Goal: Task Accomplishment & Management: Use online tool/utility

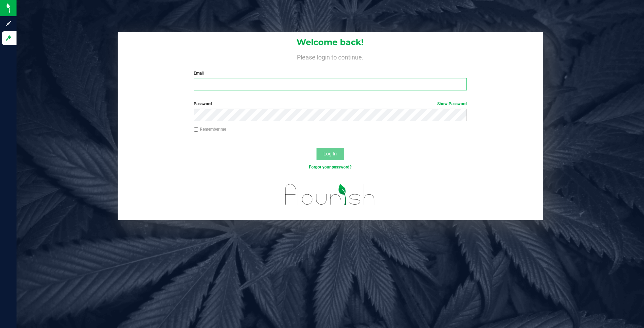
type input "[EMAIL_ADDRESS][DOMAIN_NAME]"
click at [334, 156] on span "Log In" at bounding box center [330, 154] width 13 height 6
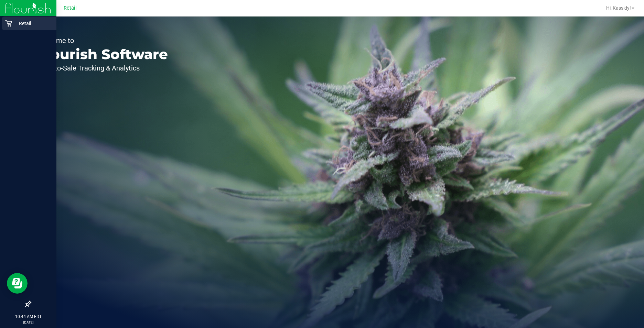
click at [8, 20] on div "Retail" at bounding box center [29, 24] width 54 height 14
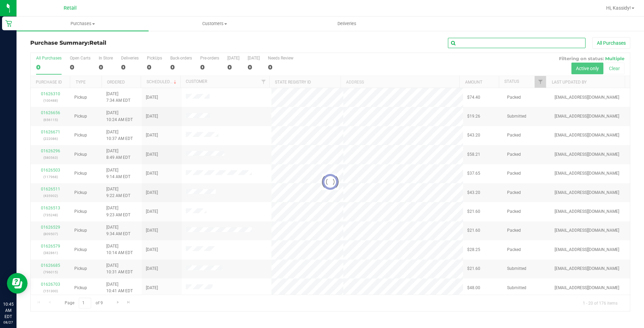
click at [461, 45] on input "text" at bounding box center [517, 43] width 138 height 10
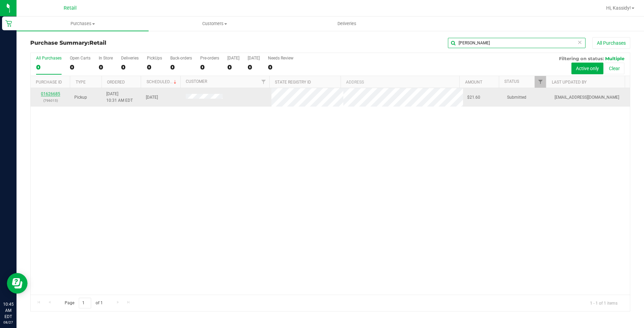
type input "[PERSON_NAME]"
click at [53, 94] on link "01626685" at bounding box center [50, 94] width 19 height 5
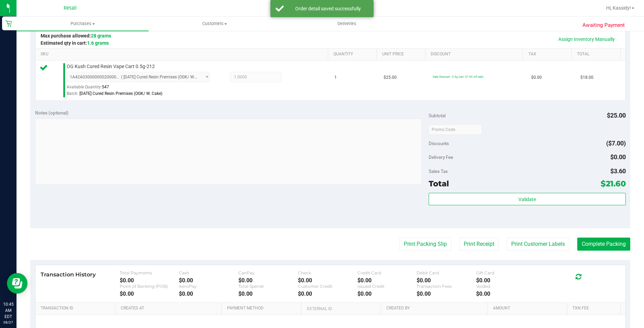
scroll to position [172, 0]
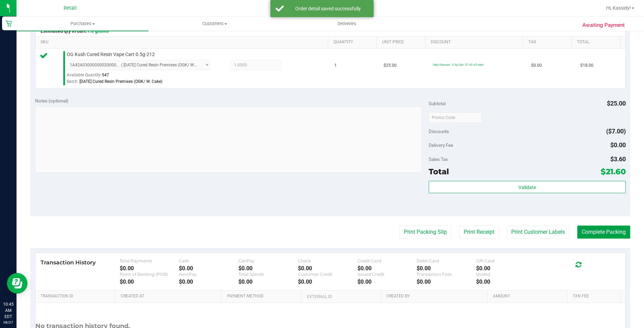
click at [590, 233] on button "Complete Packing" at bounding box center [604, 232] width 53 height 13
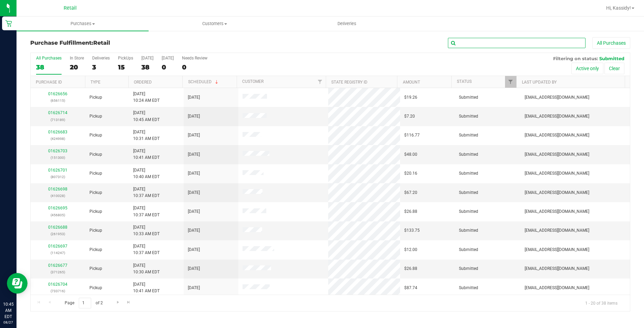
click at [520, 45] on input "text" at bounding box center [517, 43] width 138 height 10
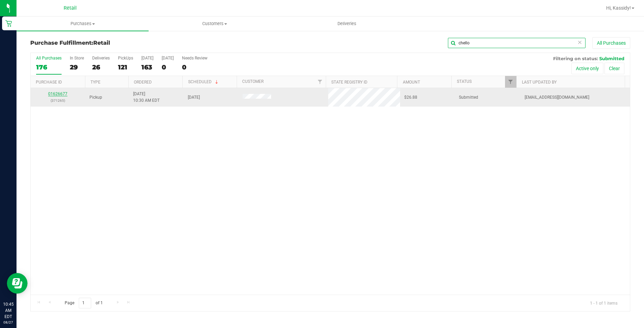
type input "chello"
click at [61, 95] on link "01626677" at bounding box center [57, 94] width 19 height 5
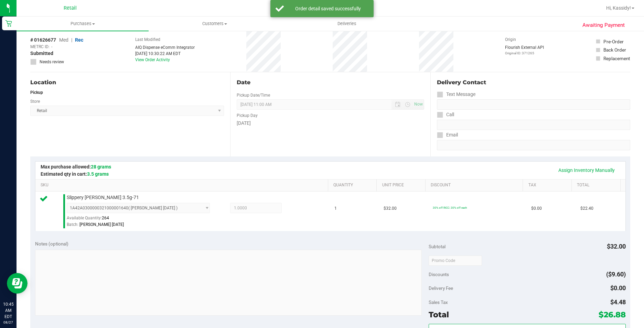
scroll to position [172, 0]
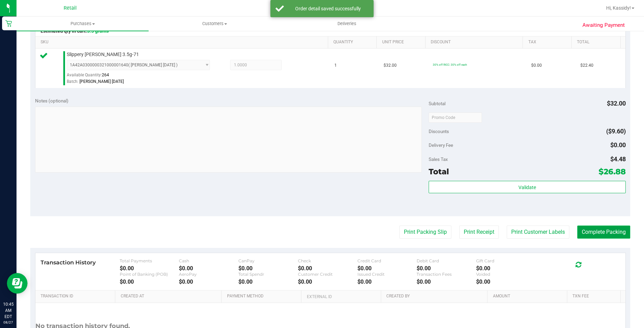
click at [596, 238] on button "Complete Packing" at bounding box center [604, 232] width 53 height 13
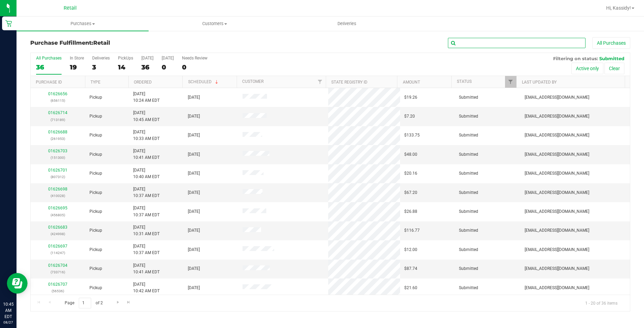
click at [528, 42] on input "text" at bounding box center [517, 43] width 138 height 10
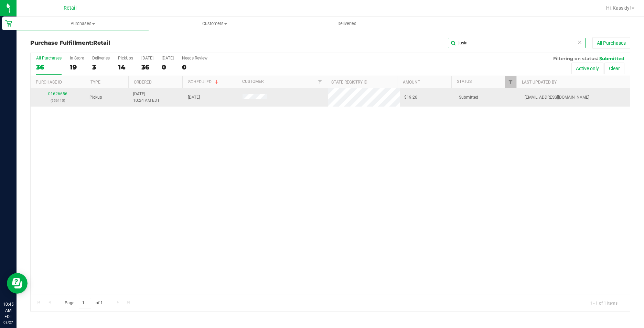
type input "jusin"
click at [59, 96] on link "01626656" at bounding box center [57, 94] width 19 height 5
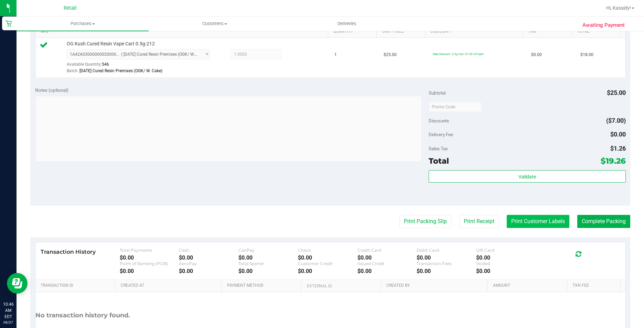
scroll to position [207, 0]
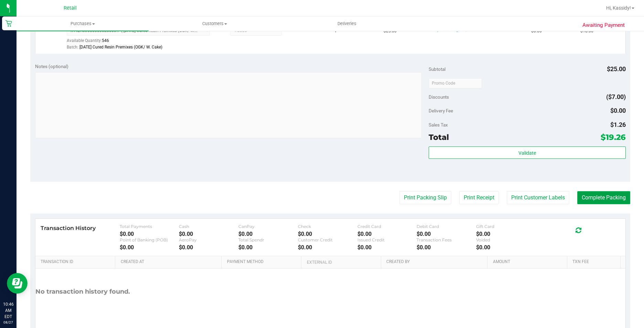
click at [585, 197] on button "Complete Packing" at bounding box center [604, 197] width 53 height 13
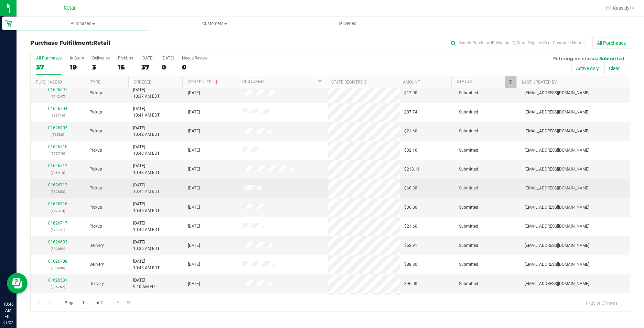
scroll to position [172, 0]
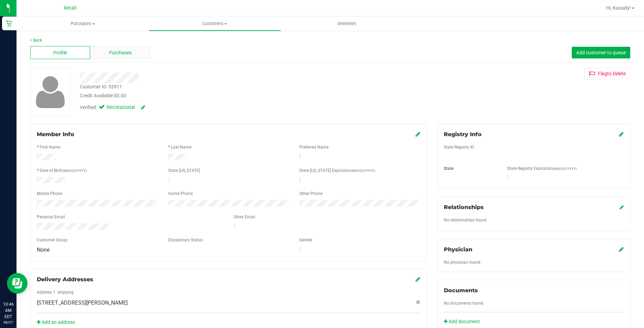
click at [112, 54] on span "Purchases" at bounding box center [120, 52] width 23 height 7
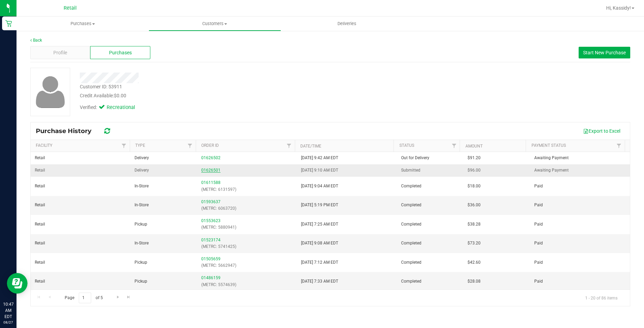
click at [214, 170] on link "01626501" at bounding box center [210, 170] width 19 height 5
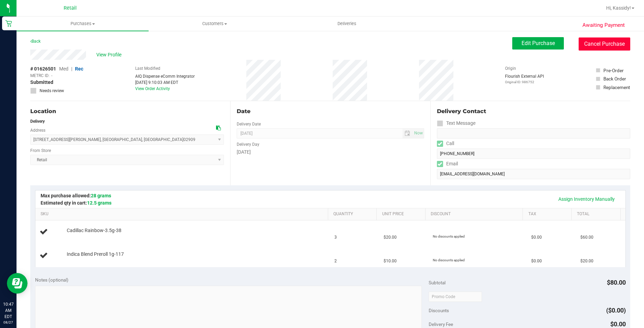
click at [581, 43] on button "Cancel Purchase" at bounding box center [605, 44] width 52 height 13
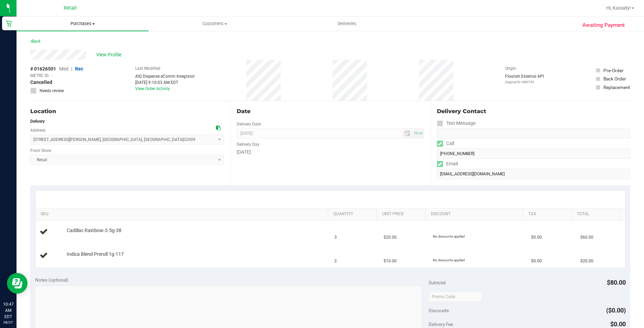
click at [65, 28] on uib-tab-heading "Purchases Summary of purchases Fulfillment All purchases" at bounding box center [83, 24] width 132 height 14
click at [60, 47] on li "Fulfillment" at bounding box center [83, 50] width 132 height 8
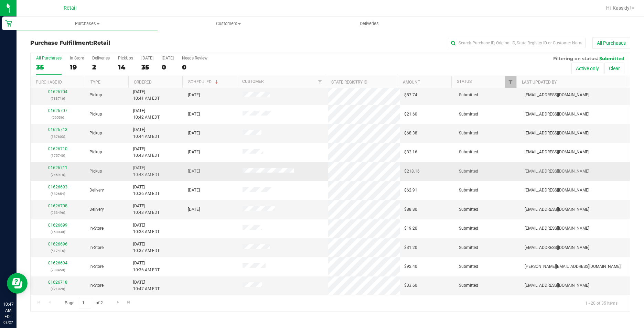
scroll to position [174, 0]
click at [115, 300] on span "Go to the next page" at bounding box center [118, 303] width 6 height 6
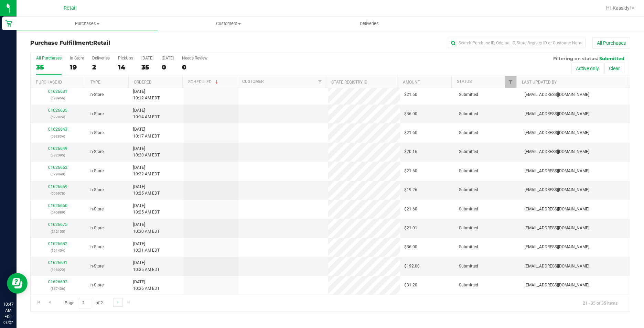
scroll to position [0, 0]
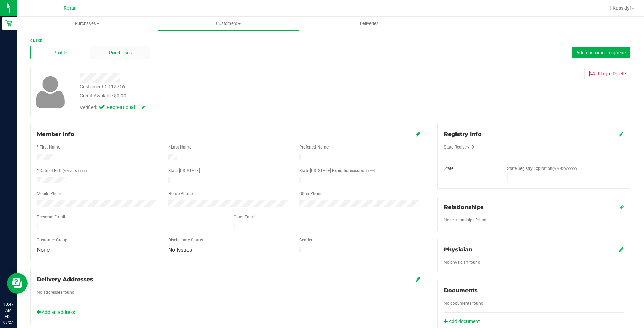
click at [103, 53] on div "Purchases" at bounding box center [120, 52] width 60 height 13
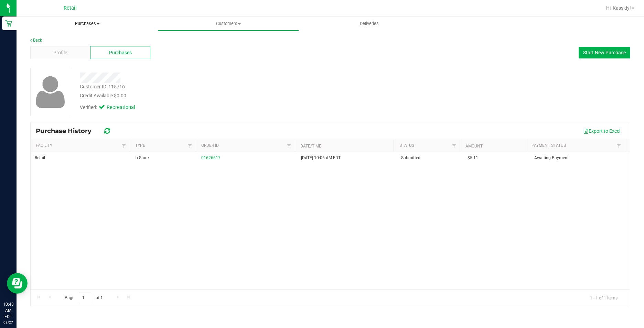
click at [65, 24] on span "Purchases" at bounding box center [87, 24] width 141 height 6
click at [59, 50] on li "Fulfillment" at bounding box center [87, 50] width 141 height 8
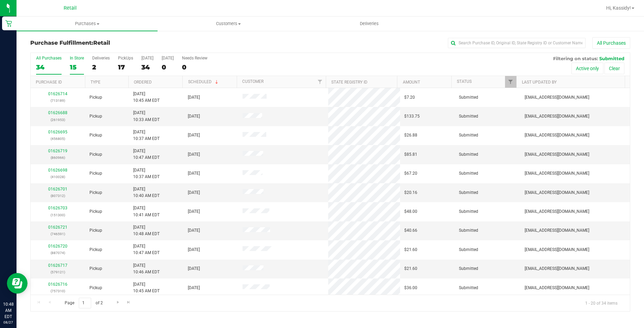
click at [77, 67] on div "15" at bounding box center [77, 67] width 14 height 8
click at [0, 0] on input "In Store 15" at bounding box center [0, 0] width 0 height 0
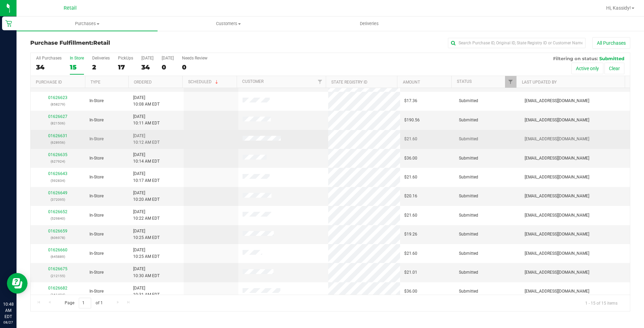
scroll to position [79, 0]
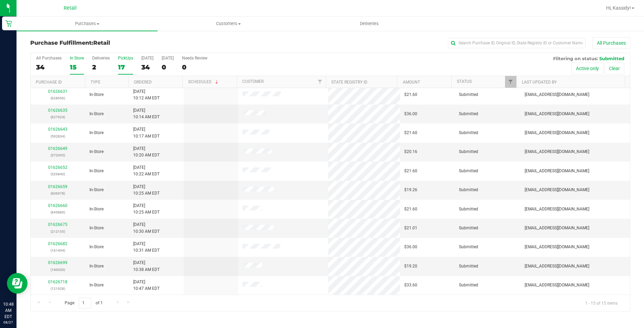
click at [126, 62] on label "PickUps 17" at bounding box center [125, 65] width 15 height 19
click at [0, 0] on input "PickUps 17" at bounding box center [0, 0] width 0 height 0
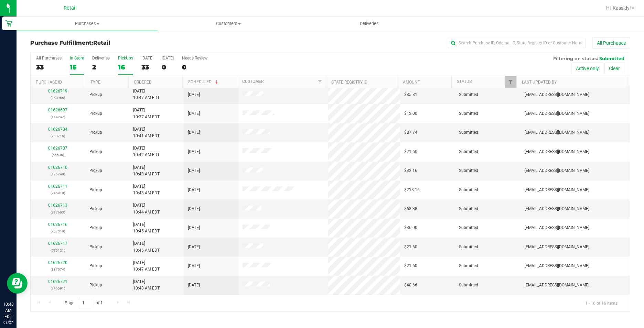
click at [81, 66] on div "15" at bounding box center [77, 67] width 14 height 8
click at [0, 0] on input "In Store 15" at bounding box center [0, 0] width 0 height 0
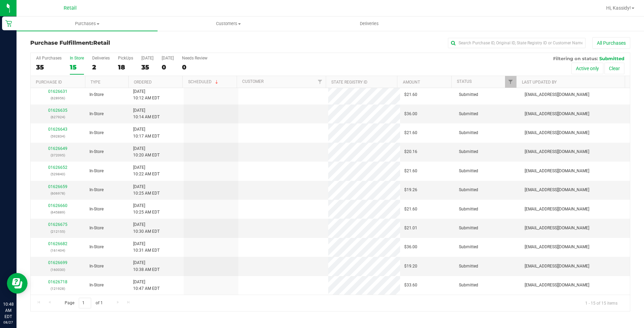
scroll to position [0, 0]
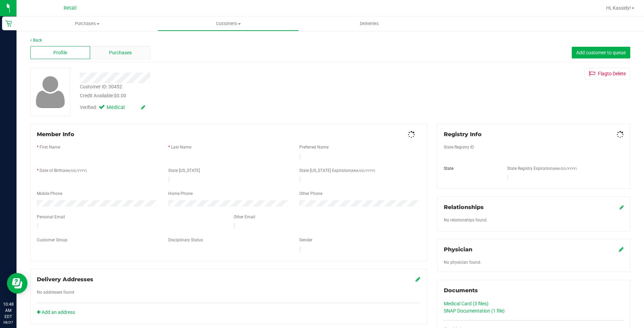
click at [126, 52] on span "Purchases" at bounding box center [120, 52] width 23 height 7
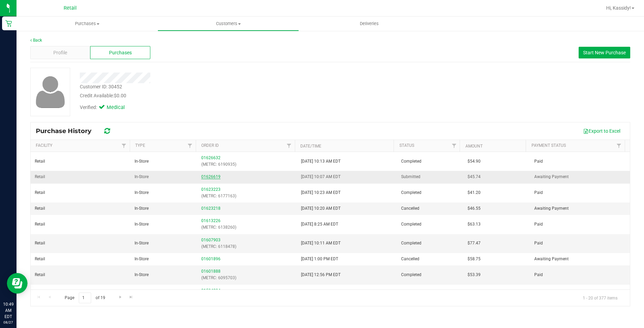
click at [212, 178] on link "01626619" at bounding box center [210, 177] width 19 height 5
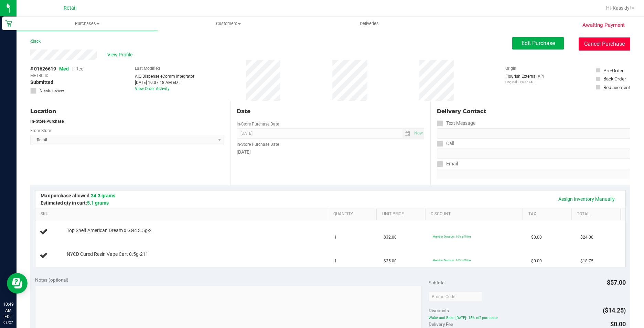
click at [580, 48] on button "Cancel Purchase" at bounding box center [605, 44] width 52 height 13
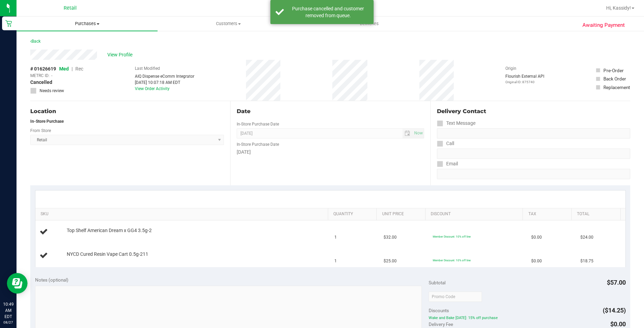
click at [86, 19] on uib-tab-heading "Purchases Summary of purchases Fulfillment All purchases" at bounding box center [87, 24] width 141 height 14
click at [68, 51] on li "Fulfillment" at bounding box center [87, 50] width 141 height 8
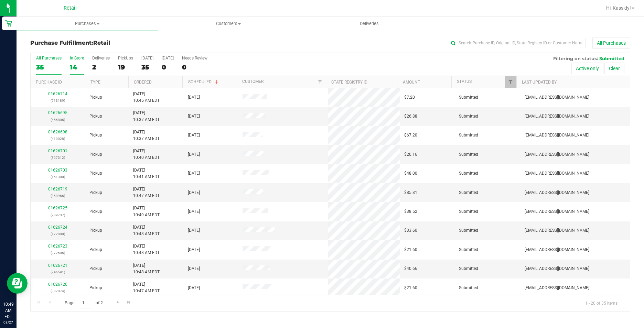
click at [78, 60] on div "In Store" at bounding box center [77, 58] width 14 height 5
click at [0, 0] on input "In Store 14" at bounding box center [0, 0] width 0 height 0
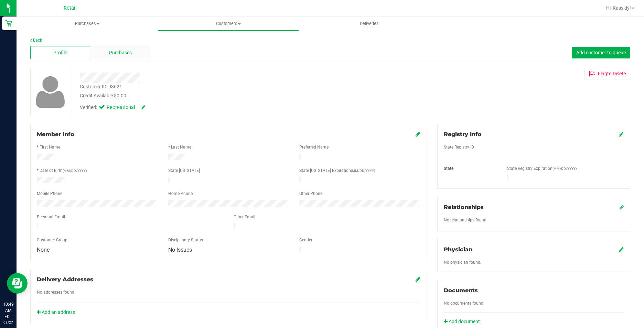
click at [112, 51] on span "Purchases" at bounding box center [120, 52] width 23 height 7
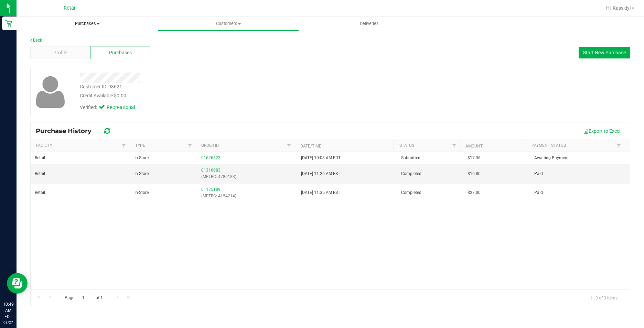
click at [77, 28] on uib-tab-heading "Purchases Summary of purchases Fulfillment All purchases" at bounding box center [87, 24] width 141 height 14
click at [71, 48] on li "Fulfillment" at bounding box center [87, 50] width 141 height 8
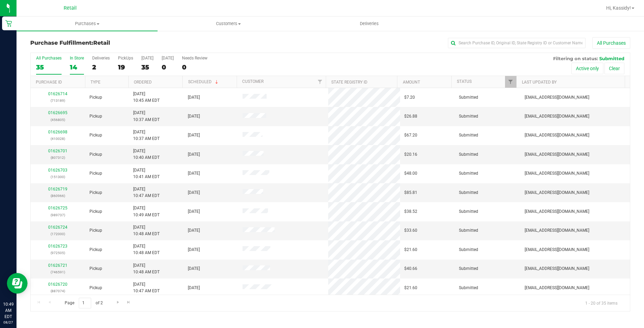
click at [76, 66] on div "14" at bounding box center [77, 67] width 14 height 8
click at [0, 0] on input "In Store 14" at bounding box center [0, 0] width 0 height 0
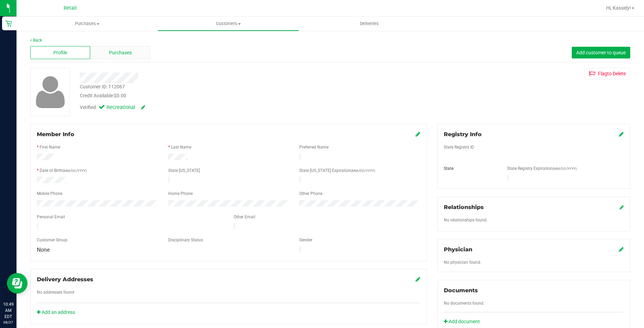
click at [110, 51] on span "Purchases" at bounding box center [120, 52] width 23 height 7
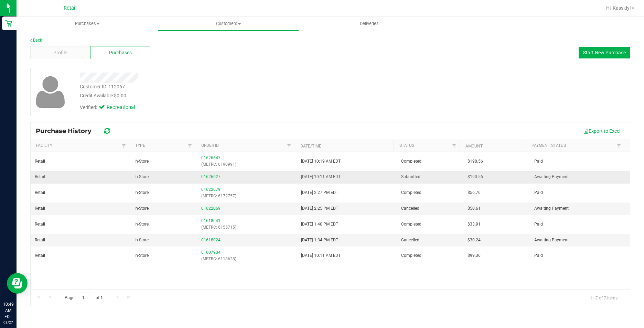
click at [213, 177] on link "01626627" at bounding box center [210, 177] width 19 height 5
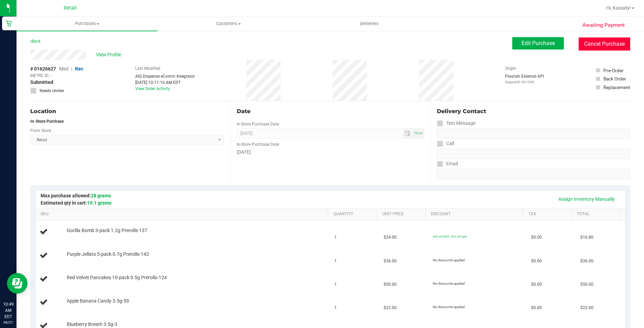
click at [592, 47] on button "Cancel Purchase" at bounding box center [605, 44] width 52 height 13
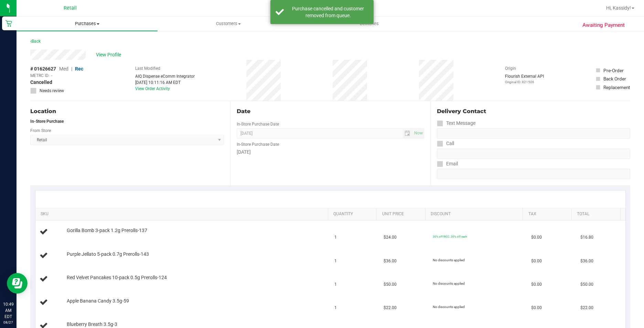
click at [86, 28] on uib-tab-heading "Purchases Summary of purchases Fulfillment All purchases" at bounding box center [87, 24] width 141 height 14
click at [63, 47] on li "Fulfillment" at bounding box center [87, 50] width 141 height 8
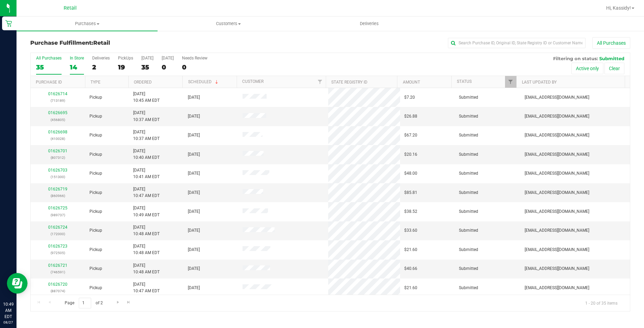
click at [70, 63] on div "14" at bounding box center [77, 67] width 14 height 8
click at [0, 0] on input "In Store 14" at bounding box center [0, 0] width 0 height 0
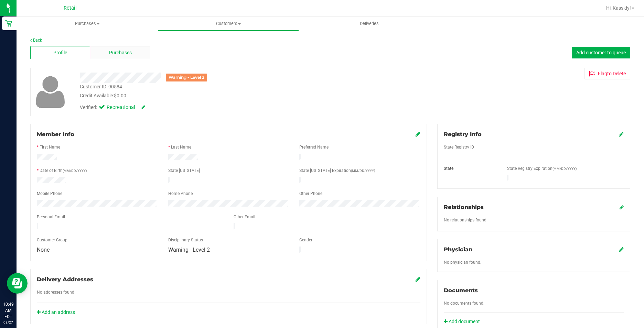
click at [138, 59] on div "Purchases" at bounding box center [120, 52] width 60 height 13
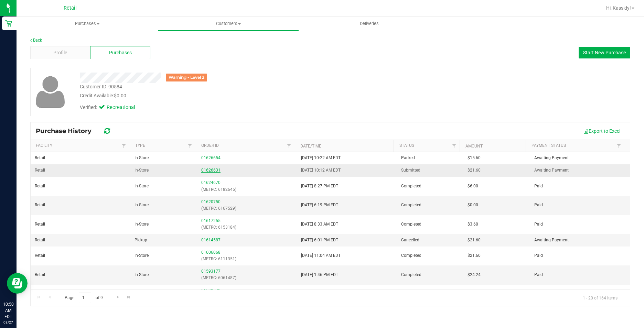
click at [201, 170] on link "01626631" at bounding box center [210, 170] width 19 height 5
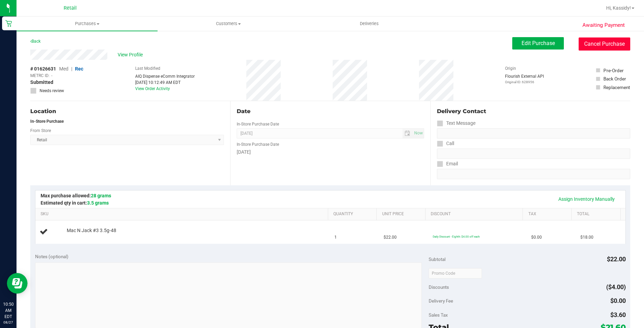
click at [600, 46] on button "Cancel Purchase" at bounding box center [605, 44] width 52 height 13
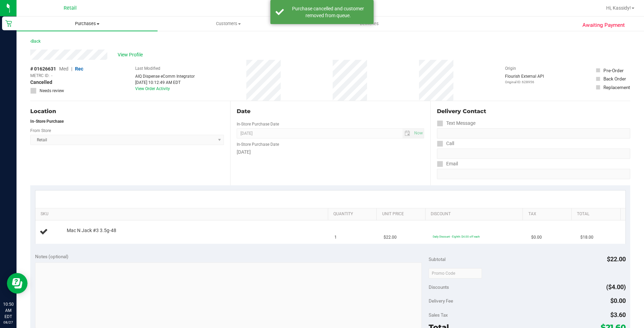
click at [93, 24] on span "Purchases" at bounding box center [87, 24] width 141 height 6
click at [45, 49] on span "Fulfillment" at bounding box center [38, 50] width 43 height 6
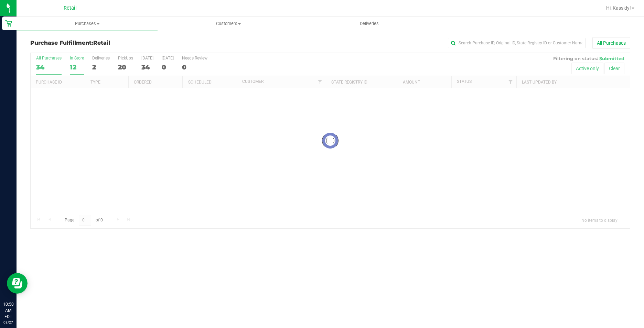
click at [74, 63] on label "In Store 12" at bounding box center [77, 65] width 14 height 19
click at [0, 0] on input "In Store 12" at bounding box center [0, 0] width 0 height 0
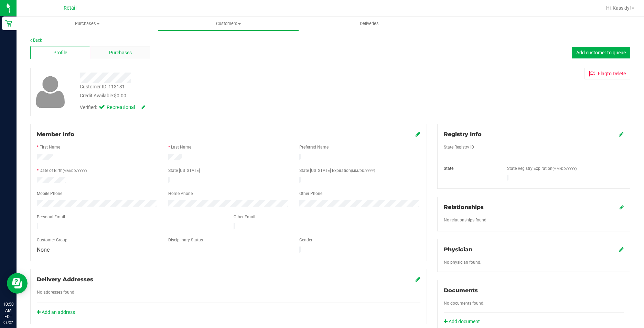
click at [125, 48] on div "Purchases" at bounding box center [120, 52] width 60 height 13
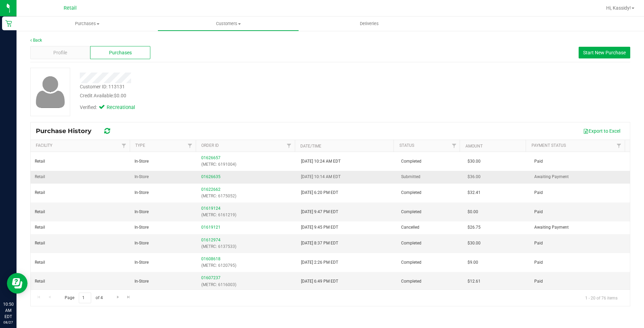
click at [203, 174] on div "01626635" at bounding box center [247, 177] width 92 height 7
click at [204, 175] on link "01626635" at bounding box center [210, 177] width 19 height 5
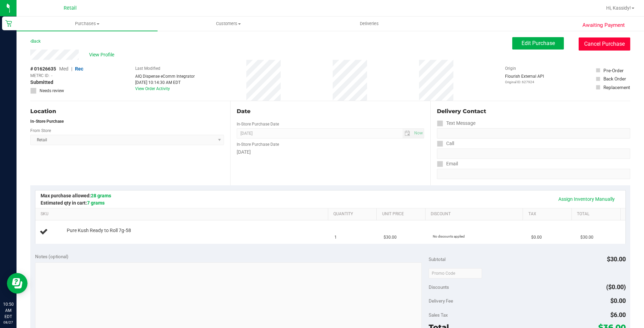
click at [579, 48] on button "Cancel Purchase" at bounding box center [605, 44] width 52 height 13
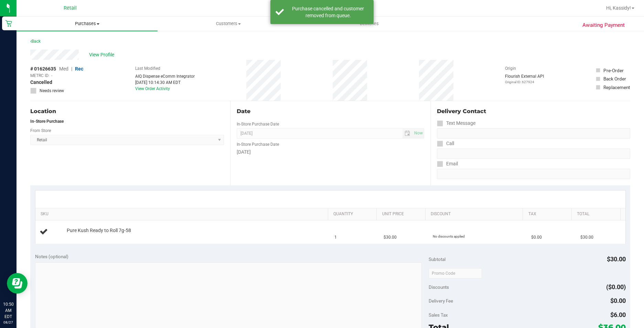
click at [76, 25] on span "Purchases" at bounding box center [87, 24] width 141 height 6
click at [70, 47] on li "Fulfillment" at bounding box center [87, 50] width 141 height 8
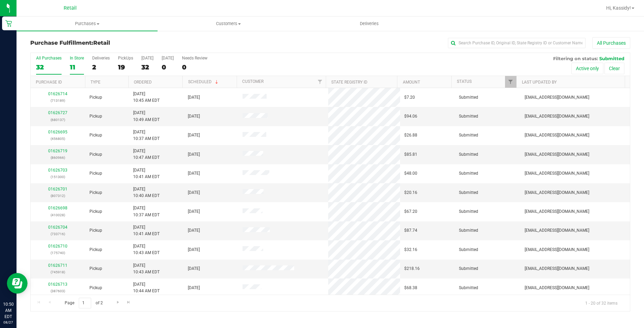
click at [78, 71] on div "11" at bounding box center [77, 67] width 14 height 8
click at [0, 0] on input "In Store 11" at bounding box center [0, 0] width 0 height 0
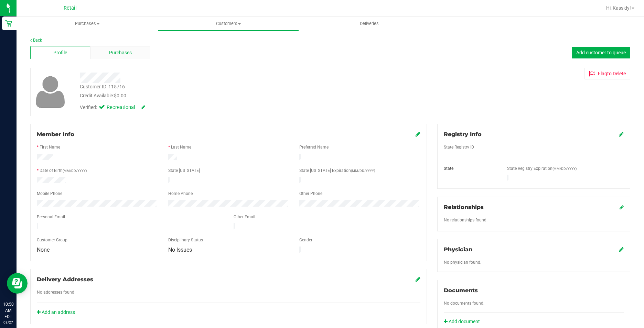
click at [133, 55] on div "Purchases" at bounding box center [120, 52] width 60 height 13
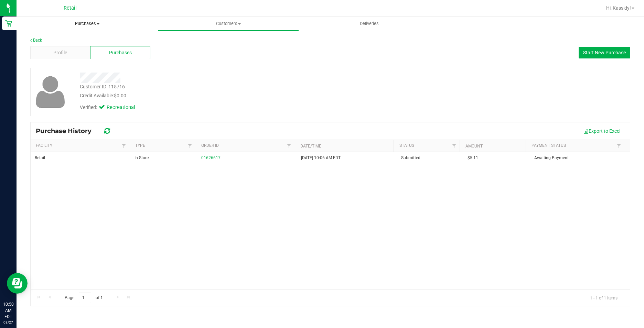
click at [109, 21] on span "Purchases" at bounding box center [87, 24] width 141 height 6
click at [78, 53] on li "Fulfillment" at bounding box center [87, 50] width 141 height 8
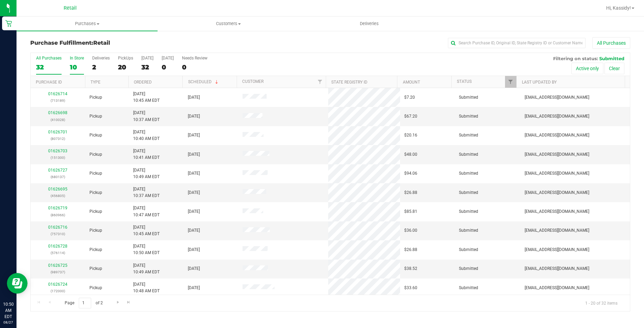
click at [78, 59] on div "In Store" at bounding box center [77, 58] width 14 height 5
click at [0, 0] on input "In Store 10" at bounding box center [0, 0] width 0 height 0
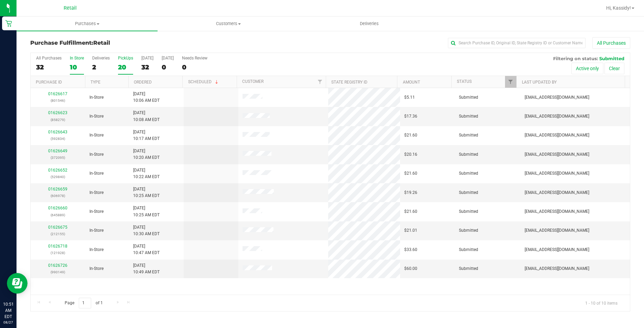
click at [120, 67] on div "20" at bounding box center [125, 67] width 15 height 8
click at [0, 0] on input "PickUps 20" at bounding box center [0, 0] width 0 height 0
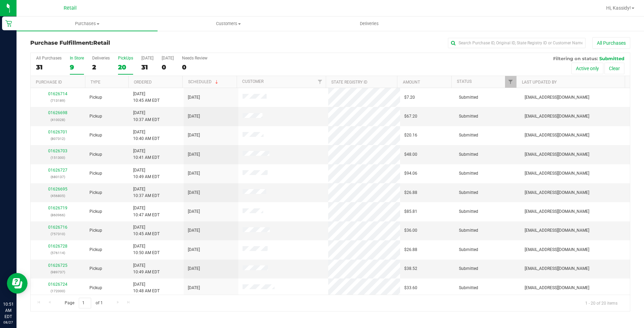
click at [78, 61] on label "In Store 9" at bounding box center [77, 65] width 14 height 19
click at [0, 0] on input "In Store 9" at bounding box center [0, 0] width 0 height 0
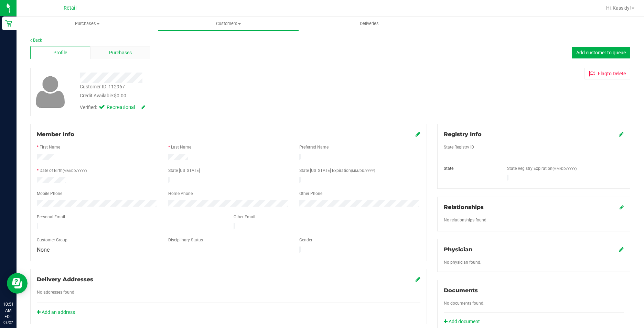
click at [116, 52] on span "Purchases" at bounding box center [120, 52] width 23 height 7
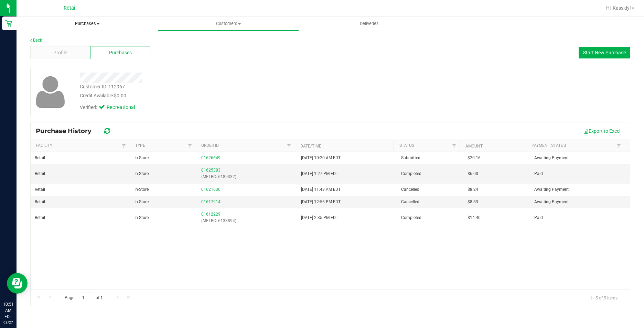
click at [98, 22] on span "Purchases" at bounding box center [87, 24] width 141 height 6
click at [68, 48] on li "Fulfillment" at bounding box center [87, 50] width 141 height 8
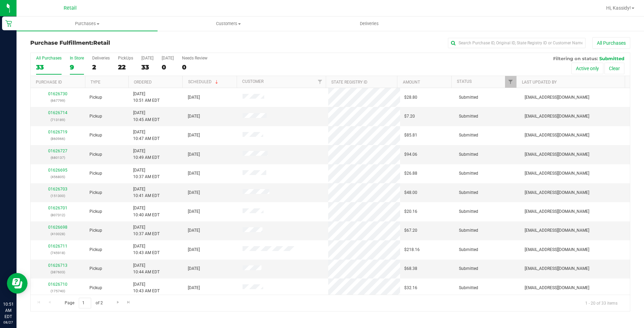
click at [83, 64] on div "9" at bounding box center [77, 67] width 14 height 8
click at [0, 0] on input "In Store 9" at bounding box center [0, 0] width 0 height 0
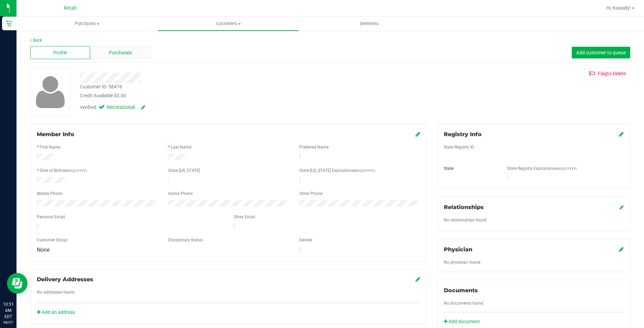
click at [109, 51] on span "Purchases" at bounding box center [120, 52] width 23 height 7
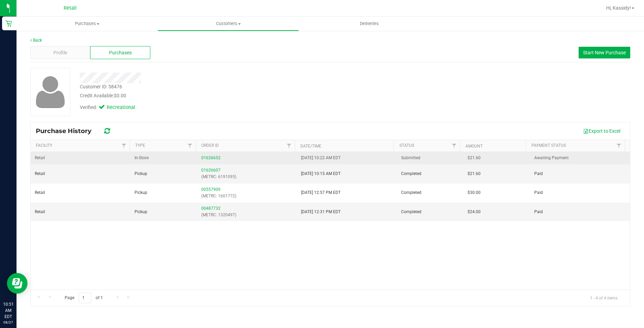
click at [210, 155] on div "01626652" at bounding box center [247, 158] width 92 height 7
click at [210, 156] on link "01626652" at bounding box center [210, 158] width 19 height 5
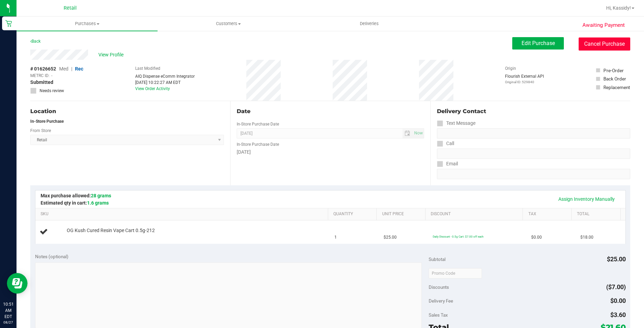
drag, startPoint x: 583, startPoint y: 45, endPoint x: 354, endPoint y: 44, distance: 229.2
click at [583, 44] on button "Cancel Purchase" at bounding box center [605, 44] width 52 height 13
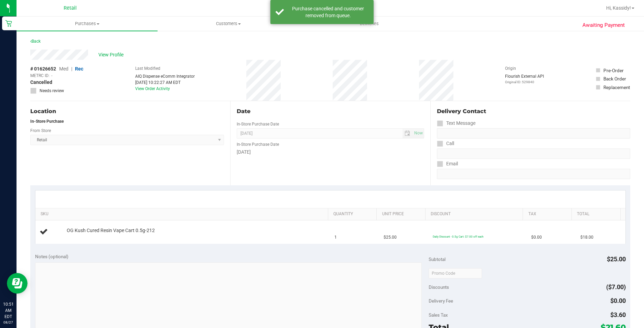
click at [46, 13] on div "Retail" at bounding box center [70, 8] width 101 height 11
click at [76, 20] on uib-tab-heading "Purchases Summary of purchases Fulfillment All purchases" at bounding box center [87, 24] width 141 height 14
click at [71, 46] on li "Fulfillment" at bounding box center [87, 50] width 141 height 8
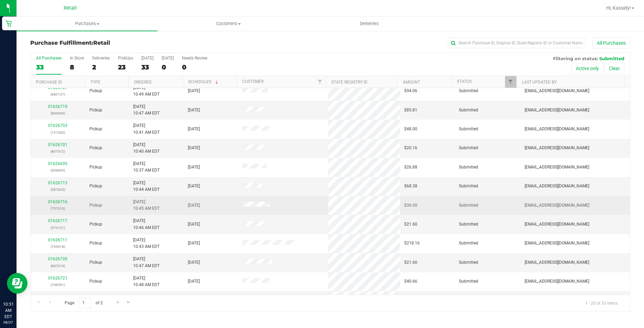
scroll to position [103, 0]
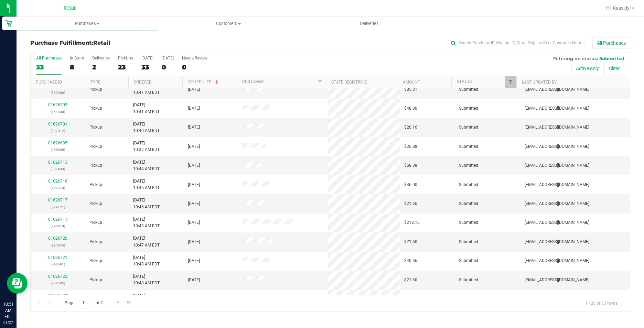
click at [66, 66] on div "All Purchases 33 In Store 8 Deliveries 2 PickUps 23 [DATE] 33 [DATE] 0 Needs Re…" at bounding box center [331, 64] width 600 height 23
click at [79, 66] on div "8" at bounding box center [77, 67] width 14 height 8
click at [0, 0] on input "In Store 8" at bounding box center [0, 0] width 0 height 0
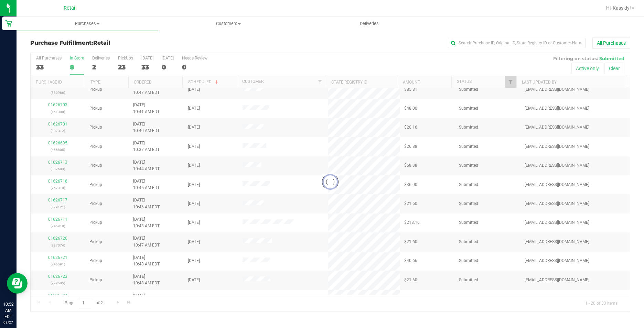
scroll to position [0, 0]
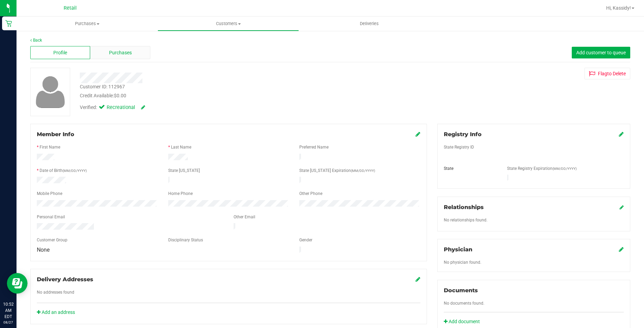
click at [127, 53] on span "Purchases" at bounding box center [120, 52] width 23 height 7
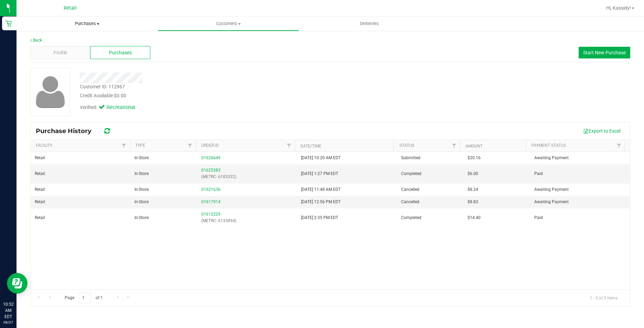
click at [77, 20] on uib-tab-heading "Purchases Summary of purchases Fulfillment All purchases" at bounding box center [87, 24] width 141 height 14
click at [66, 48] on li "Fulfillment" at bounding box center [87, 50] width 141 height 8
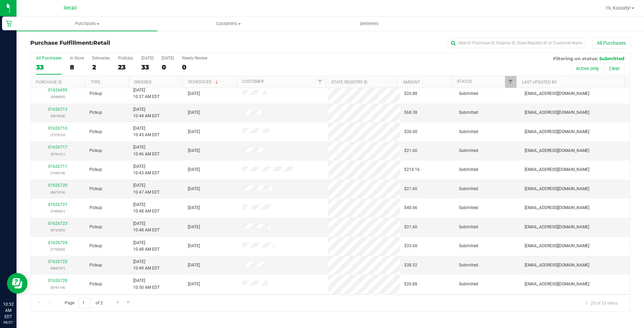
scroll to position [174, 0]
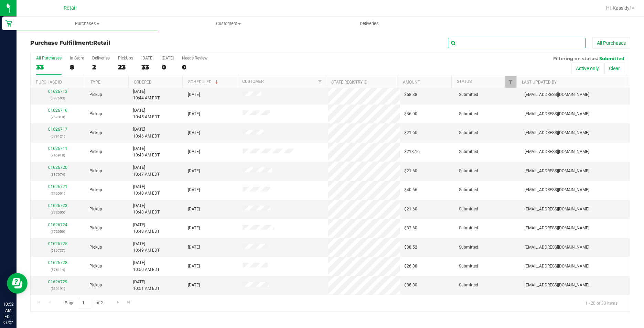
click at [479, 39] on input "text" at bounding box center [517, 43] width 138 height 10
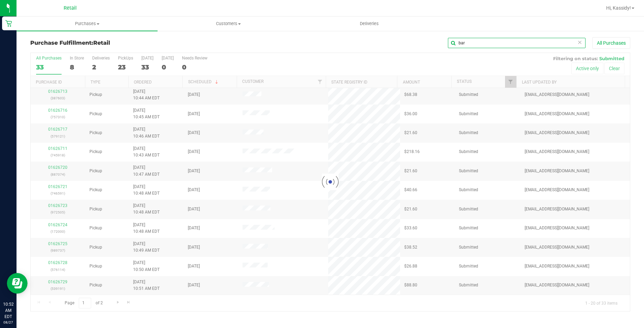
scroll to position [0, 0]
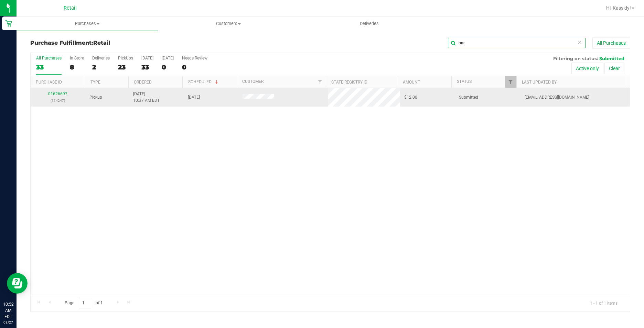
type input "bar"
click at [60, 92] on link "01626697" at bounding box center [57, 94] width 19 height 5
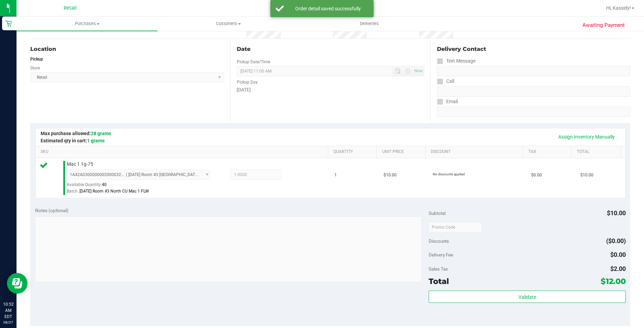
scroll to position [138, 0]
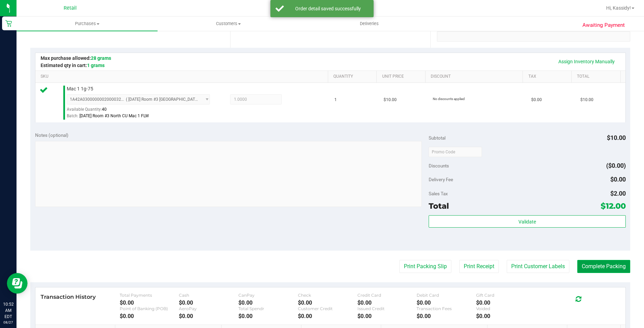
drag, startPoint x: 618, startPoint y: 265, endPoint x: 611, endPoint y: 268, distance: 7.7
click at [611, 268] on button "Complete Packing" at bounding box center [604, 266] width 53 height 13
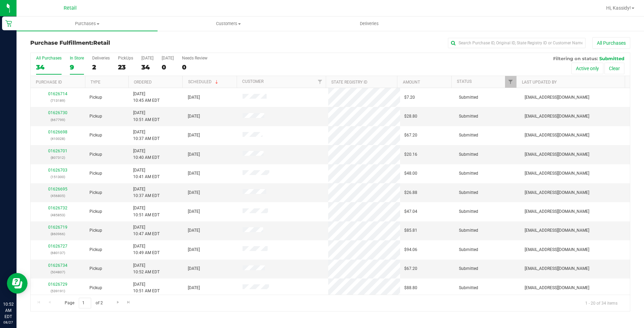
click at [83, 63] on div "9" at bounding box center [77, 67] width 14 height 8
click at [0, 0] on input "In Store 9" at bounding box center [0, 0] width 0 height 0
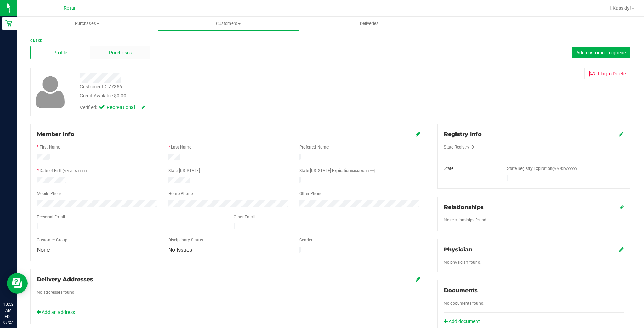
click at [107, 51] on div "Purchases" at bounding box center [120, 52] width 60 height 13
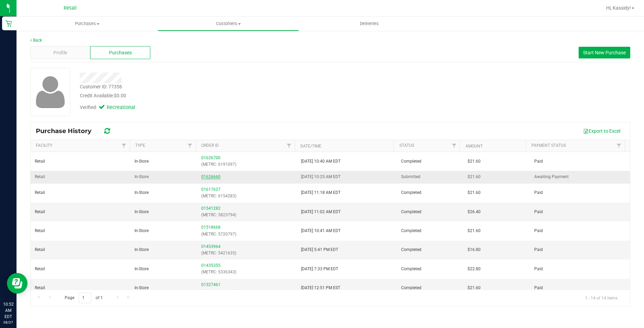
click at [203, 175] on link "01626660" at bounding box center [210, 177] width 19 height 5
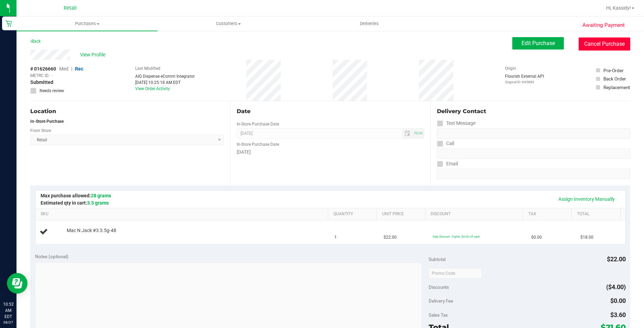
click at [582, 48] on button "Cancel Purchase" at bounding box center [605, 44] width 52 height 13
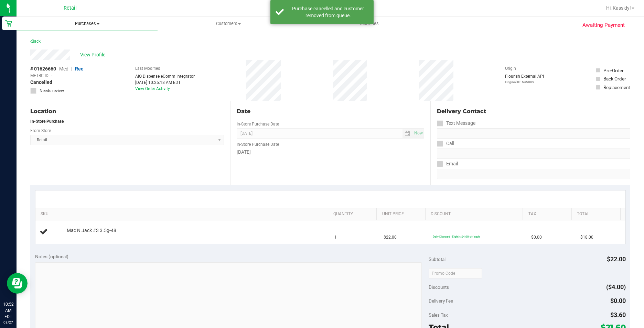
click at [100, 20] on uib-tab-heading "Purchases Summary of purchases Fulfillment All purchases" at bounding box center [87, 24] width 141 height 14
click at [76, 48] on li "Fulfillment" at bounding box center [87, 50] width 141 height 8
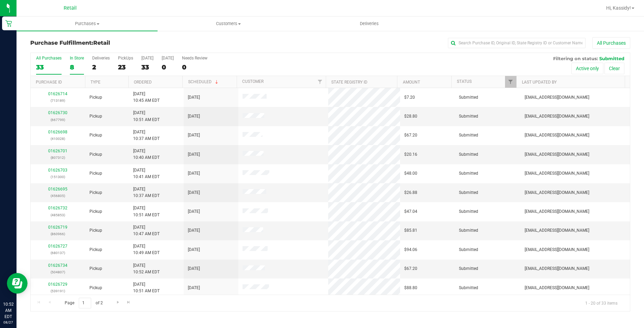
click at [79, 64] on div "8" at bounding box center [77, 67] width 14 height 8
click at [0, 0] on input "In Store 8" at bounding box center [0, 0] width 0 height 0
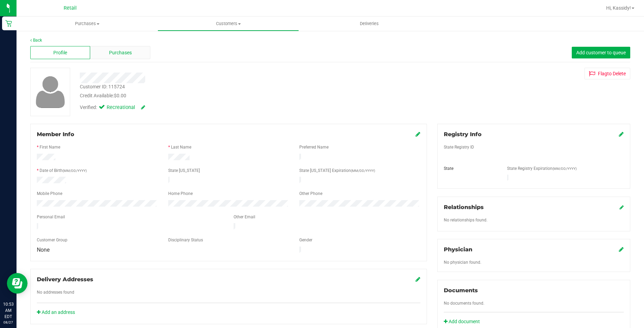
click at [118, 53] on span "Purchases" at bounding box center [120, 52] width 23 height 7
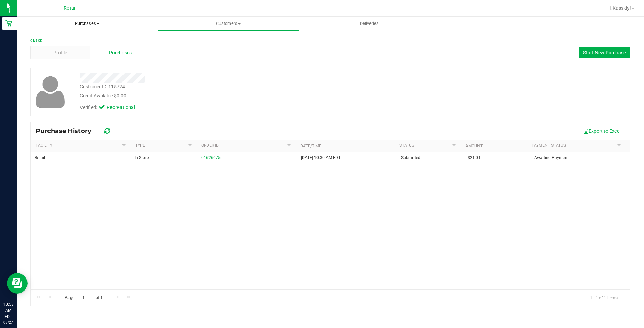
click at [71, 28] on uib-tab-heading "Purchases Summary of purchases Fulfillment All purchases" at bounding box center [87, 24] width 141 height 14
click at [62, 49] on li "Fulfillment" at bounding box center [87, 50] width 141 height 8
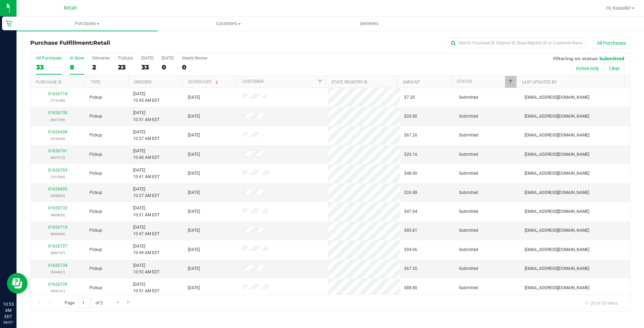
click at [82, 61] on label "In Store 8" at bounding box center [77, 65] width 14 height 19
click at [0, 0] on input "In Store 8" at bounding box center [0, 0] width 0 height 0
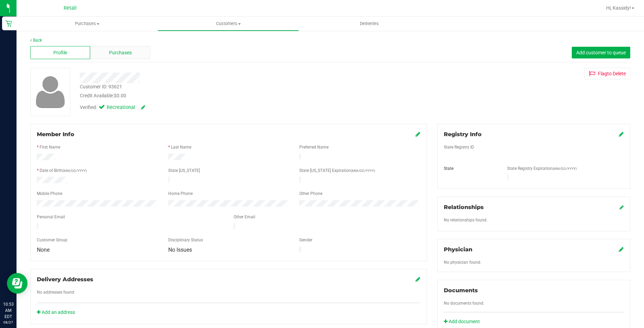
click at [124, 50] on span "Purchases" at bounding box center [120, 52] width 23 height 7
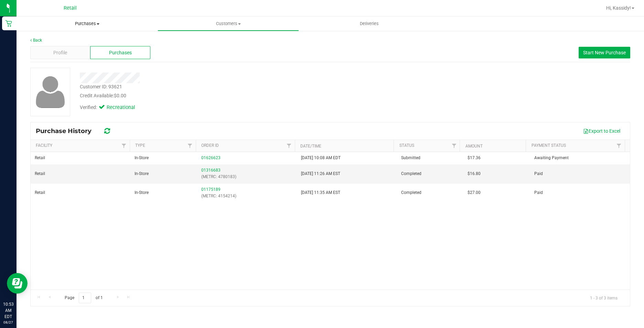
click at [78, 27] on uib-tab-heading "Purchases Summary of purchases Fulfillment All purchases" at bounding box center [87, 24] width 141 height 14
click at [71, 47] on li "Fulfillment" at bounding box center [87, 50] width 141 height 8
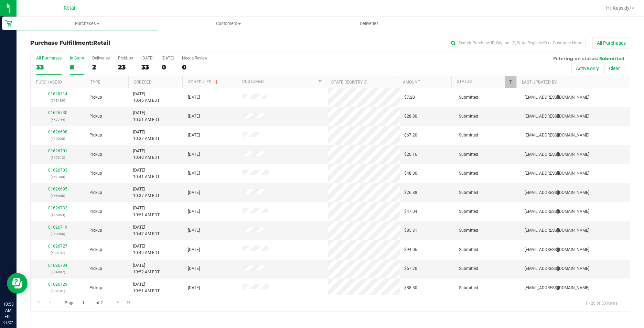
click at [78, 64] on div "8" at bounding box center [77, 67] width 14 height 8
click at [0, 0] on input "In Store 8" at bounding box center [0, 0] width 0 height 0
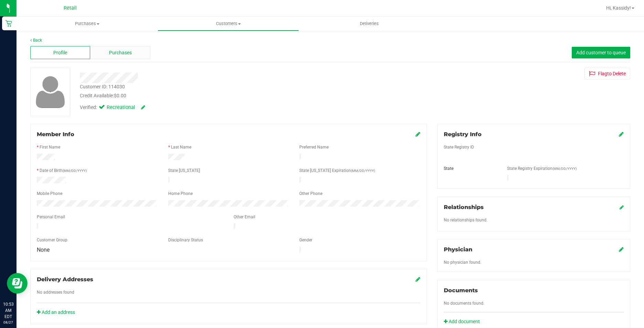
click at [109, 51] on span "Purchases" at bounding box center [120, 52] width 23 height 7
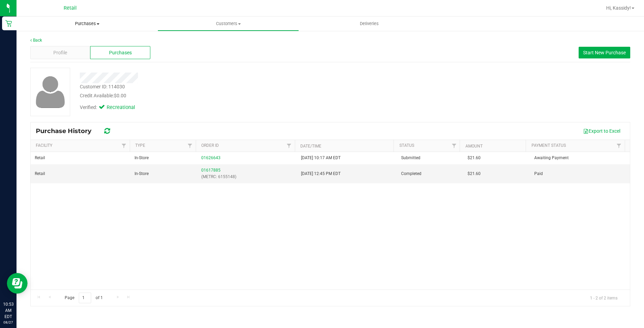
click at [84, 25] on span "Purchases" at bounding box center [87, 24] width 141 height 6
click at [67, 53] on li "Fulfillment" at bounding box center [87, 50] width 141 height 8
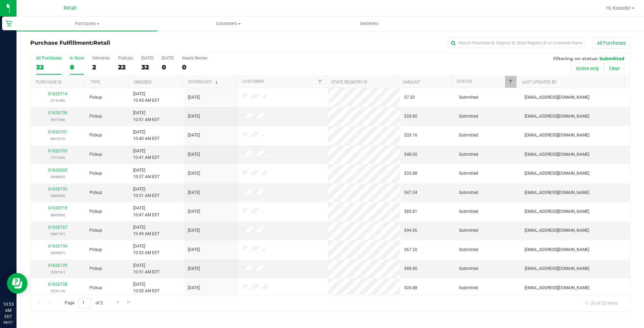
click at [80, 67] on div "8" at bounding box center [77, 67] width 14 height 8
click at [0, 0] on input "In Store 8" at bounding box center [0, 0] width 0 height 0
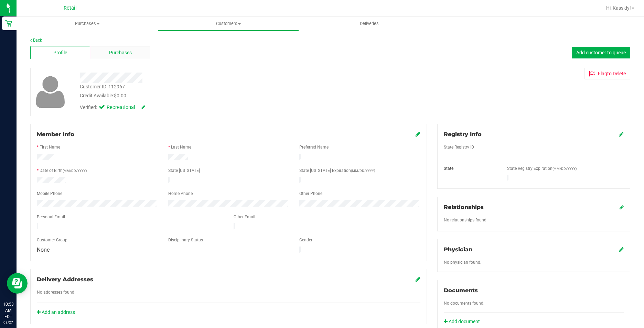
click at [109, 50] on span "Purchases" at bounding box center [120, 52] width 23 height 7
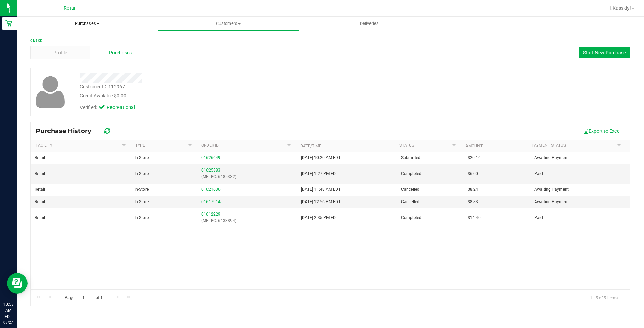
click at [74, 26] on span "Purchases" at bounding box center [87, 24] width 141 height 6
click at [74, 53] on li "Fulfillment" at bounding box center [87, 50] width 141 height 8
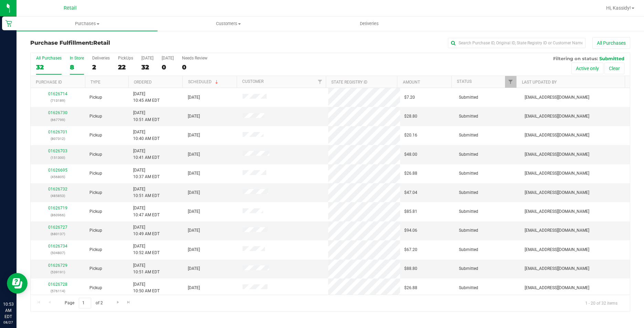
click at [73, 59] on div "In Store" at bounding box center [77, 58] width 14 height 5
click at [0, 0] on input "In Store 8" at bounding box center [0, 0] width 0 height 0
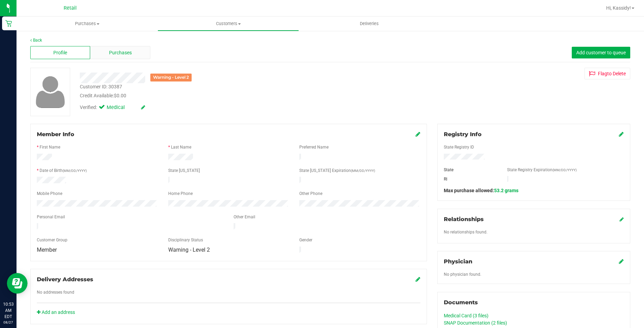
click at [113, 55] on span "Purchases" at bounding box center [120, 52] width 23 height 7
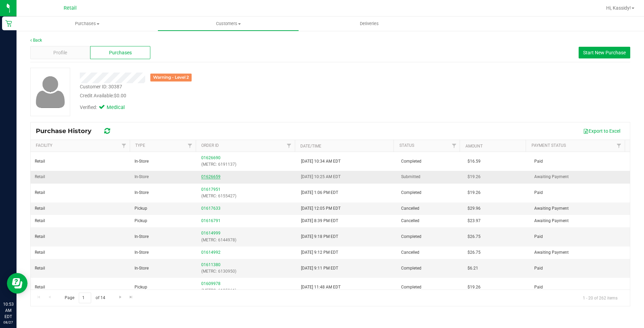
click at [201, 176] on link "01626659" at bounding box center [210, 177] width 19 height 5
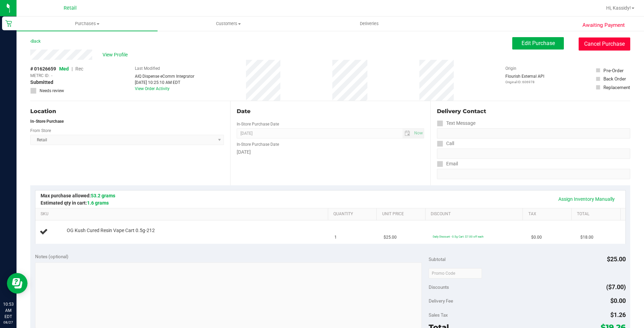
click at [584, 46] on button "Cancel Purchase" at bounding box center [605, 44] width 52 height 13
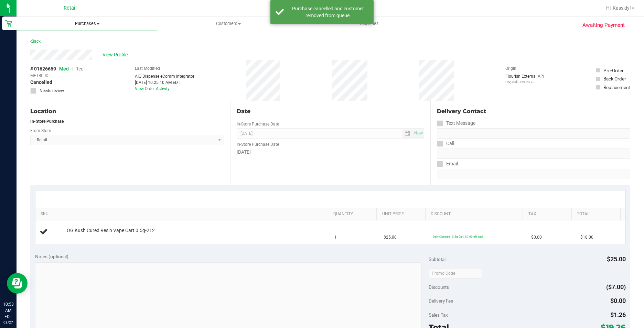
click at [90, 28] on uib-tab-heading "Purchases Summary of purchases Fulfillment All purchases" at bounding box center [87, 24] width 141 height 14
click at [59, 48] on li "Fulfillment" at bounding box center [87, 50] width 141 height 8
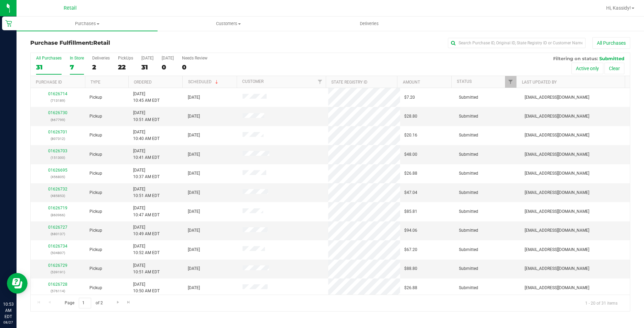
click at [74, 61] on label "In Store 7" at bounding box center [77, 65] width 14 height 19
click at [0, 0] on input "In Store 7" at bounding box center [0, 0] width 0 height 0
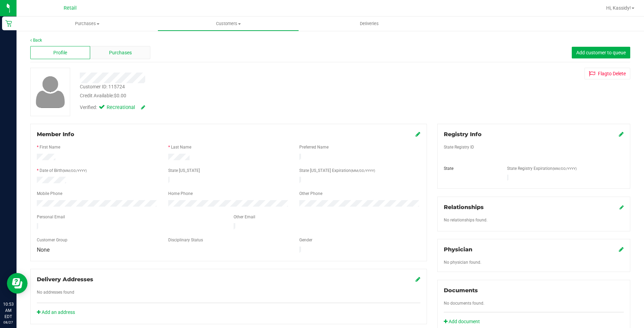
click at [129, 49] on div "Purchases" at bounding box center [120, 52] width 60 height 13
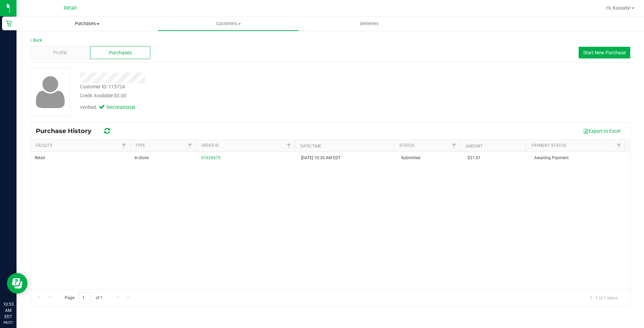
click at [99, 20] on uib-tab-heading "Purchases Summary of purchases Fulfillment All purchases" at bounding box center [87, 24] width 141 height 14
click at [79, 48] on li "Fulfillment" at bounding box center [87, 50] width 141 height 8
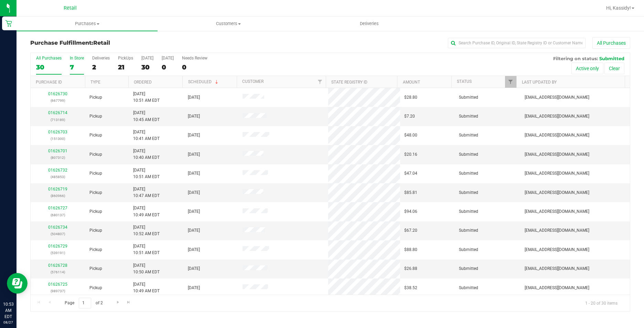
click at [76, 61] on label "In Store 7" at bounding box center [77, 65] width 14 height 19
click at [0, 0] on input "In Store 7" at bounding box center [0, 0] width 0 height 0
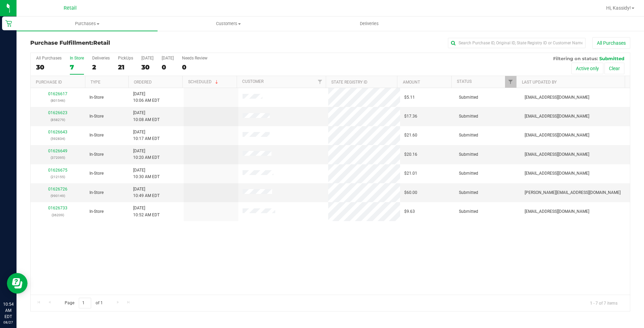
click at [41, 54] on div "All Purchases 30 In Store 7 Deliveries 2 PickUps 21 [DATE] 30 [DATE] 0 Needs Re…" at bounding box center [331, 56] width 600 height 6
click at [44, 62] on label "All Purchases 30" at bounding box center [48, 65] width 25 height 19
click at [0, 0] on input "All Purchases 30" at bounding box center [0, 0] width 0 height 0
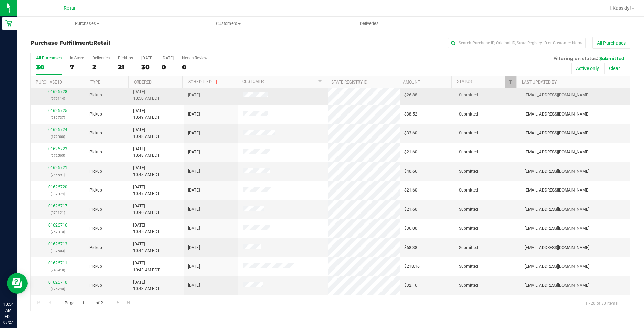
scroll to position [174, 0]
click at [120, 60] on div "PickUps" at bounding box center [125, 58] width 15 height 5
click at [0, 0] on input "PickUps 21" at bounding box center [0, 0] width 0 height 0
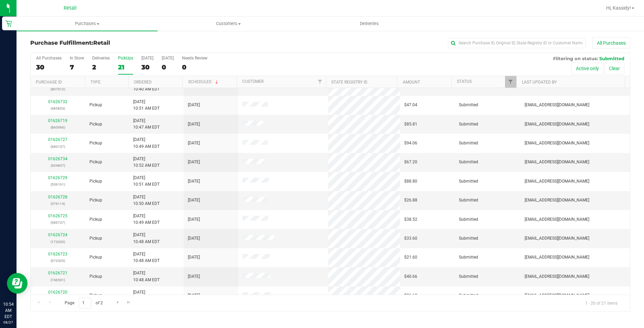
scroll to position [0, 0]
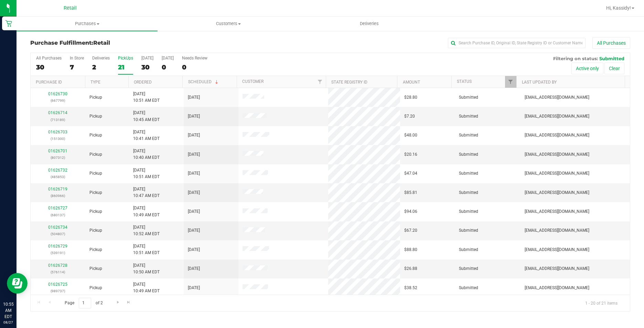
click at [535, 37] on div "Purchase Fulfillment: Retail All Purchases All Purchases 30 In Store 7 Deliveri…" at bounding box center [331, 174] width 628 height 288
click at [532, 41] on input "text" at bounding box center [517, 43] width 138 height 10
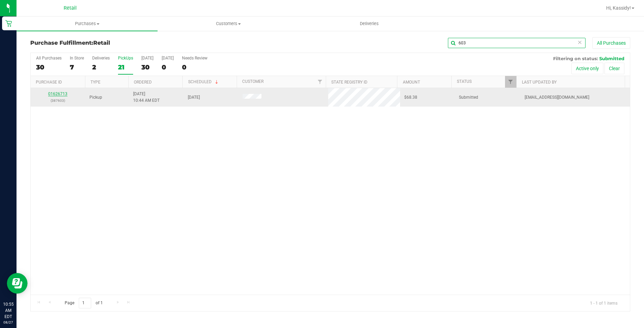
type input "603"
click at [61, 95] on link "01626713" at bounding box center [57, 94] width 19 height 5
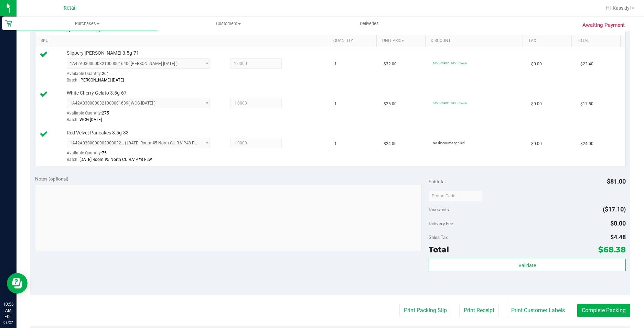
scroll to position [207, 0]
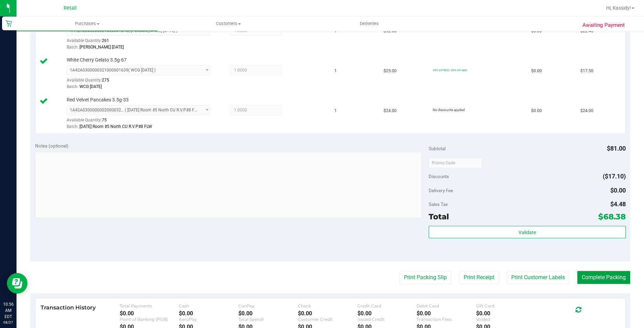
click at [584, 276] on button "Complete Packing" at bounding box center [604, 277] width 53 height 13
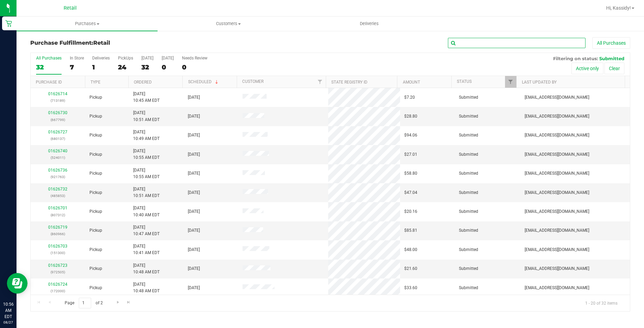
click at [476, 40] on input "text" at bounding box center [517, 43] width 138 height 10
type input "000"
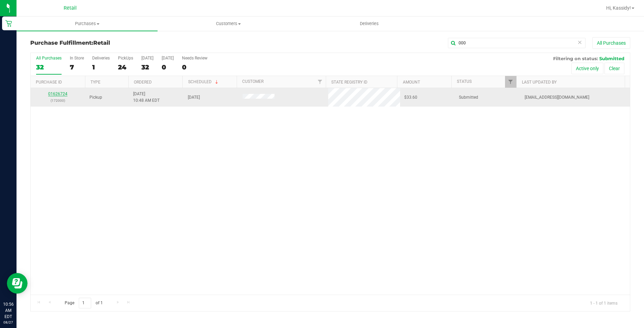
click at [57, 92] on link "01626724" at bounding box center [57, 94] width 19 height 5
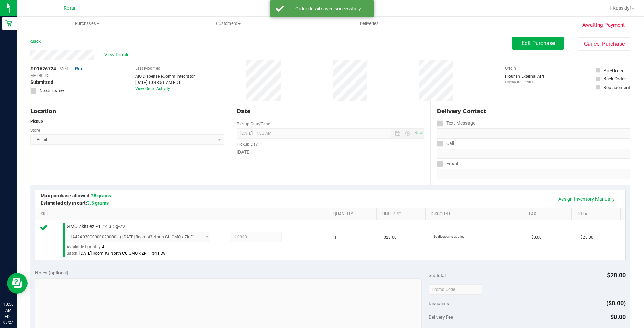
scroll to position [207, 0]
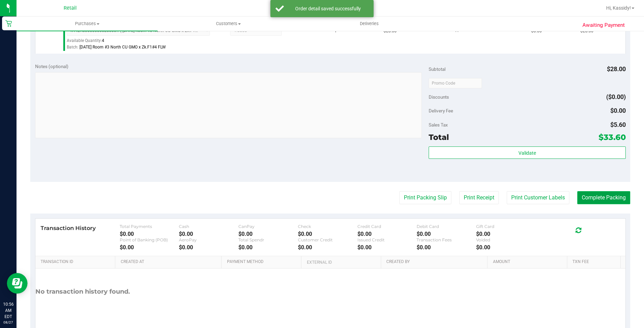
click at [596, 199] on button "Complete Packing" at bounding box center [604, 197] width 53 height 13
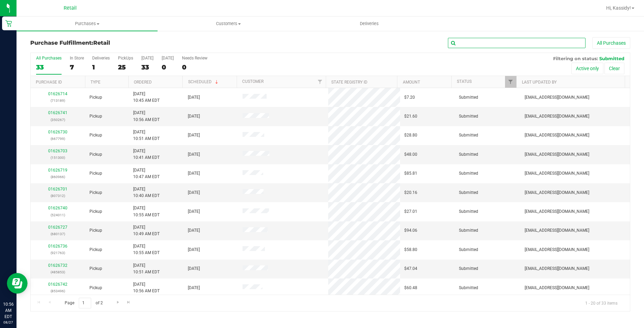
click at [480, 38] on input "text" at bounding box center [517, 43] width 138 height 10
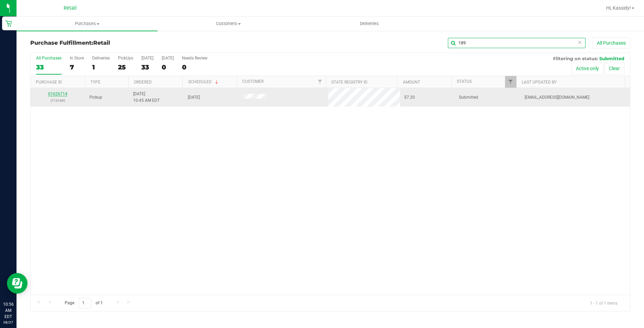
type input "189"
click at [60, 93] on link "01626714" at bounding box center [57, 94] width 19 height 5
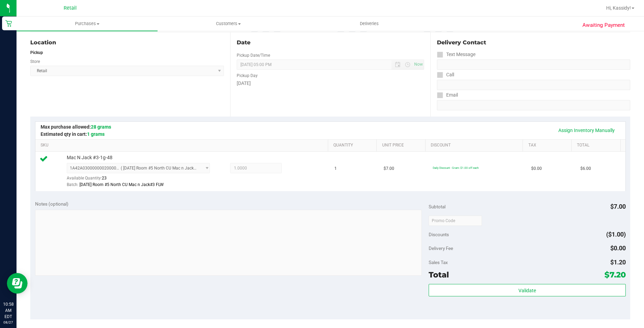
scroll to position [138, 0]
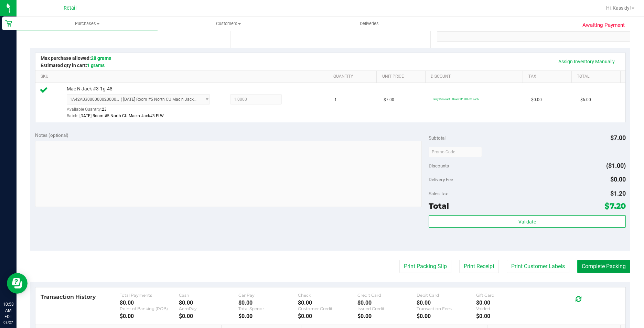
click at [598, 261] on button "Complete Packing" at bounding box center [604, 266] width 53 height 13
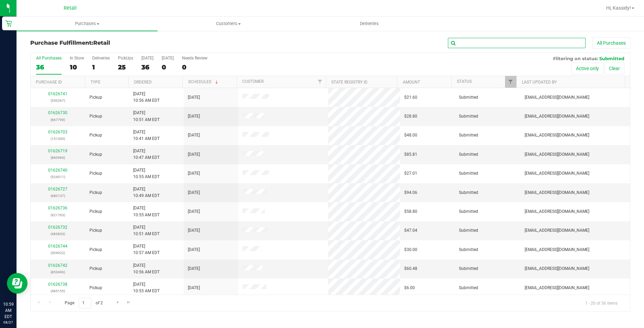
click at [475, 47] on input "text" at bounding box center [517, 43] width 138 height 10
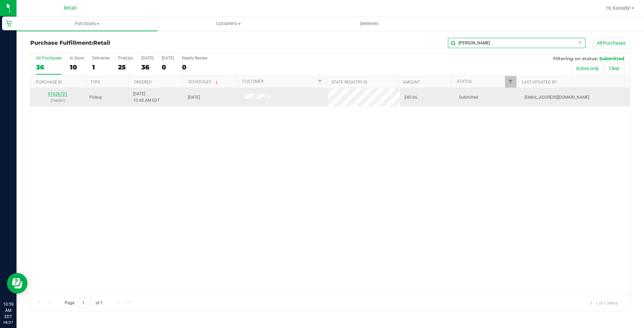
type input "[PERSON_NAME]"
click at [51, 95] on link "01626721" at bounding box center [57, 94] width 19 height 5
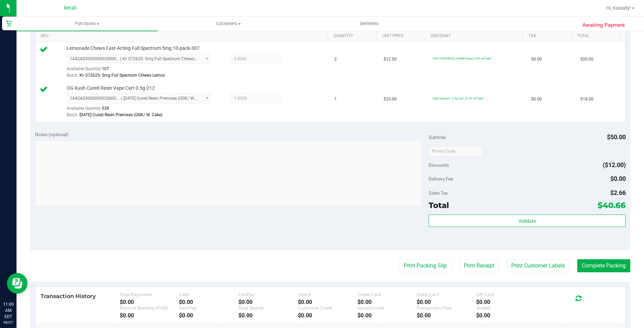
scroll to position [241, 0]
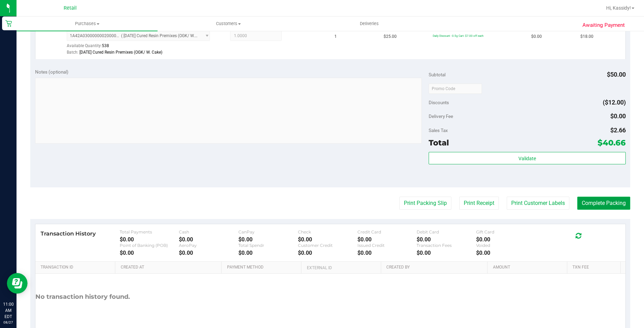
click at [597, 198] on button "Complete Packing" at bounding box center [604, 203] width 53 height 13
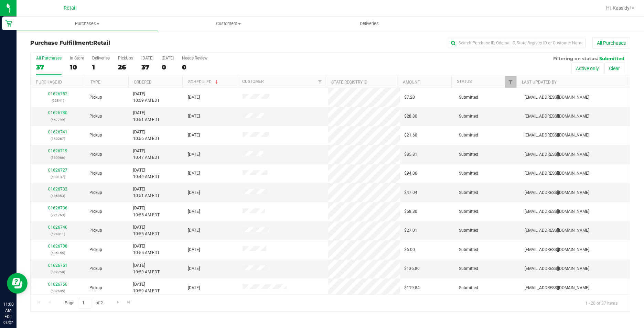
click at [506, 36] on div "Purchase Fulfillment: Retail All Purchases All Purchases 37 In Store 10 Deliver…" at bounding box center [331, 174] width 628 height 288
click at [500, 40] on input "text" at bounding box center [517, 43] width 138 height 10
type input "i"
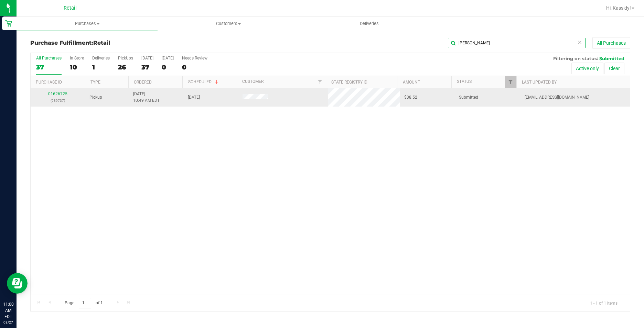
type input "[PERSON_NAME]"
click at [57, 94] on link "01626725" at bounding box center [57, 94] width 19 height 5
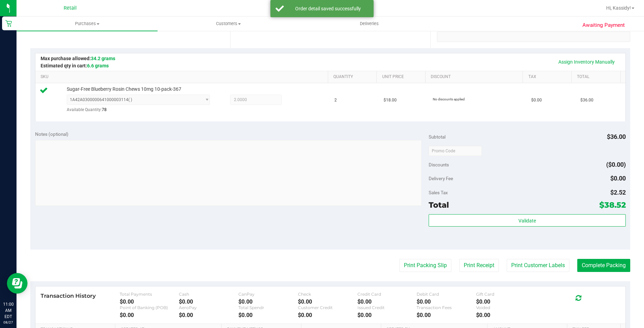
scroll to position [138, 0]
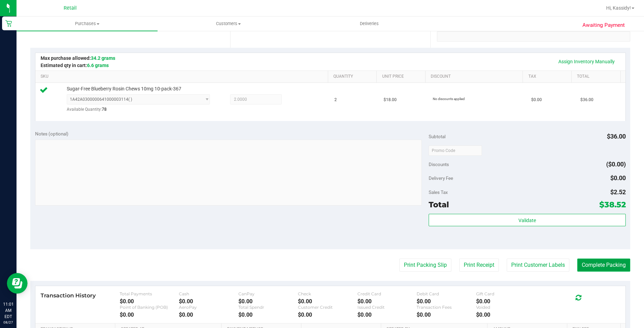
click at [586, 266] on button "Complete Packing" at bounding box center [604, 265] width 53 height 13
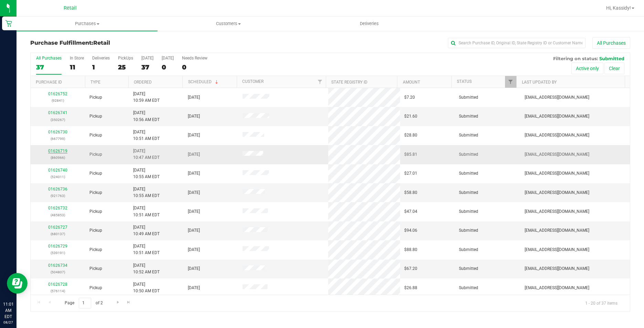
click at [55, 149] on link "01626719" at bounding box center [57, 151] width 19 height 5
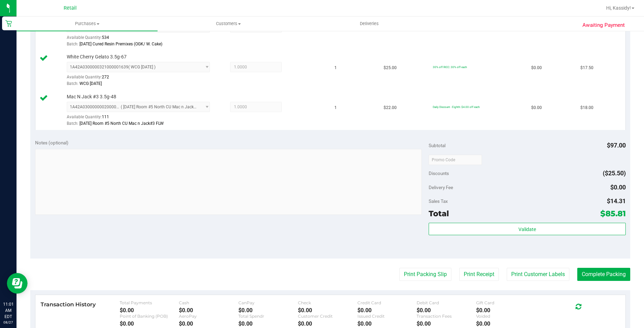
scroll to position [241, 0]
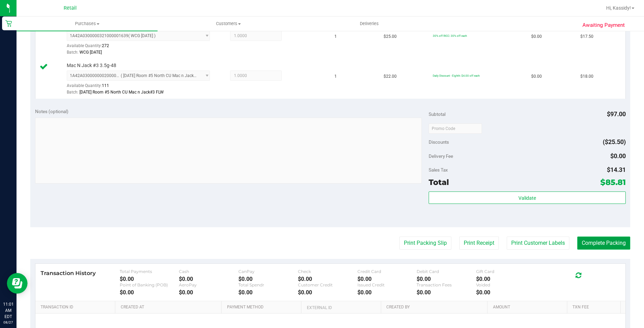
click at [611, 241] on button "Complete Packing" at bounding box center [604, 243] width 53 height 13
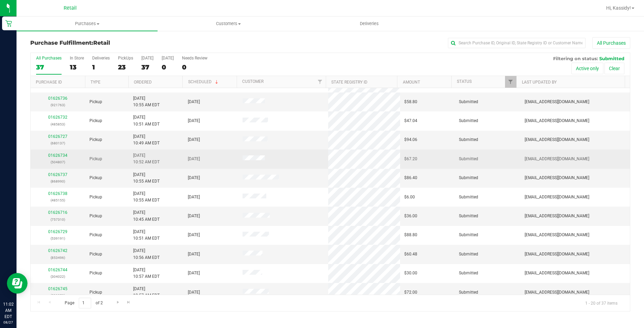
scroll to position [103, 0]
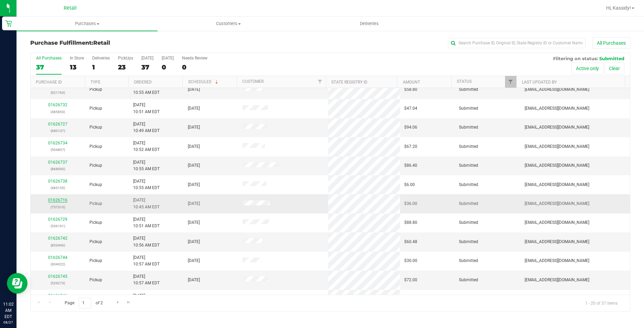
click at [60, 199] on link "01626716" at bounding box center [57, 200] width 19 height 5
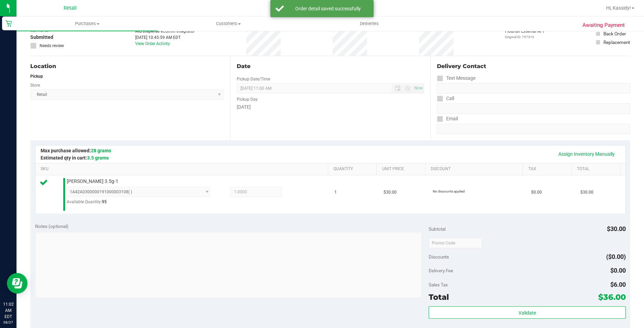
scroll to position [103, 0]
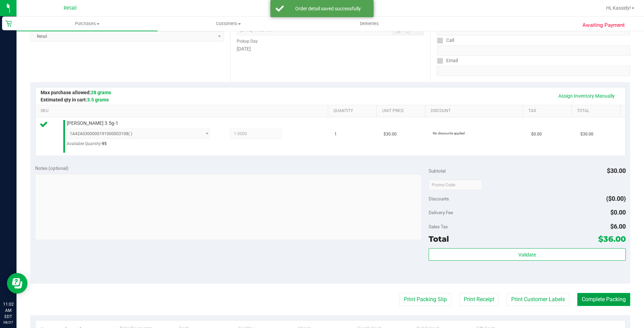
click at [592, 294] on button "Complete Packing" at bounding box center [604, 299] width 53 height 13
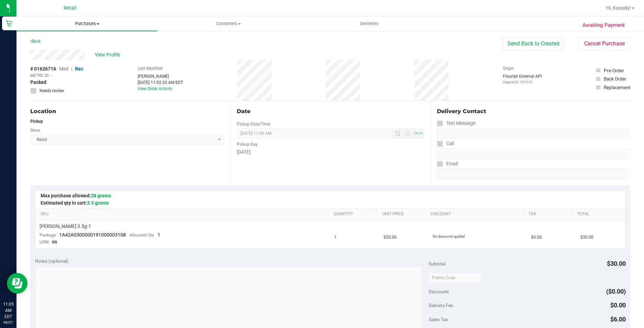
click at [116, 22] on span "Purchases" at bounding box center [87, 24] width 141 height 6
click at [105, 51] on li "Fulfillment" at bounding box center [87, 50] width 141 height 8
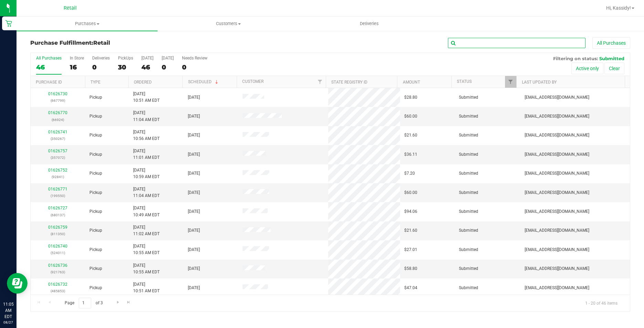
click at [494, 45] on input "text" at bounding box center [517, 43] width 138 height 10
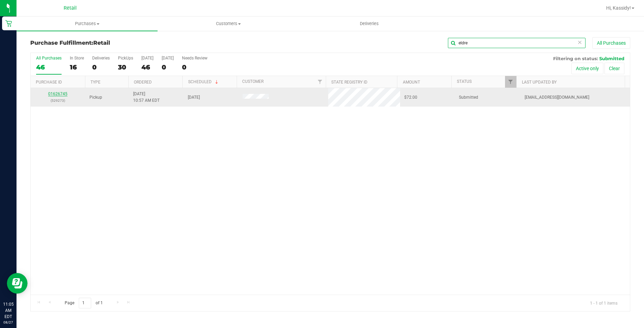
type input "eldre"
click at [54, 95] on link "01626745" at bounding box center [57, 94] width 19 height 5
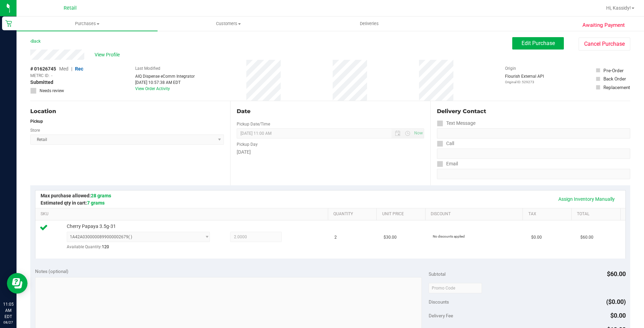
scroll to position [172, 0]
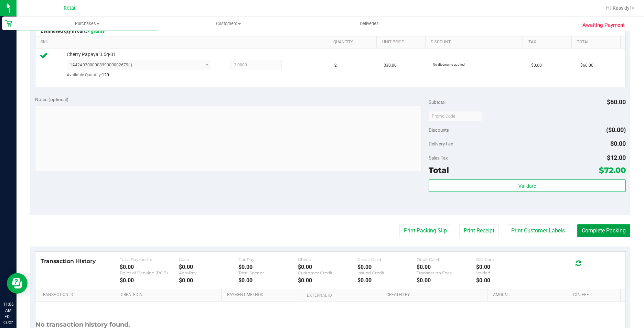
click at [586, 229] on button "Complete Packing" at bounding box center [604, 230] width 53 height 13
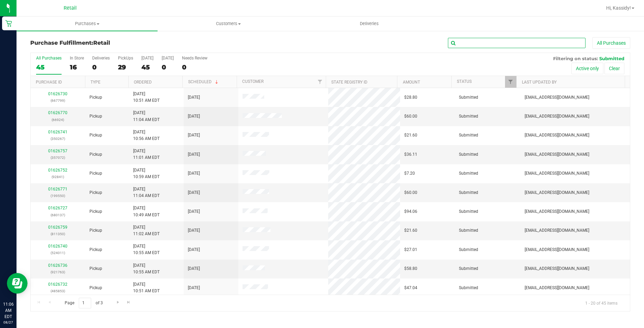
click at [498, 45] on input "text" at bounding box center [517, 43] width 138 height 10
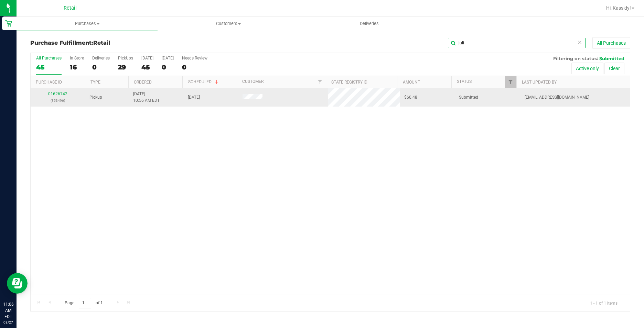
type input "juli"
click at [62, 94] on link "01626742" at bounding box center [57, 94] width 19 height 5
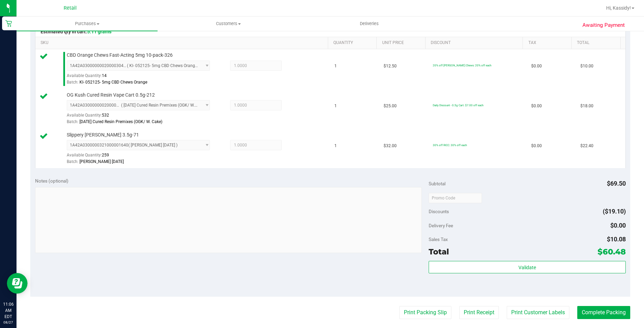
scroll to position [172, 0]
click at [589, 310] on button "Complete Packing" at bounding box center [604, 312] width 53 height 13
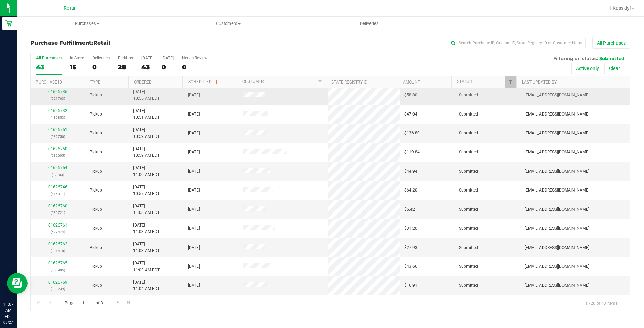
scroll to position [174, 0]
click at [467, 44] on input "text" at bounding box center [517, 43] width 138 height 10
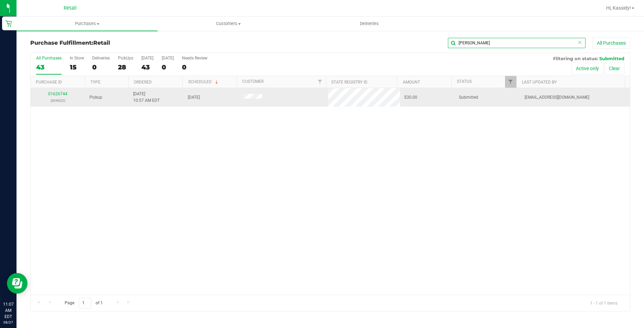
scroll to position [0, 0]
type input "[PERSON_NAME]"
click at [55, 94] on link "01626744" at bounding box center [57, 94] width 19 height 5
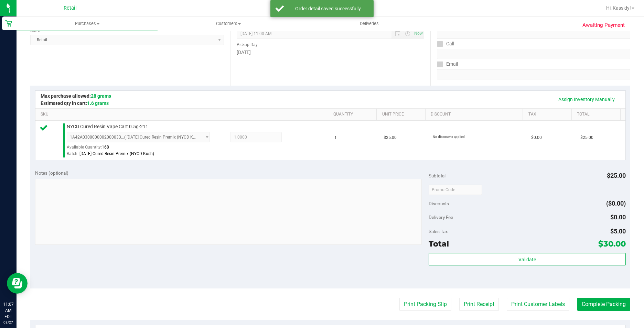
scroll to position [207, 0]
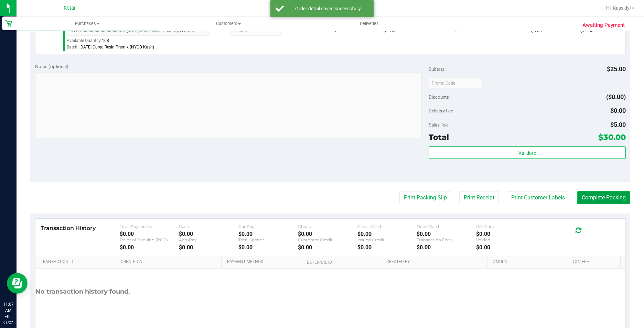
click at [613, 193] on button "Complete Packing" at bounding box center [604, 197] width 53 height 13
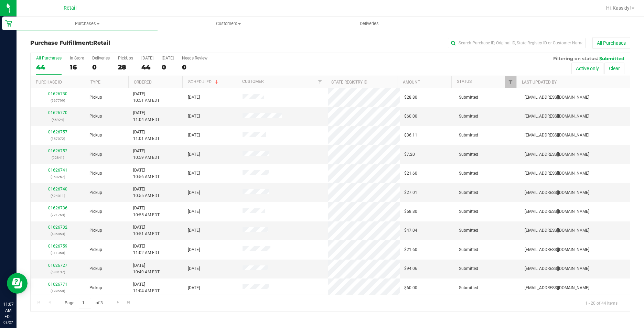
click at [495, 48] on div "All Purchases" at bounding box center [430, 43] width 400 height 12
copy div "All Purchases"
click at [477, 48] on input "text" at bounding box center [517, 43] width 138 height 10
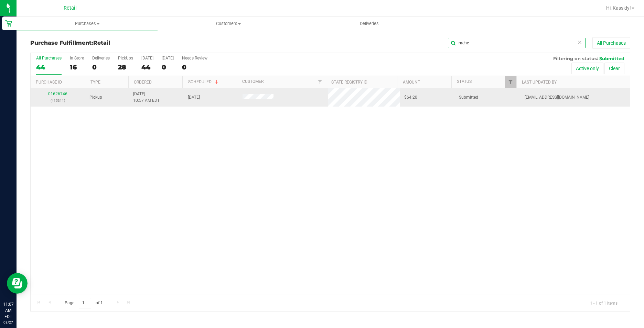
type input "rache"
click at [53, 92] on link "01626746" at bounding box center [57, 94] width 19 height 5
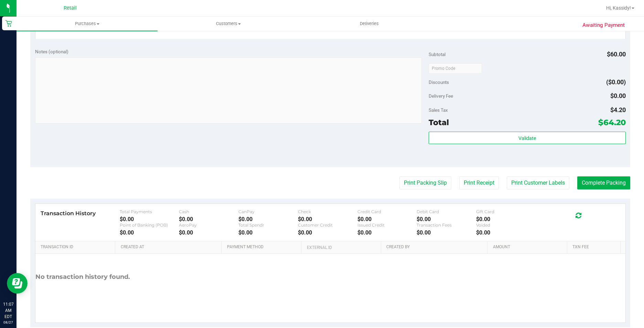
scroll to position [233, 0]
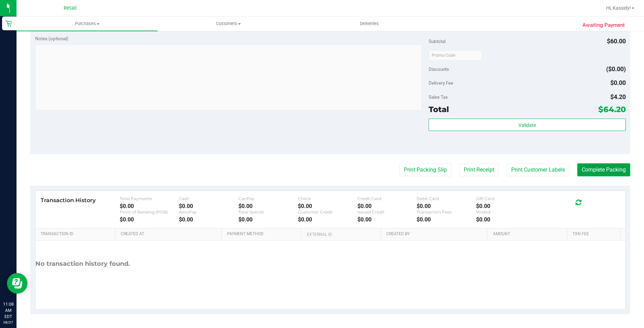
click at [593, 168] on button "Complete Packing" at bounding box center [604, 170] width 53 height 13
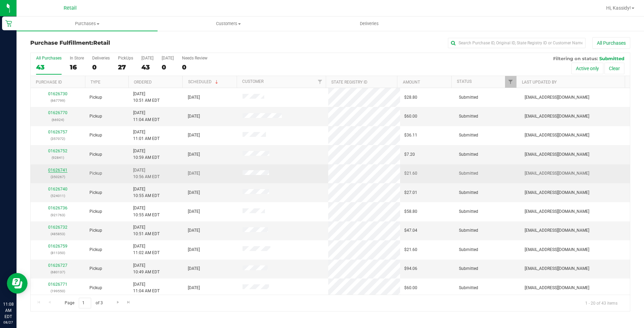
click at [62, 171] on link "01626741" at bounding box center [57, 170] width 19 height 5
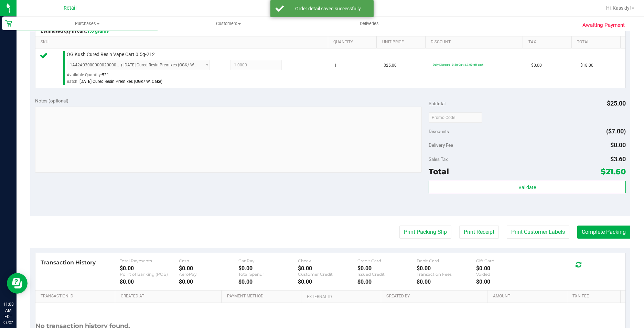
scroll to position [234, 0]
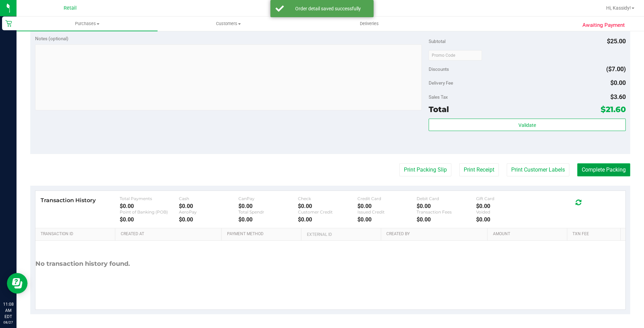
click at [585, 168] on button "Complete Packing" at bounding box center [604, 170] width 53 height 13
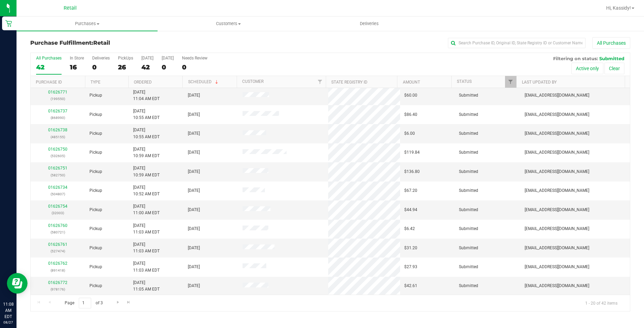
scroll to position [174, 0]
click at [495, 46] on input "text" at bounding box center [517, 43] width 138 height 10
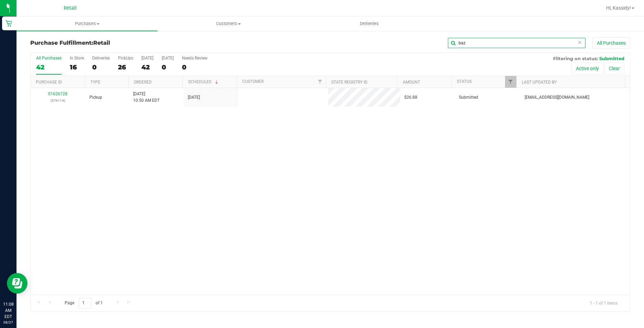
scroll to position [0, 0]
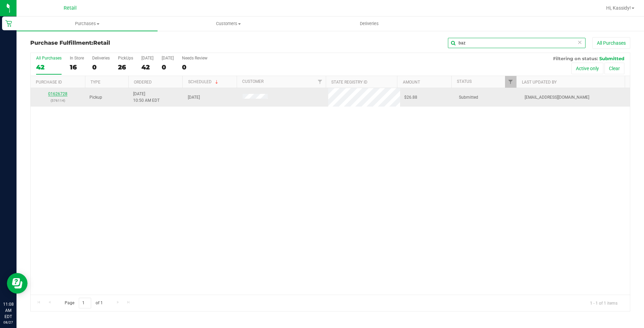
type input "baz"
click at [58, 92] on link "01626728" at bounding box center [57, 94] width 19 height 5
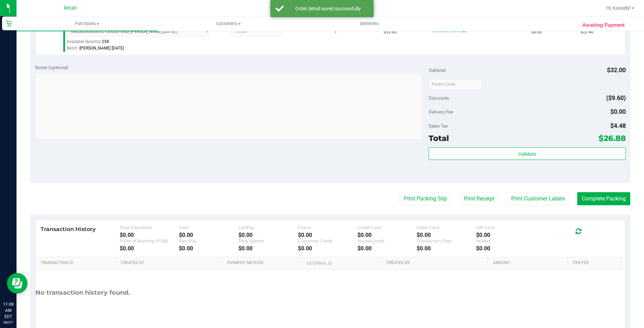
scroll to position [207, 0]
click at [587, 196] on button "Complete Packing" at bounding box center [604, 197] width 53 height 13
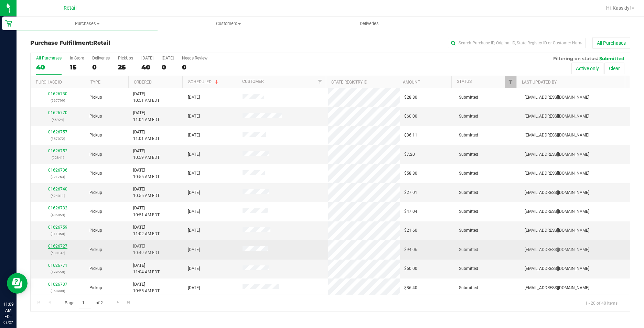
click at [61, 244] on link "01626727" at bounding box center [57, 246] width 19 height 5
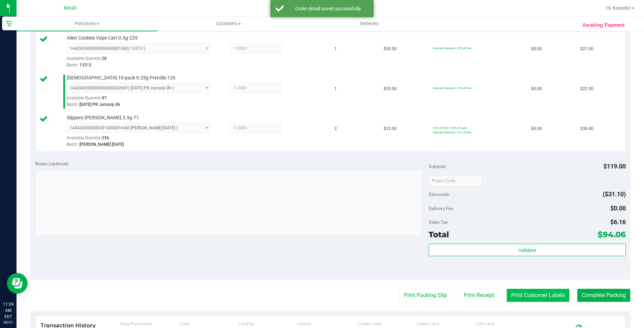
scroll to position [241, 0]
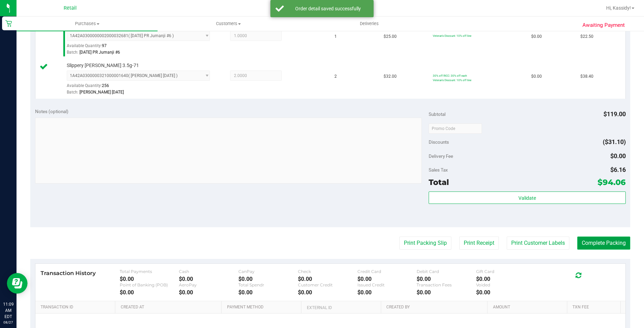
click at [593, 242] on button "Complete Packing" at bounding box center [604, 243] width 53 height 13
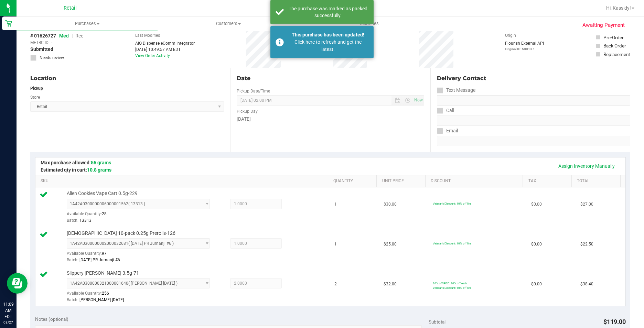
scroll to position [0, 0]
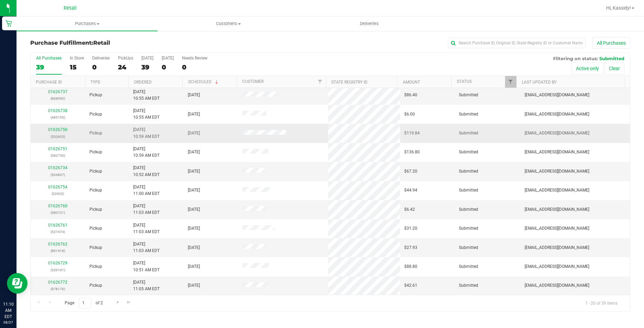
scroll to position [174, 0]
click at [496, 35] on div "Purchase Fulfillment: Retail All Purchases All Purchases 39 In Store 15 Deliver…" at bounding box center [331, 174] width 628 height 288
click at [486, 45] on input "text" at bounding box center [517, 43] width 138 height 10
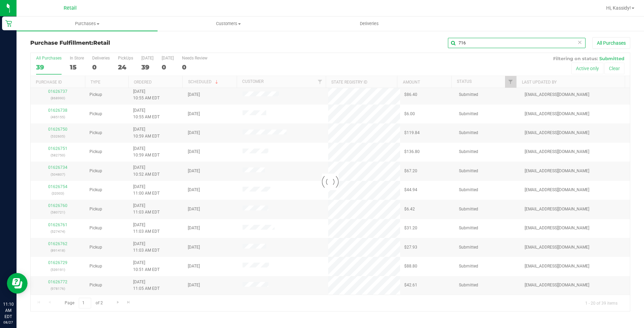
scroll to position [0, 0]
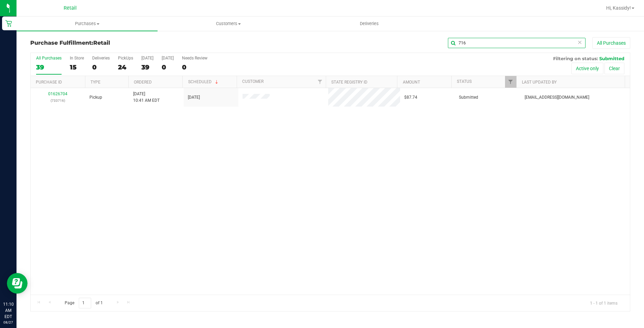
type input "716"
click at [59, 93] on link "01626704" at bounding box center [57, 94] width 19 height 5
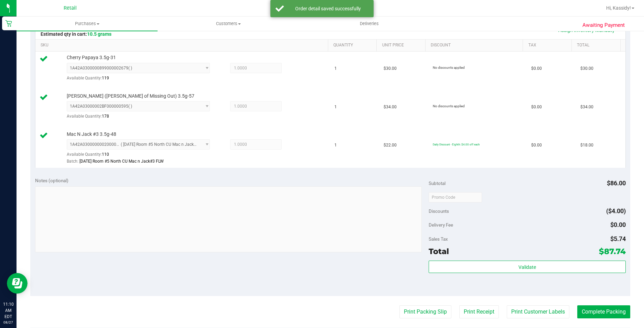
scroll to position [172, 0]
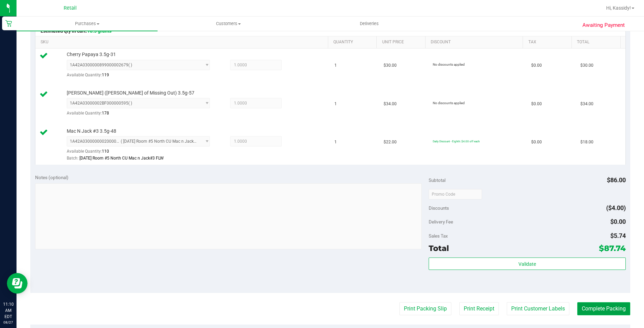
click at [598, 309] on button "Complete Packing" at bounding box center [604, 309] width 53 height 13
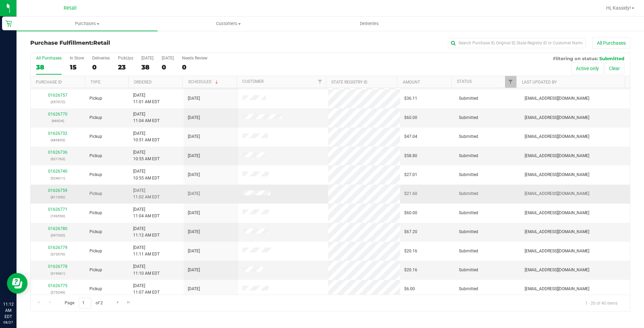
scroll to position [69, 0]
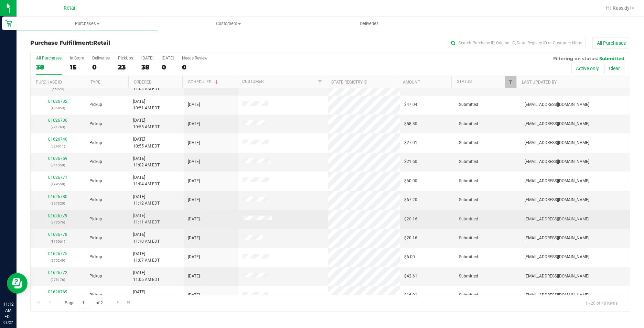
click at [51, 218] on link "01626779" at bounding box center [57, 215] width 19 height 5
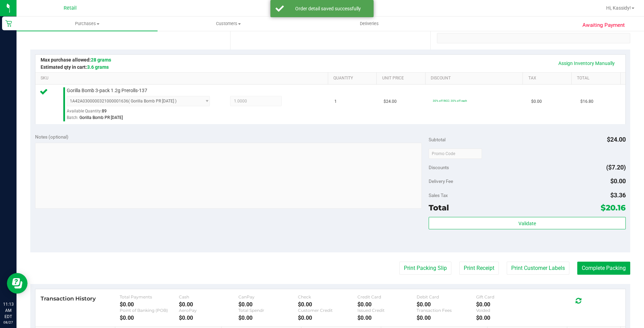
scroll to position [172, 0]
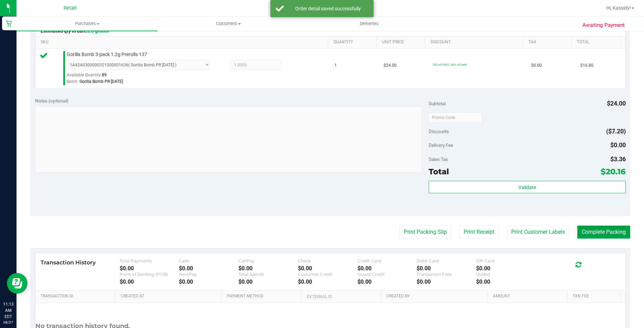
click at [593, 233] on button "Complete Packing" at bounding box center [604, 232] width 53 height 13
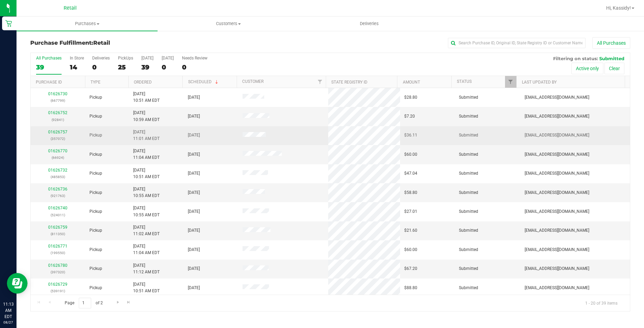
click at [67, 145] on td "01626757 (357072)" at bounding box center [58, 135] width 55 height 19
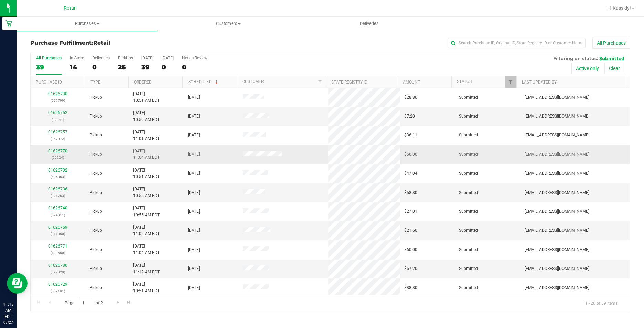
click at [55, 150] on link "01626770" at bounding box center [57, 151] width 19 height 5
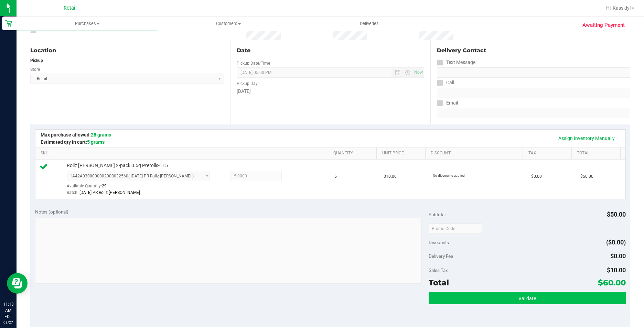
scroll to position [172, 0]
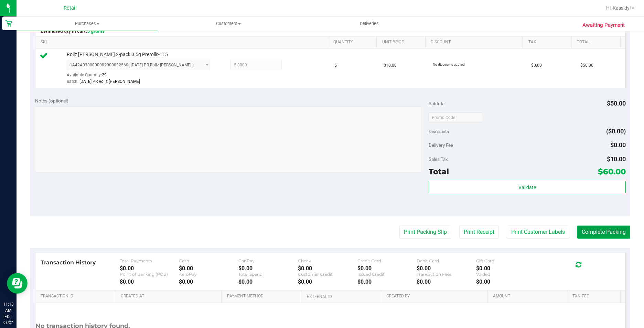
click at [586, 230] on button "Complete Packing" at bounding box center [604, 232] width 53 height 13
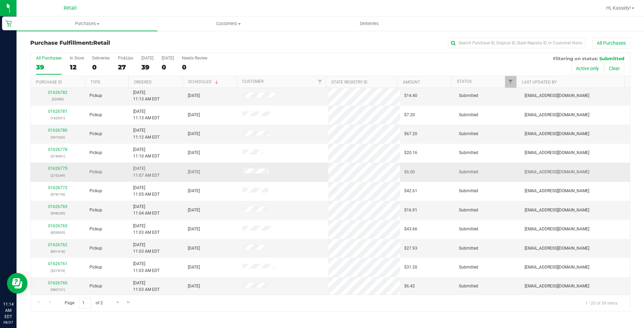
scroll to position [174, 0]
click at [476, 47] on input "text" at bounding box center [517, 43] width 138 height 10
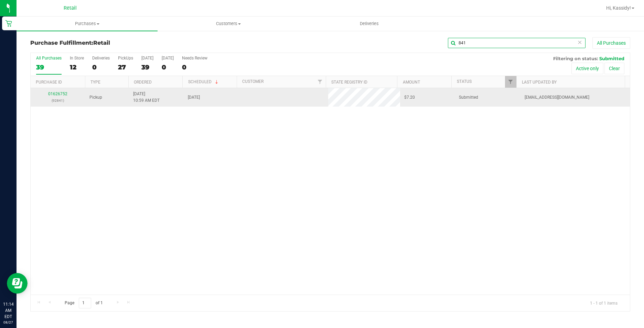
scroll to position [0, 0]
type input "841"
click at [58, 93] on link "01626752" at bounding box center [57, 94] width 19 height 5
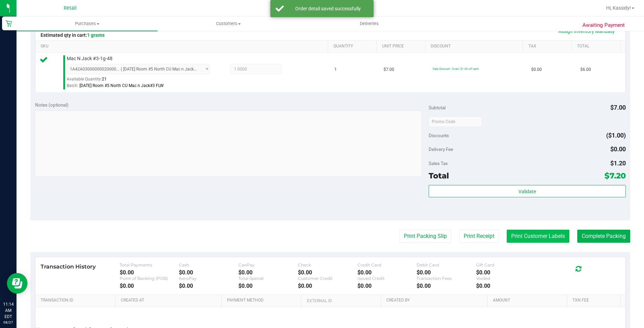
scroll to position [172, 0]
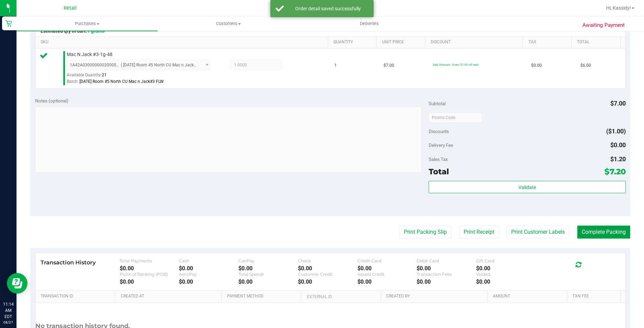
click at [584, 236] on button "Complete Packing" at bounding box center [604, 232] width 53 height 13
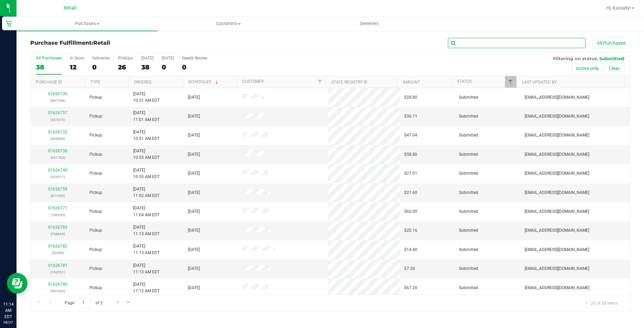
click at [462, 48] on input "text" at bounding box center [517, 43] width 138 height 10
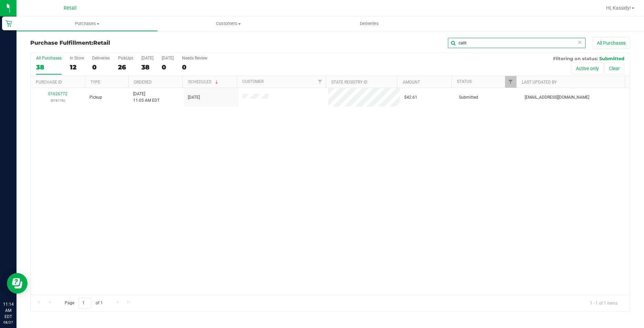
type input "calit"
click at [62, 95] on link "01626772" at bounding box center [57, 94] width 19 height 5
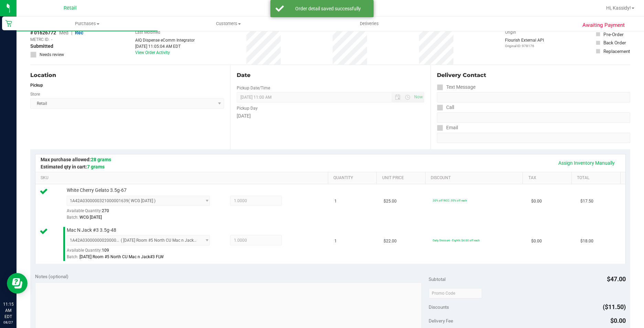
scroll to position [172, 0]
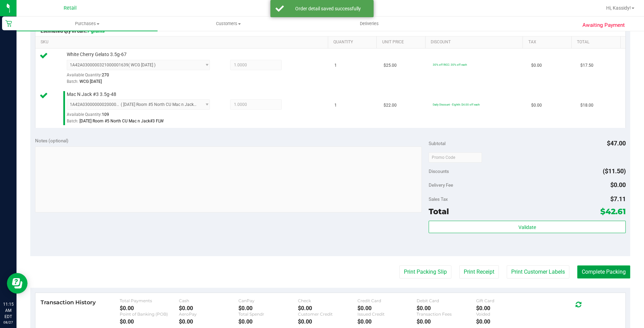
click at [596, 275] on button "Complete Packing" at bounding box center [604, 272] width 53 height 13
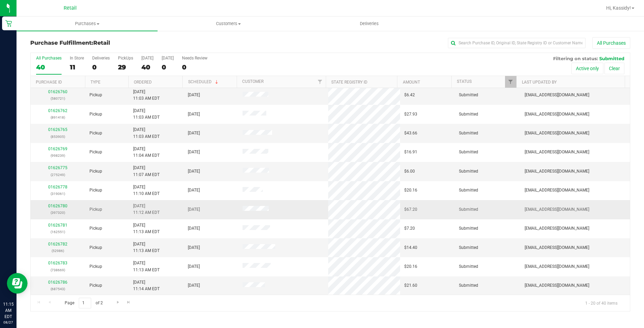
scroll to position [174, 0]
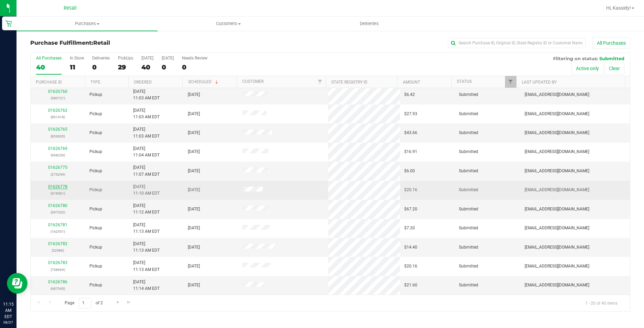
click at [63, 186] on link "01626778" at bounding box center [57, 186] width 19 height 5
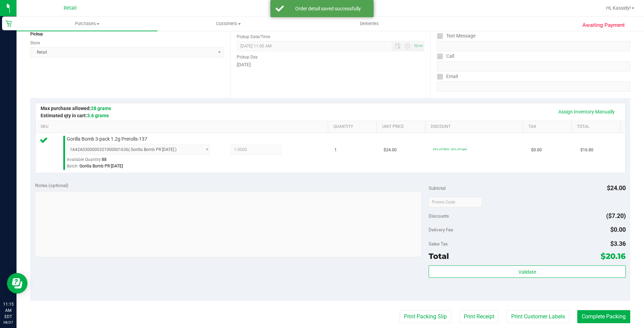
scroll to position [138, 0]
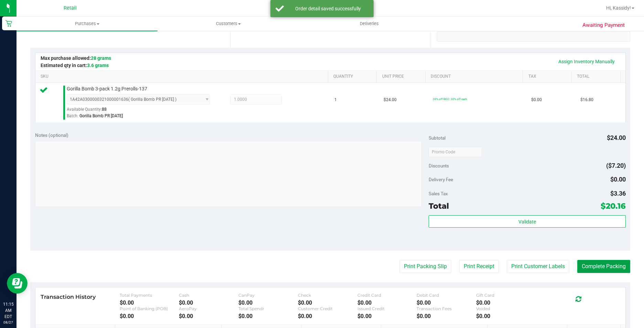
click at [602, 269] on button "Complete Packing" at bounding box center [604, 266] width 53 height 13
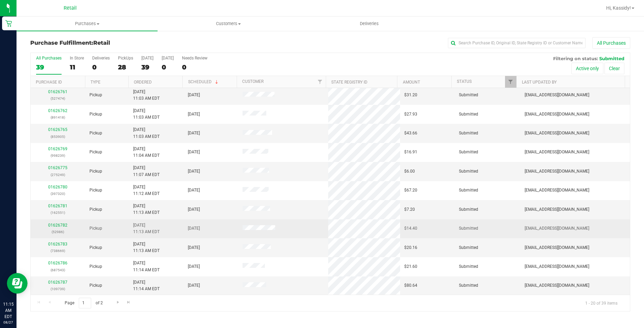
scroll to position [174, 0]
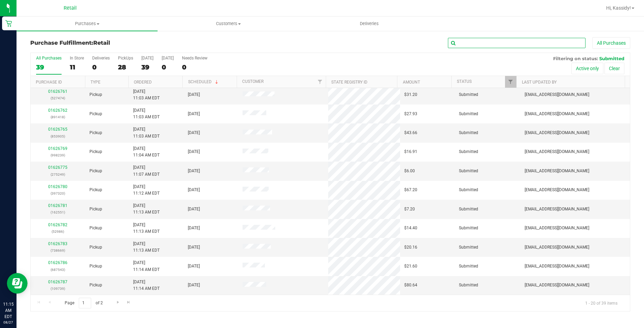
click at [487, 42] on input "text" at bounding box center [517, 43] width 138 height 10
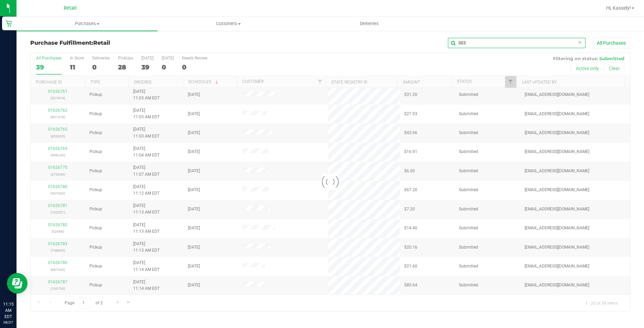
scroll to position [0, 0]
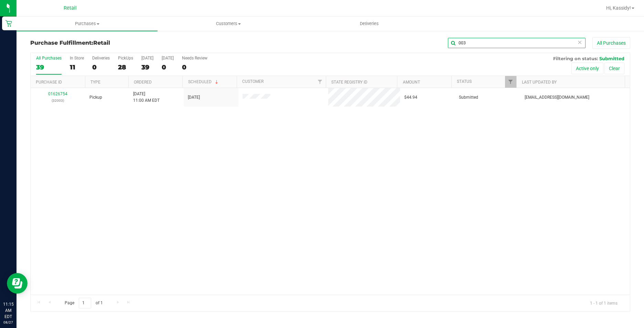
type input "003"
click at [54, 93] on link "01626754" at bounding box center [57, 94] width 19 height 5
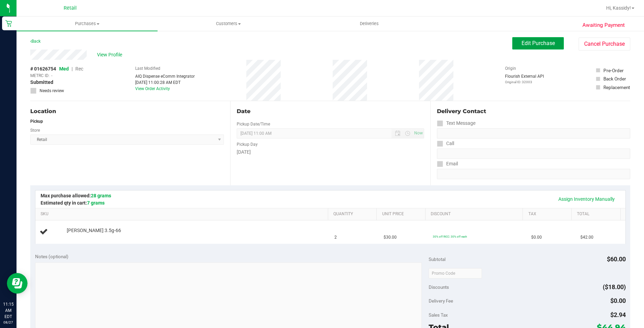
click at [525, 43] on span "Edit Purchase" at bounding box center [538, 43] width 33 height 7
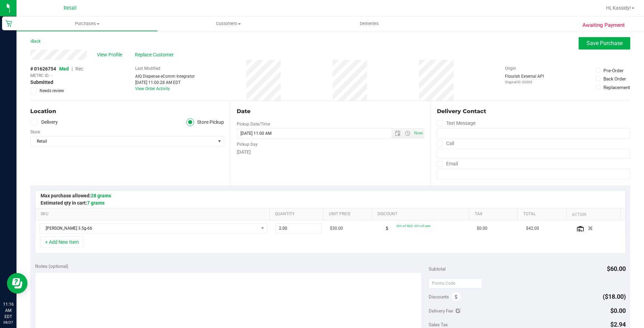
click at [143, 56] on span "Replace Customer" at bounding box center [155, 54] width 41 height 7
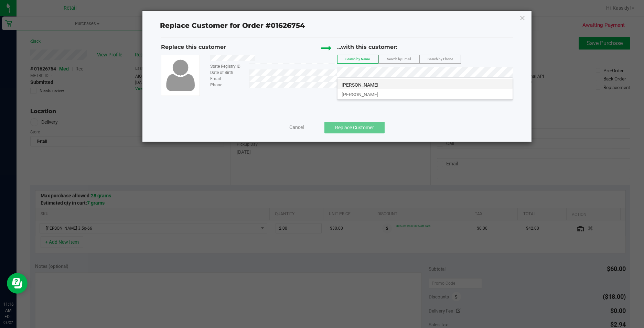
click at [367, 85] on span "[PERSON_NAME]" at bounding box center [360, 85] width 37 height 6
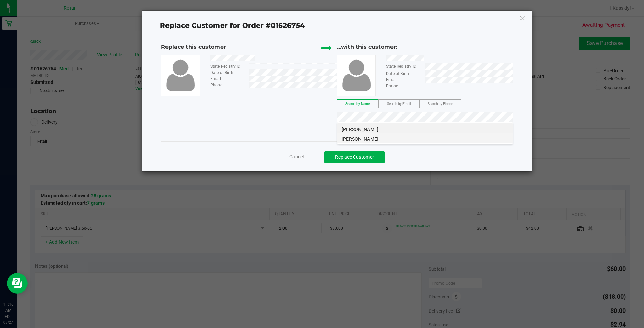
click at [422, 139] on li "[PERSON_NAME]" at bounding box center [425, 138] width 175 height 10
click at [403, 130] on li "[PERSON_NAME]" at bounding box center [425, 129] width 175 height 10
click at [361, 154] on button "Replace Customer" at bounding box center [355, 157] width 60 height 12
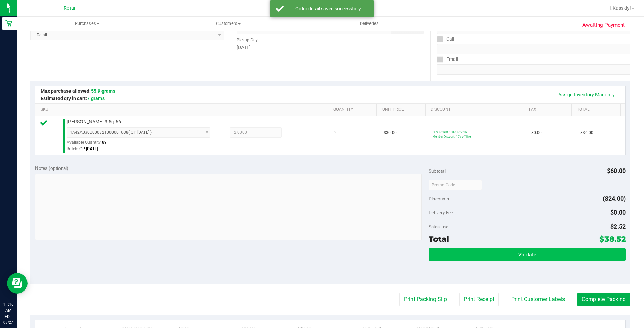
scroll to position [138, 0]
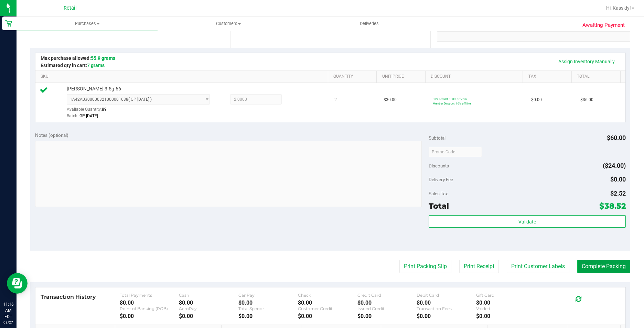
click at [598, 265] on button "Complete Packing" at bounding box center [604, 266] width 53 height 13
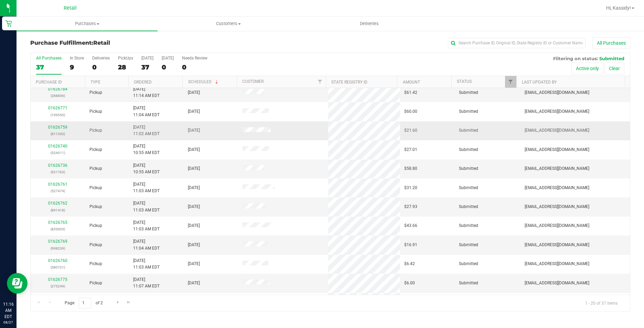
scroll to position [103, 0]
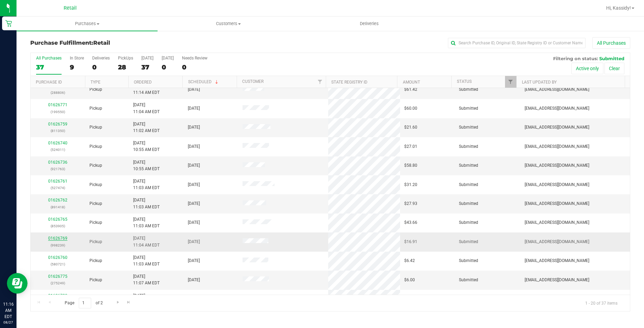
click at [64, 240] on link "01626769" at bounding box center [57, 238] width 19 height 5
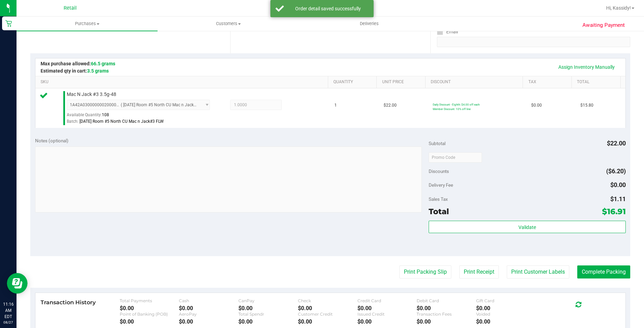
scroll to position [138, 0]
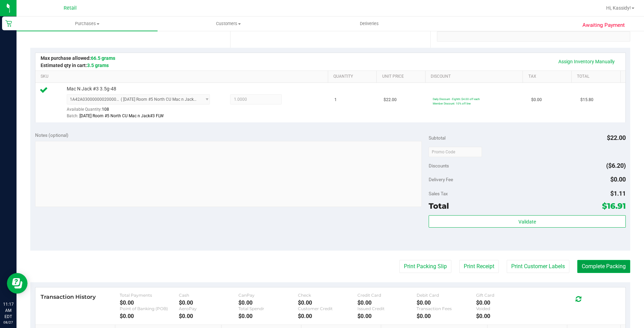
click at [580, 268] on button "Complete Packing" at bounding box center [604, 266] width 53 height 13
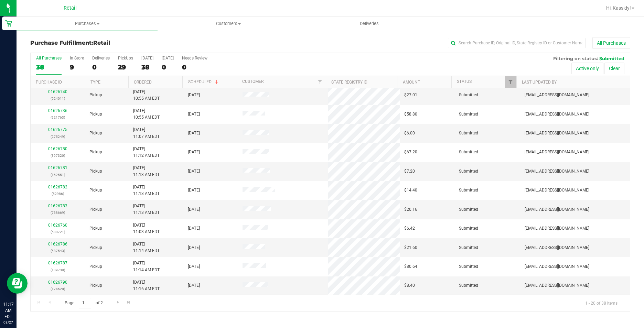
scroll to position [174, 0]
click at [474, 43] on input "text" at bounding box center [517, 43] width 138 height 10
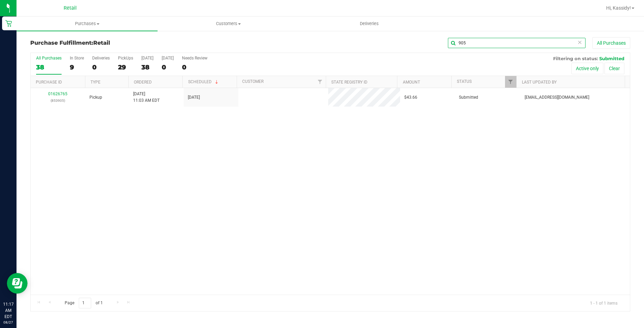
scroll to position [0, 0]
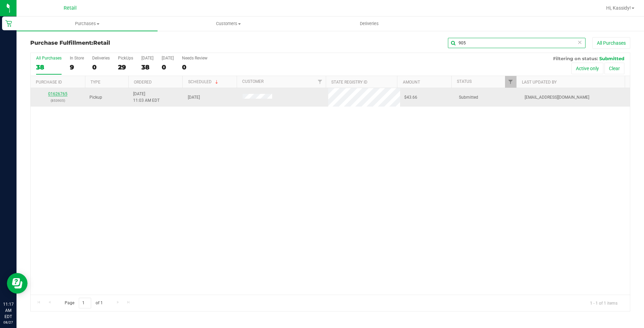
type input "905"
click at [57, 96] on link "01626765" at bounding box center [57, 94] width 19 height 5
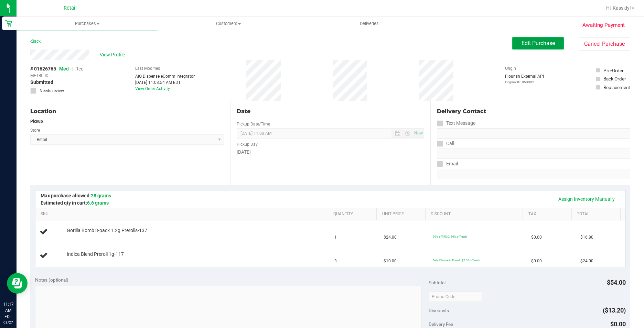
click at [533, 46] on span "Edit Purchase" at bounding box center [538, 43] width 33 height 7
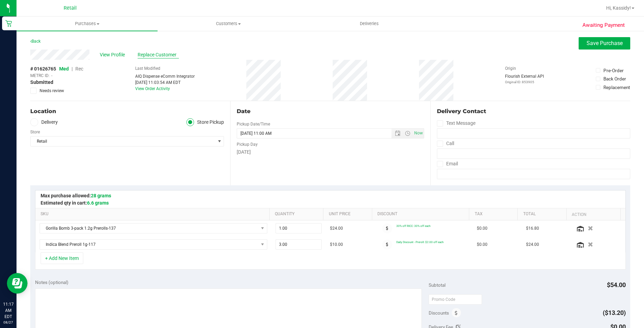
click at [168, 54] on span "Replace Customer" at bounding box center [158, 54] width 41 height 7
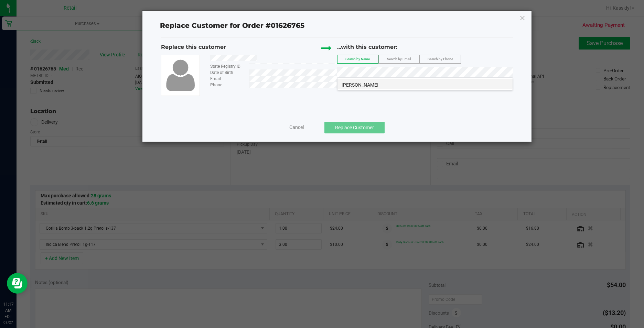
click at [355, 82] on span "[PERSON_NAME]" at bounding box center [360, 85] width 37 height 6
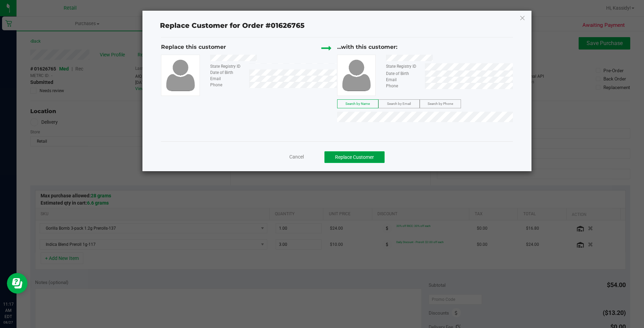
click at [355, 156] on button "Replace Customer" at bounding box center [355, 157] width 60 height 12
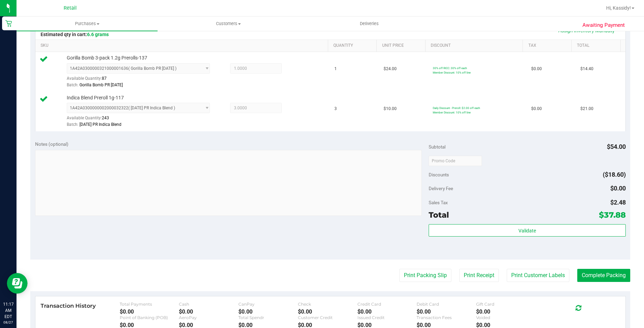
scroll to position [172, 0]
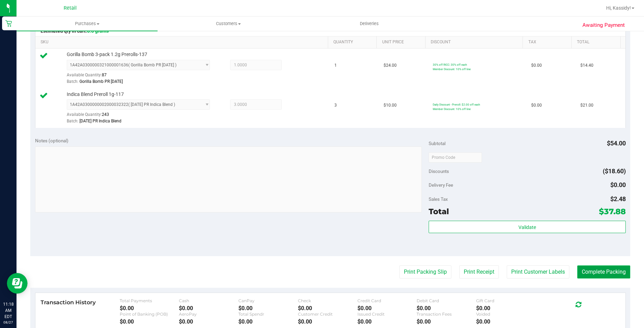
click at [583, 270] on button "Complete Packing" at bounding box center [604, 272] width 53 height 13
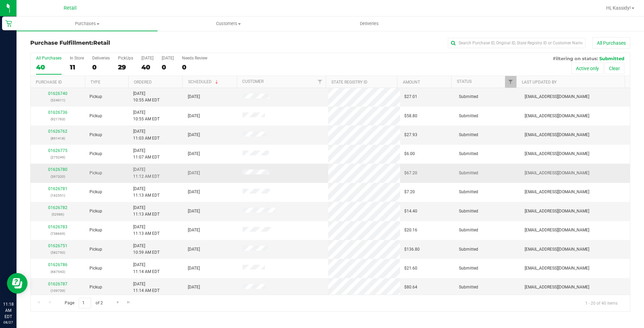
scroll to position [174, 0]
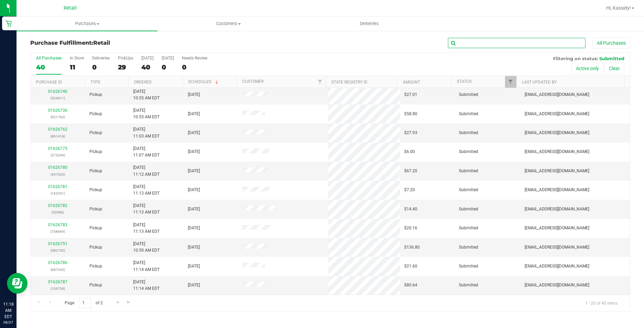
click at [469, 48] on input "text" at bounding box center [517, 43] width 138 height 10
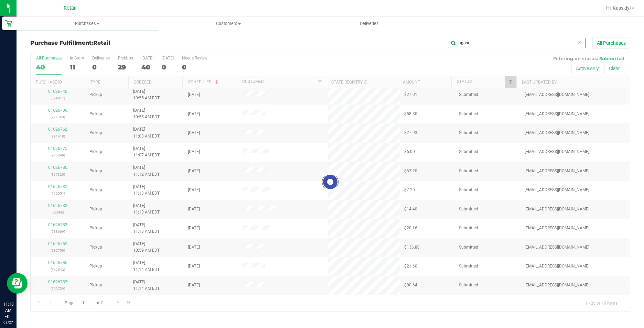
scroll to position [0, 0]
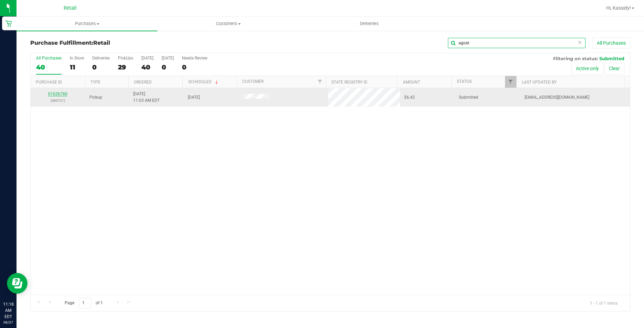
type input "agost"
click at [56, 94] on link "01626760" at bounding box center [57, 94] width 19 height 5
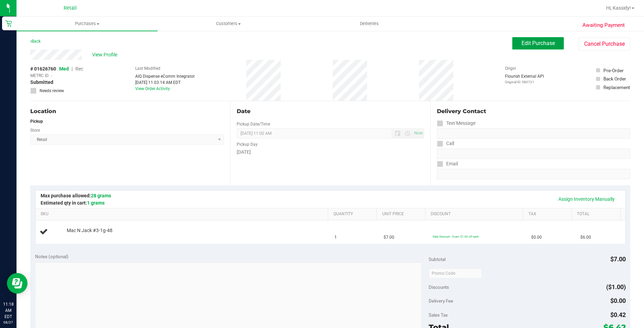
click at [522, 43] on span "Edit Purchase" at bounding box center [538, 43] width 33 height 7
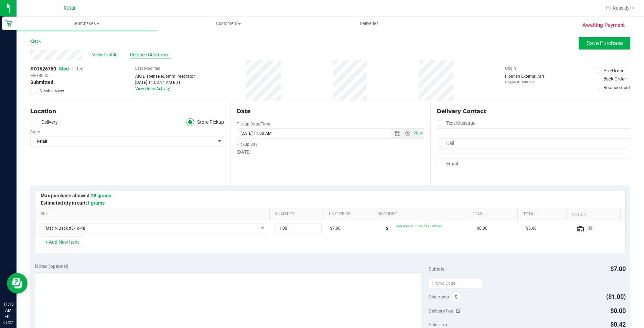
click at [143, 52] on span "Replace Customer" at bounding box center [150, 54] width 41 height 7
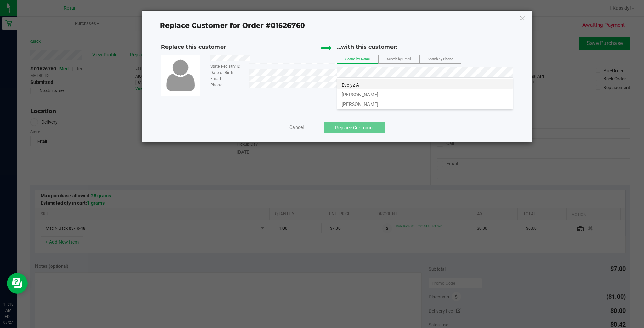
click at [382, 86] on li "Evelyz A" at bounding box center [425, 84] width 175 height 10
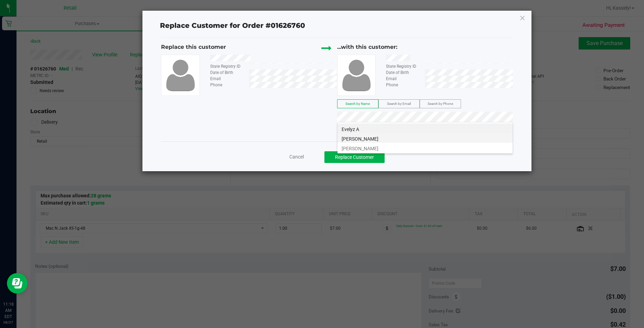
click at [487, 136] on li "[PERSON_NAME]" at bounding box center [425, 138] width 175 height 10
click at [370, 159] on button "Replace Customer" at bounding box center [355, 157] width 60 height 12
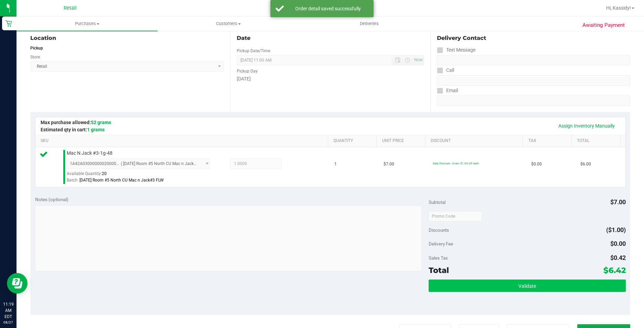
scroll to position [172, 0]
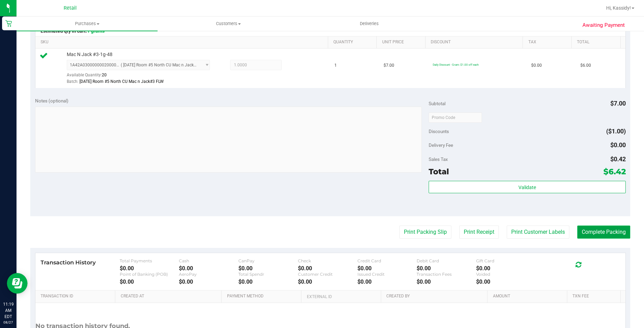
click at [594, 234] on button "Complete Packing" at bounding box center [604, 232] width 53 height 13
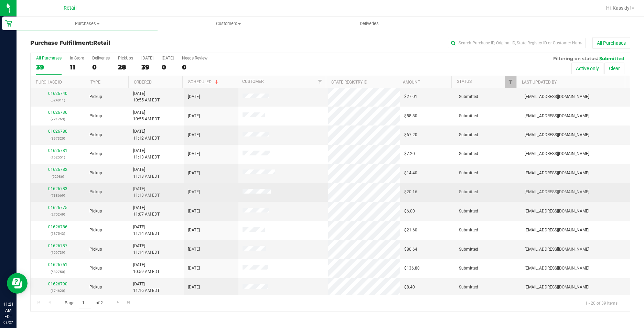
scroll to position [174, 0]
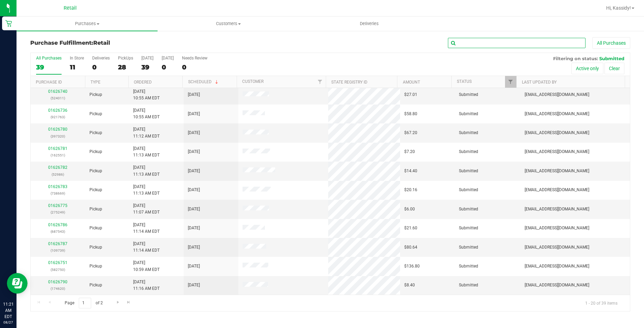
click at [480, 46] on input "text" at bounding box center [517, 43] width 138 height 10
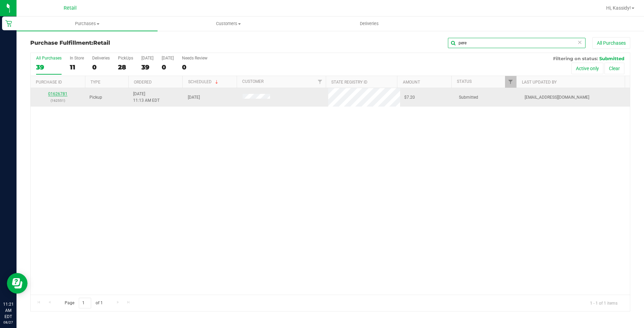
scroll to position [0, 0]
type input "pere"
click at [53, 96] on link "01626781" at bounding box center [57, 94] width 19 height 5
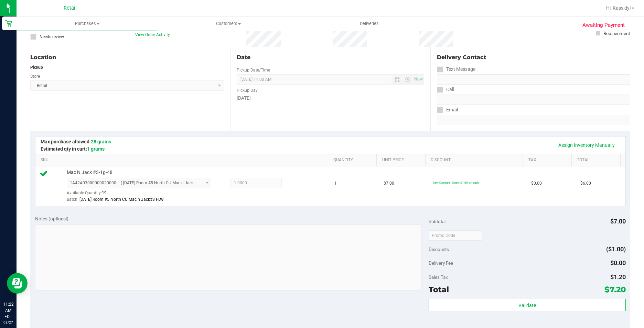
scroll to position [138, 0]
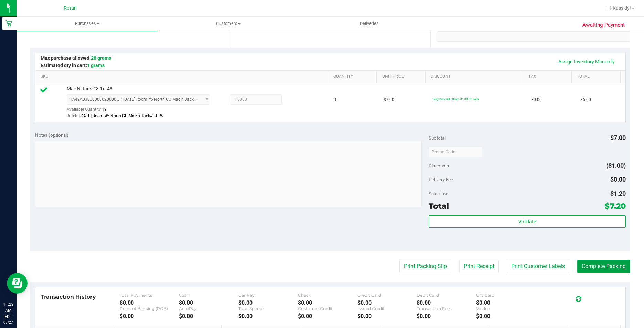
click at [586, 262] on button "Complete Packing" at bounding box center [604, 266] width 53 height 13
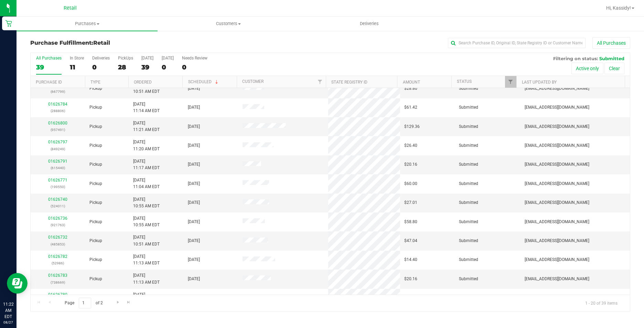
scroll to position [69, 0]
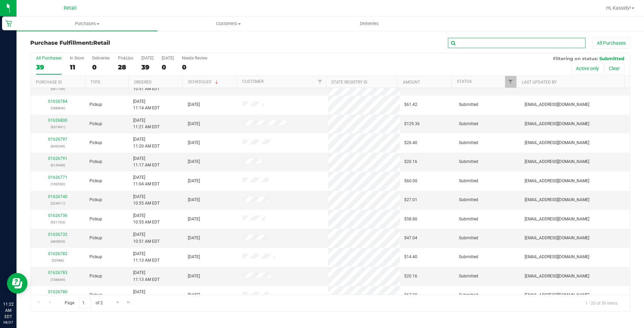
click at [463, 45] on input "text" at bounding box center [517, 43] width 138 height 10
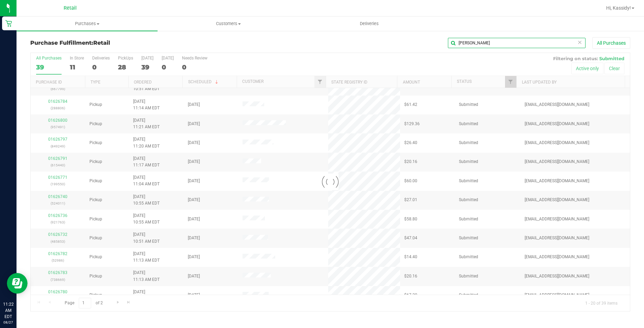
scroll to position [0, 0]
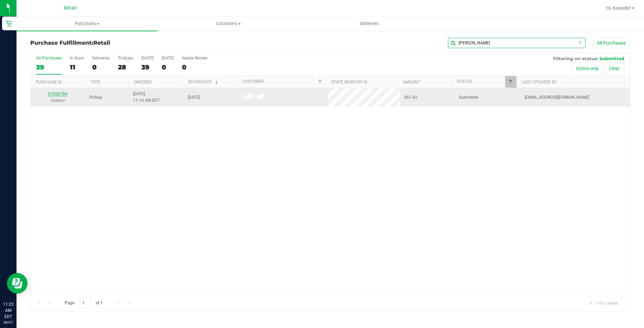
type input "[PERSON_NAME]"
click at [61, 93] on link "01626784" at bounding box center [57, 94] width 19 height 5
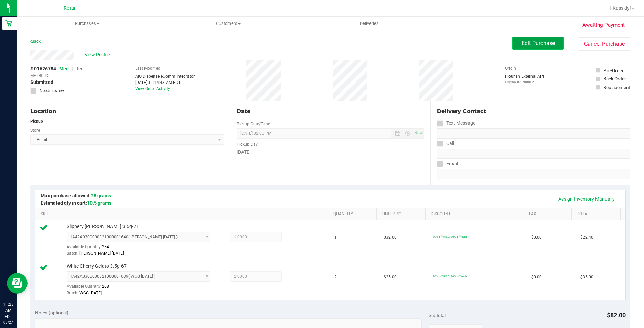
click at [548, 41] on span "Edit Purchase" at bounding box center [538, 43] width 33 height 7
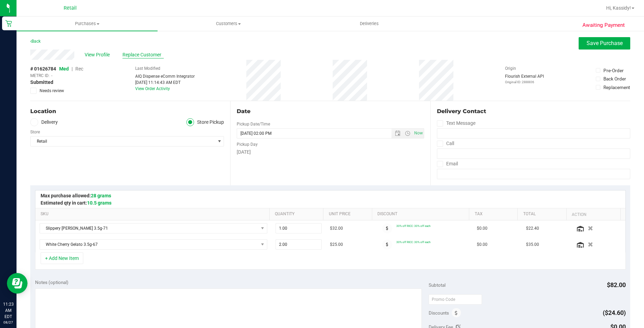
click at [146, 53] on span "Replace Customer" at bounding box center [143, 54] width 41 height 7
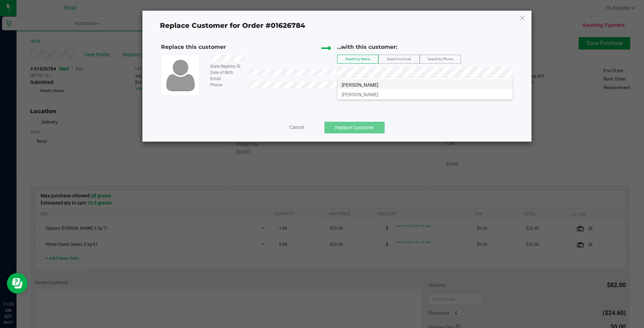
click at [368, 82] on span "[PERSON_NAME]" at bounding box center [360, 85] width 37 height 6
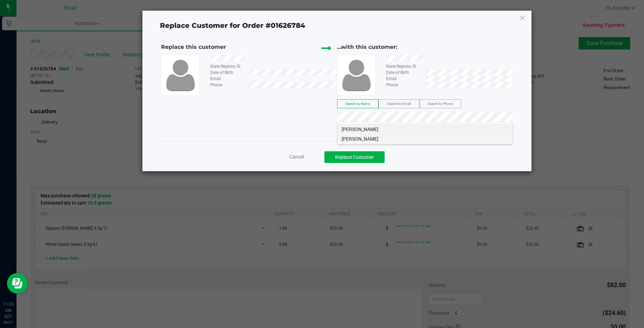
click at [390, 140] on li "[PERSON_NAME]" at bounding box center [425, 138] width 175 height 10
click at [304, 155] on span "Cancel" at bounding box center [296, 157] width 14 height 6
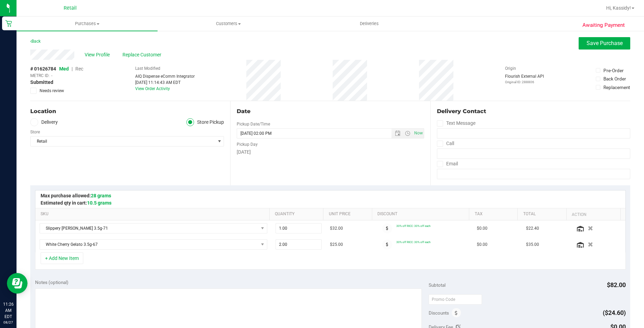
click at [80, 67] on span "Rec" at bounding box center [79, 69] width 8 height 6
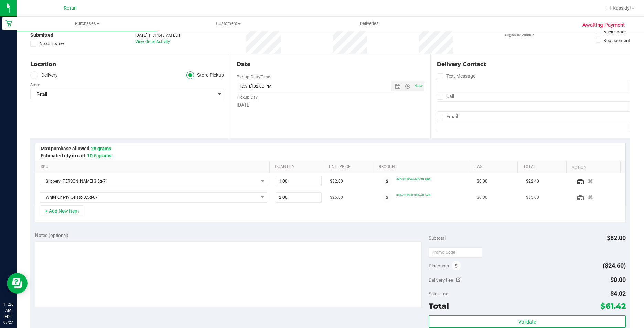
scroll to position [103, 0]
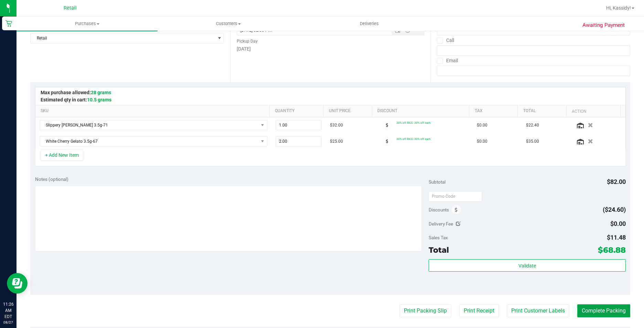
click at [614, 315] on button "Complete Packing" at bounding box center [604, 311] width 53 height 13
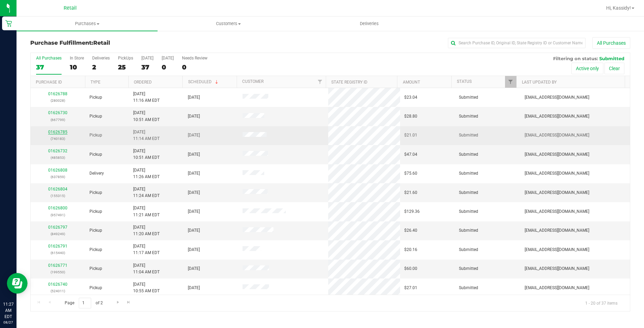
click at [57, 133] on link "01626785" at bounding box center [57, 132] width 19 height 5
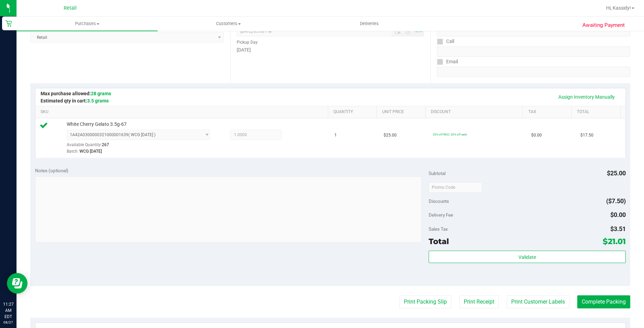
scroll to position [207, 0]
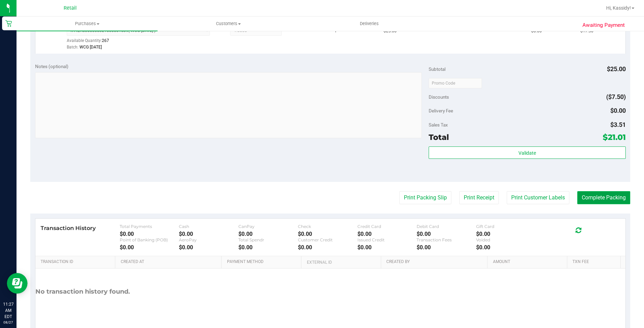
click at [606, 197] on button "Complete Packing" at bounding box center [604, 197] width 53 height 13
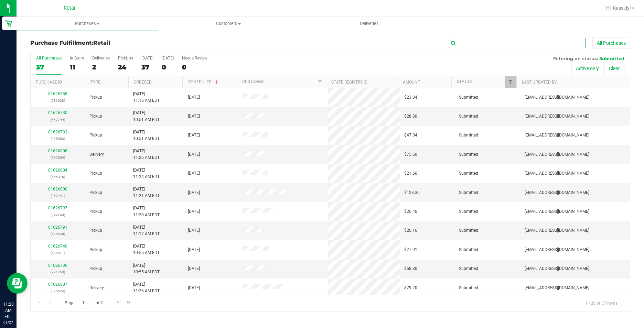
click at [488, 47] on input "text" at bounding box center [517, 43] width 138 height 10
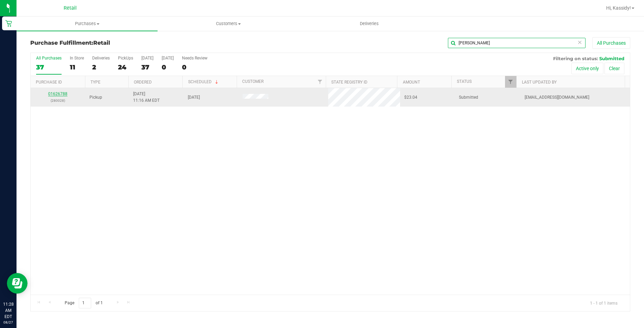
type input "[PERSON_NAME]"
click at [57, 95] on link "01626788" at bounding box center [57, 94] width 19 height 5
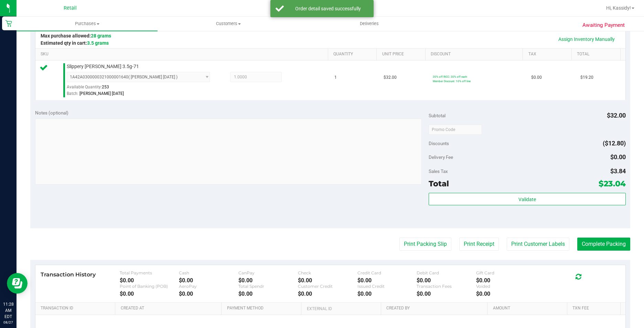
scroll to position [172, 0]
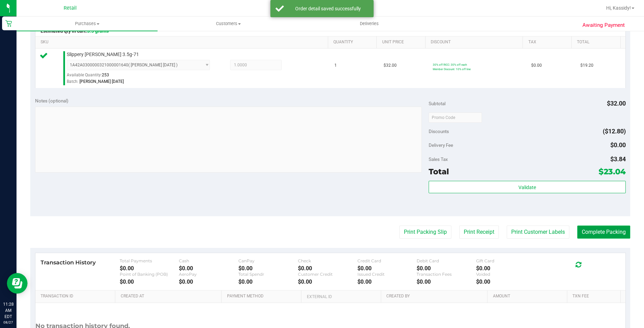
click at [586, 228] on button "Complete Packing" at bounding box center [604, 232] width 53 height 13
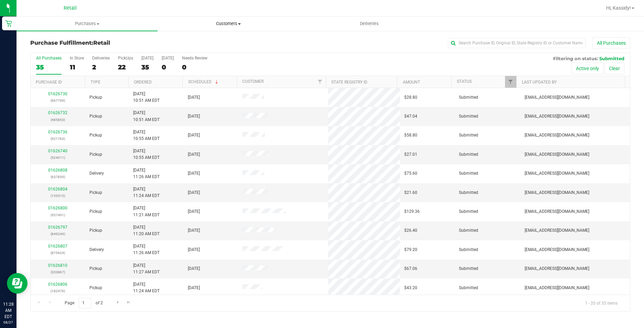
click at [215, 23] on span "Customers" at bounding box center [228, 24] width 140 height 6
click at [209, 43] on li "All customers" at bounding box center [228, 42] width 141 height 8
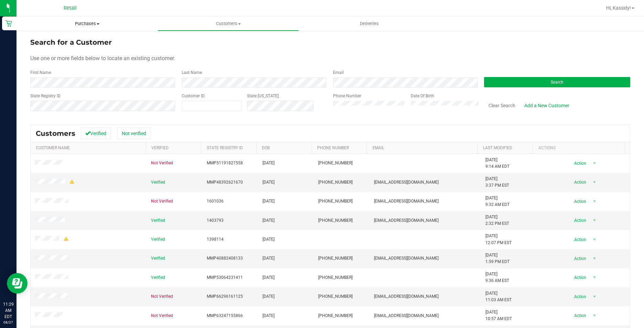
click at [82, 30] on uib-tab-heading "Purchases Summary of purchases Fulfillment All purchases" at bounding box center [87, 24] width 141 height 14
click at [74, 49] on li "Fulfillment" at bounding box center [87, 50] width 141 height 8
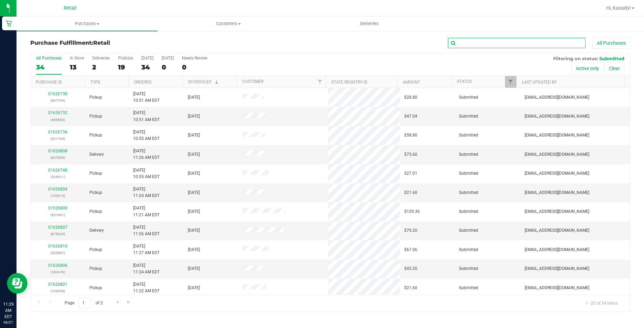
click at [470, 44] on input "text" at bounding box center [517, 43] width 138 height 10
type input "543"
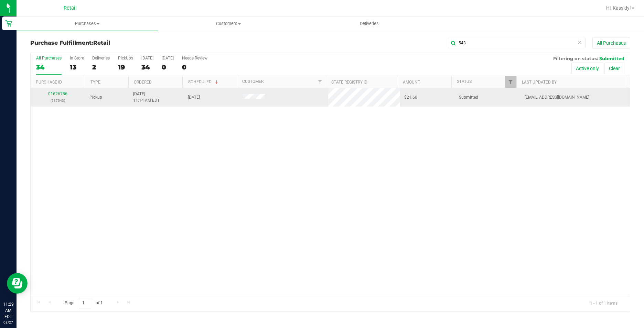
click at [64, 93] on link "01626786" at bounding box center [57, 94] width 19 height 5
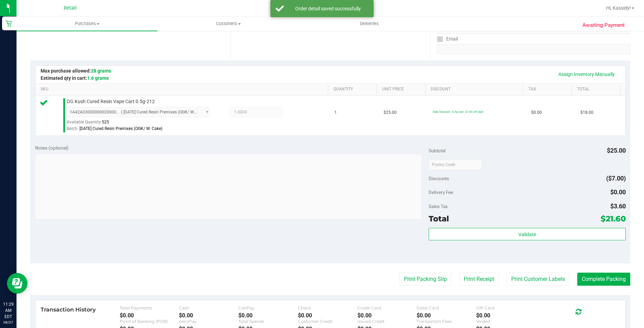
scroll to position [138, 0]
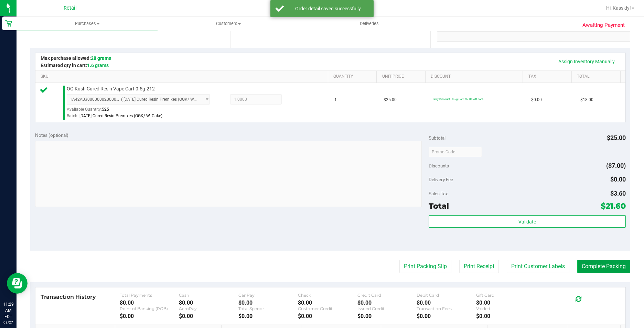
click at [589, 270] on button "Complete Packing" at bounding box center [604, 266] width 53 height 13
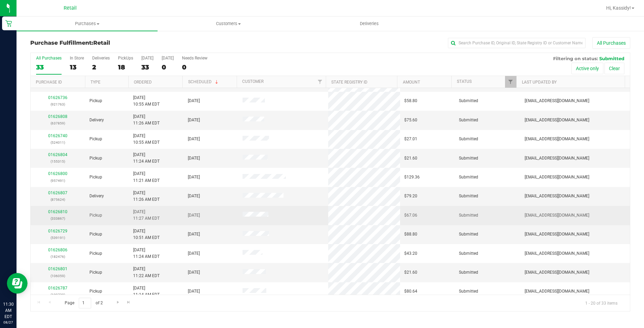
scroll to position [103, 0]
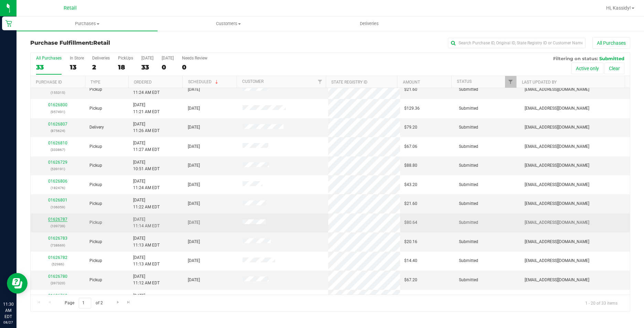
click at [60, 219] on link "01626787" at bounding box center [57, 219] width 19 height 5
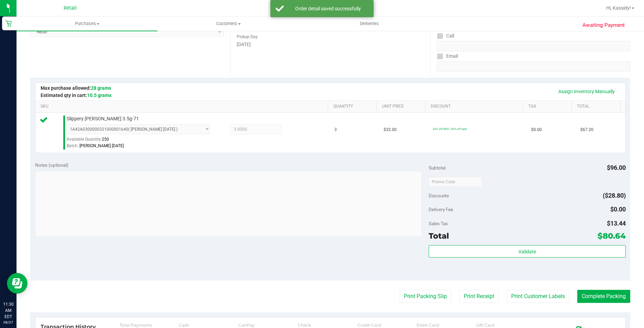
scroll to position [138, 0]
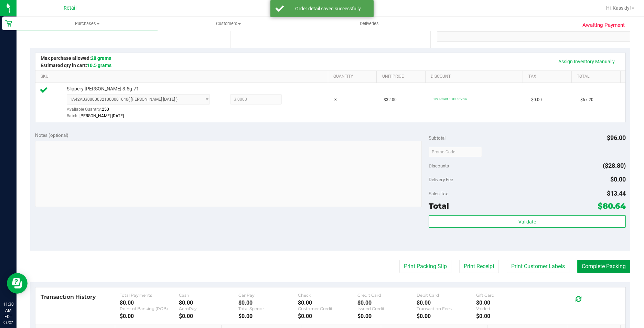
drag, startPoint x: 614, startPoint y: 263, endPoint x: 612, endPoint y: 268, distance: 5.1
click at [613, 264] on button "Complete Packing" at bounding box center [604, 266] width 53 height 13
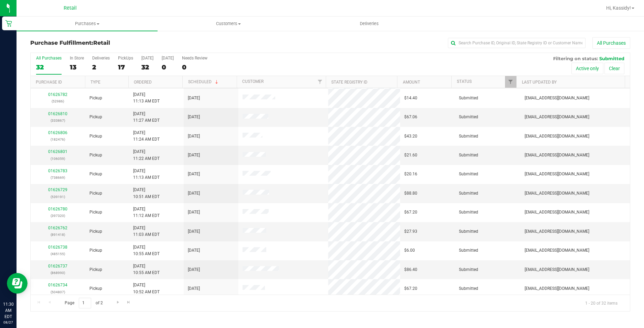
scroll to position [140, 0]
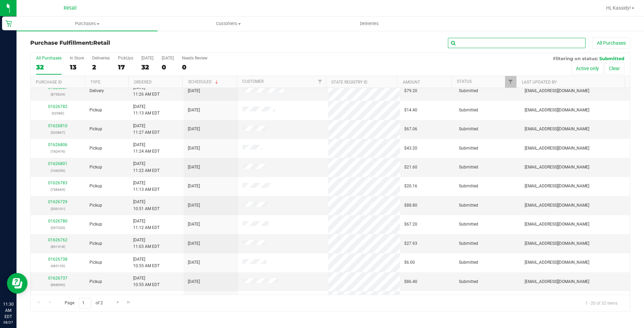
click at [504, 41] on input "text" at bounding box center [517, 43] width 138 height 10
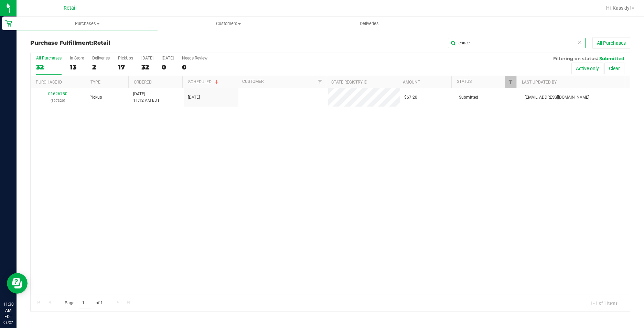
scroll to position [0, 0]
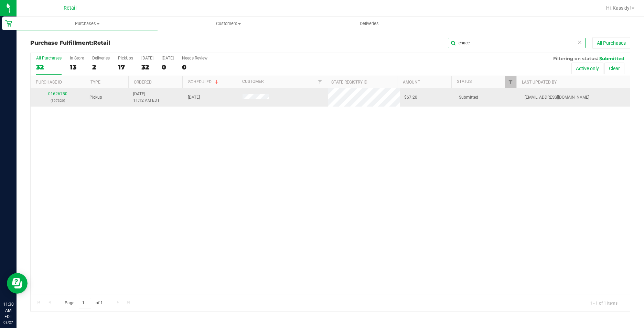
type input "chace"
click at [63, 94] on link "01626780" at bounding box center [57, 94] width 19 height 5
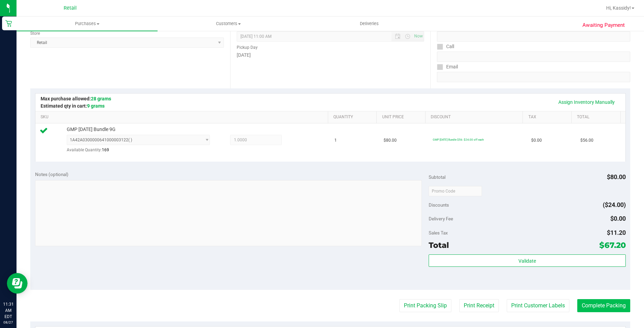
scroll to position [138, 0]
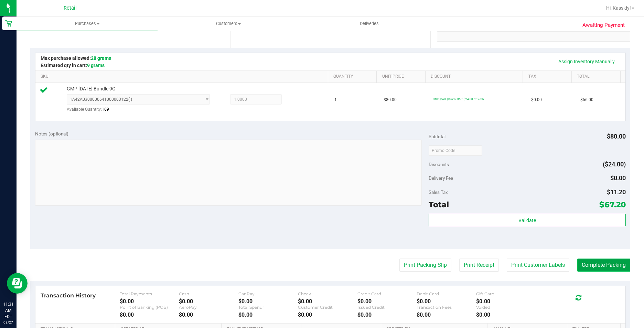
click at [603, 270] on button "Complete Packing" at bounding box center [604, 265] width 53 height 13
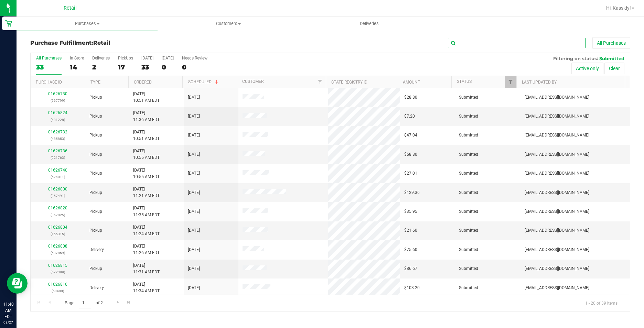
click at [461, 46] on input "text" at bounding box center [517, 43] width 138 height 10
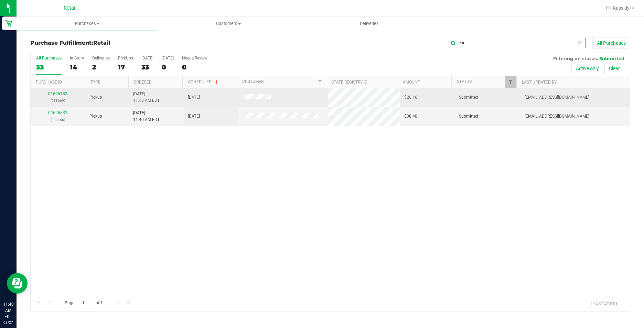
type input "chri"
click at [51, 94] on link "01626783" at bounding box center [57, 94] width 19 height 5
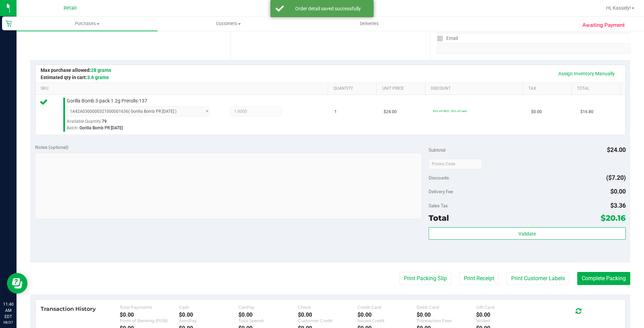
scroll to position [138, 0]
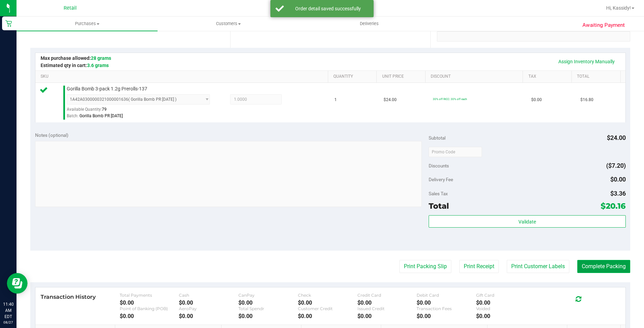
click at [592, 263] on button "Complete Packing" at bounding box center [604, 266] width 53 height 13
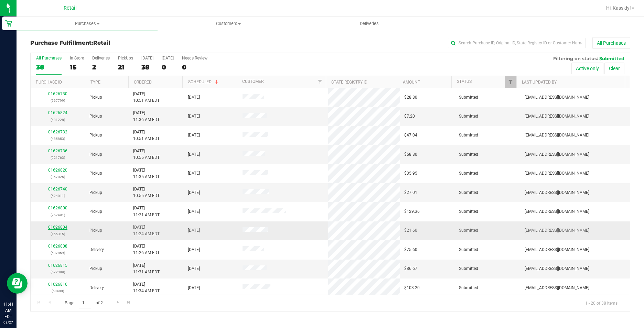
click at [56, 228] on link "01626804" at bounding box center [57, 227] width 19 height 5
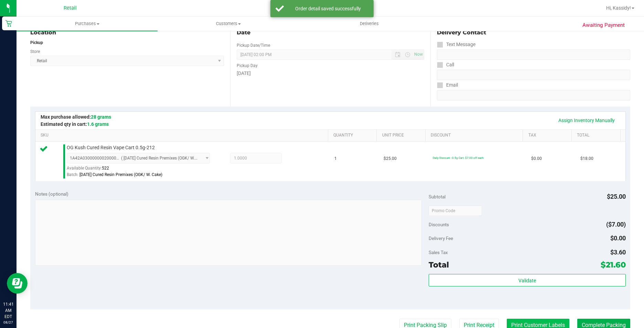
scroll to position [103, 0]
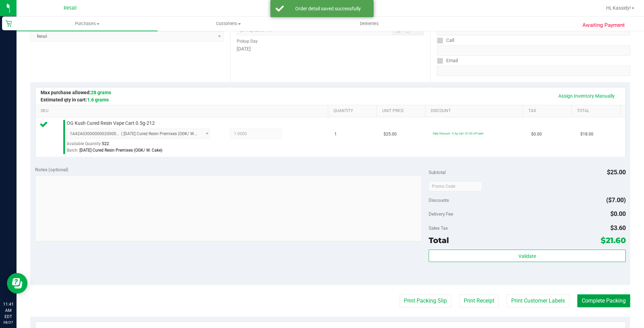
click at [593, 300] on button "Complete Packing" at bounding box center [604, 301] width 53 height 13
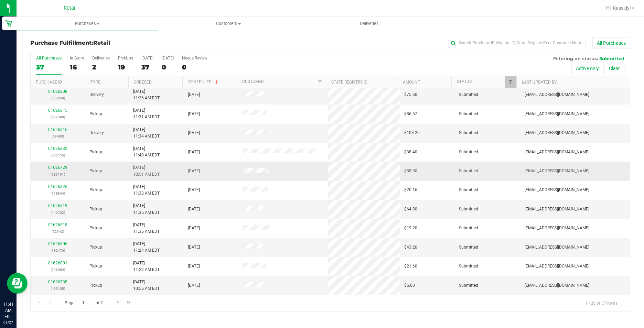
scroll to position [138, 0]
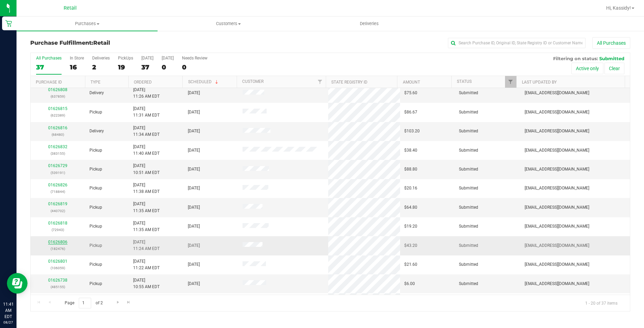
click at [59, 242] on link "01626806" at bounding box center [57, 242] width 19 height 5
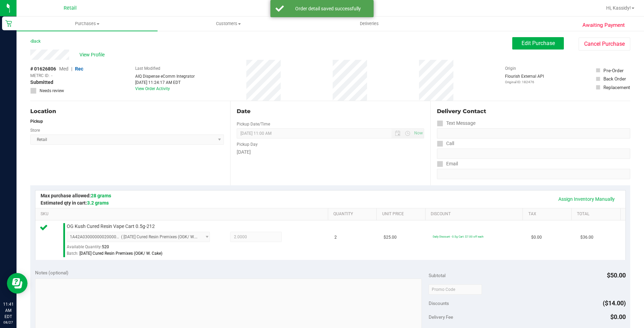
scroll to position [138, 0]
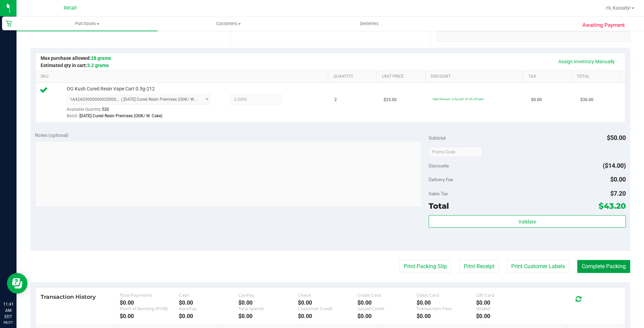
click at [597, 269] on button "Complete Packing" at bounding box center [604, 266] width 53 height 13
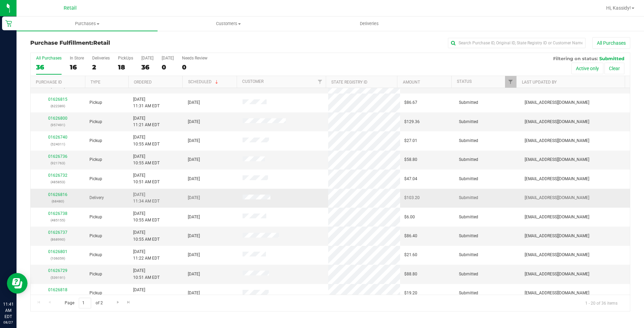
scroll to position [103, 0]
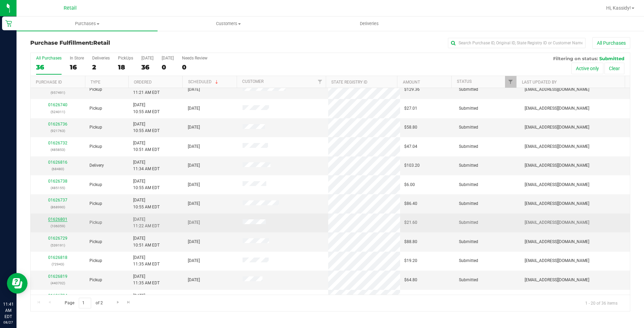
click at [61, 219] on link "01626801" at bounding box center [57, 219] width 19 height 5
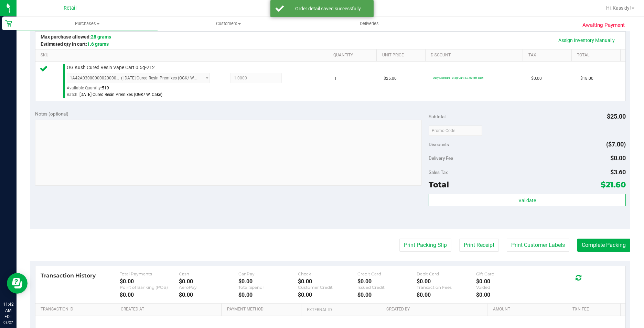
scroll to position [172, 0]
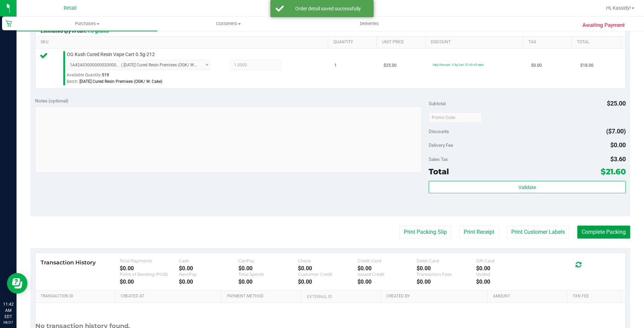
click at [580, 234] on button "Complete Packing" at bounding box center [604, 232] width 53 height 13
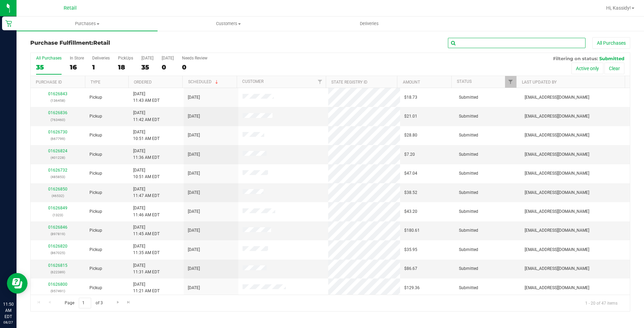
click at [489, 44] on input "text" at bounding box center [517, 43] width 138 height 10
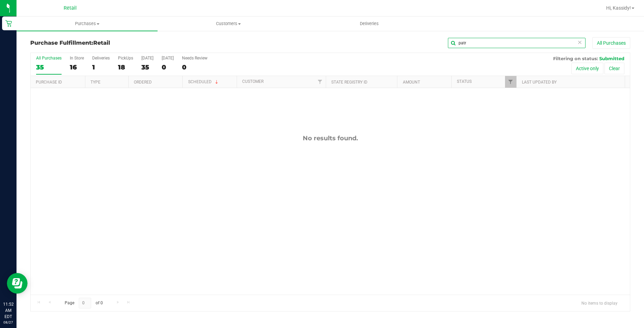
drag, startPoint x: 483, startPoint y: 42, endPoint x: 414, endPoint y: 57, distance: 70.8
click at [414, 57] on div "Purchase Fulfillment: Retail patr All Purchases All Purchases 35 In Store 16 De…" at bounding box center [330, 174] width 600 height 275
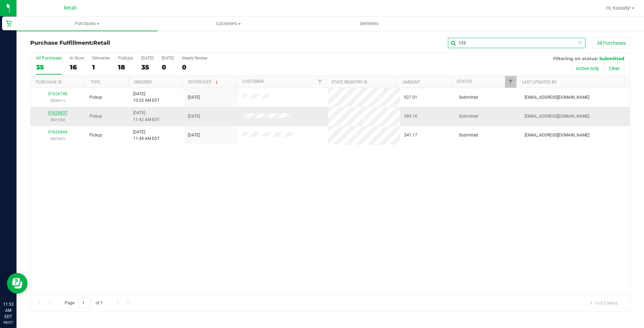
type input "133"
click at [59, 113] on link "01626837" at bounding box center [57, 112] width 19 height 5
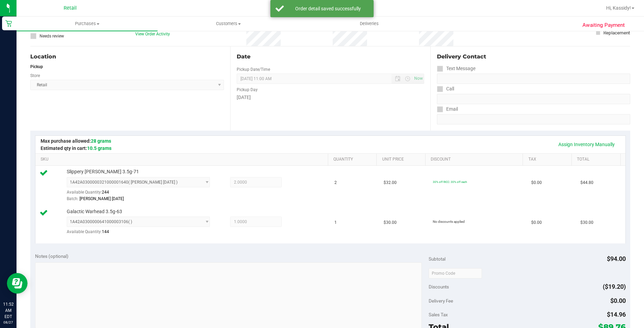
scroll to position [138, 0]
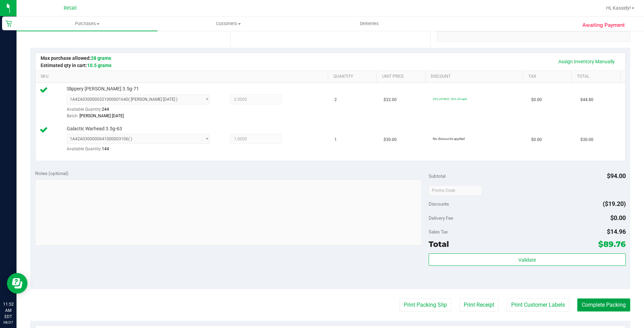
click at [597, 300] on button "Complete Packing" at bounding box center [604, 305] width 53 height 13
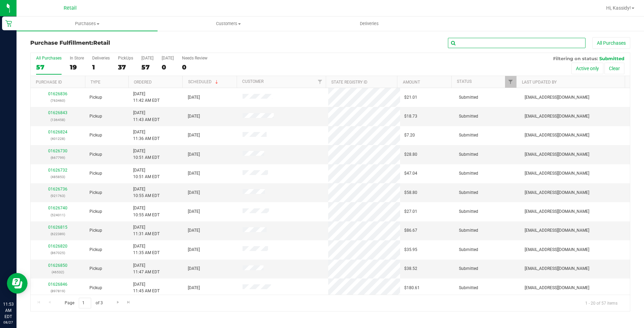
click at [466, 41] on input "text" at bounding box center [517, 43] width 138 height 10
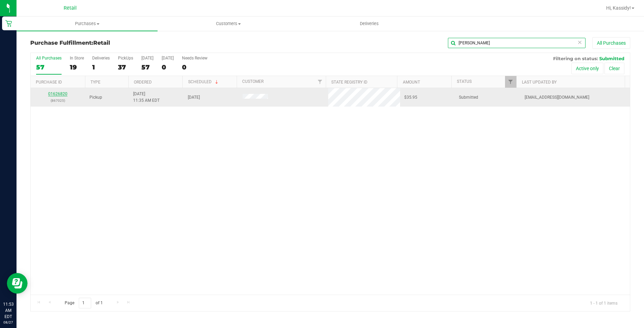
type input "[PERSON_NAME]"
click at [61, 94] on link "01626820" at bounding box center [57, 94] width 19 height 5
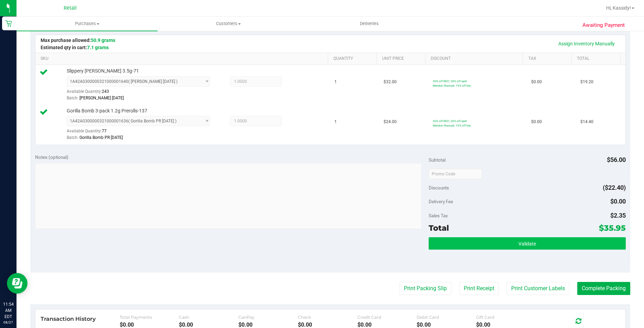
scroll to position [172, 0]
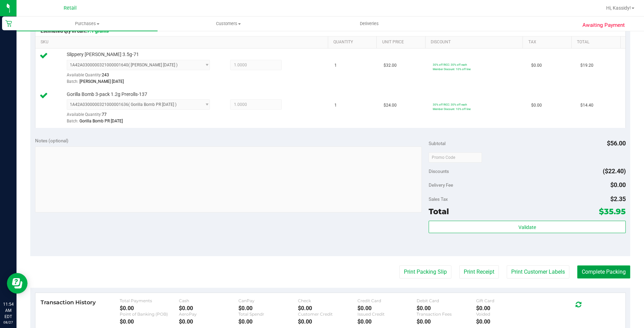
click at [578, 269] on button "Complete Packing" at bounding box center [604, 272] width 53 height 13
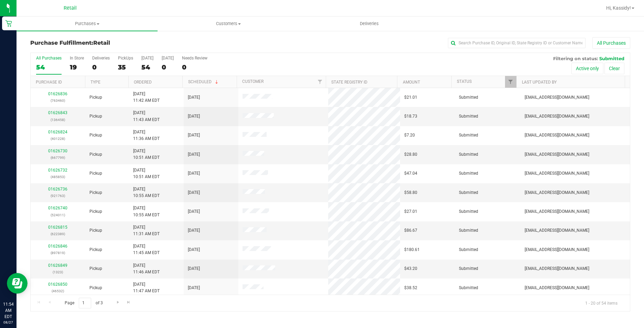
click at [35, 63] on div "All Purchases 54 In Store 19 Deliveries 0 PickUps 35 [DATE] 54 [DATE] 0 Needs R…" at bounding box center [331, 64] width 600 height 23
click at [51, 64] on div "54" at bounding box center [48, 67] width 25 height 8
click at [0, 0] on input "All Purchases 54" at bounding box center [0, 0] width 0 height 0
click at [487, 40] on input "text" at bounding box center [517, 43] width 138 height 10
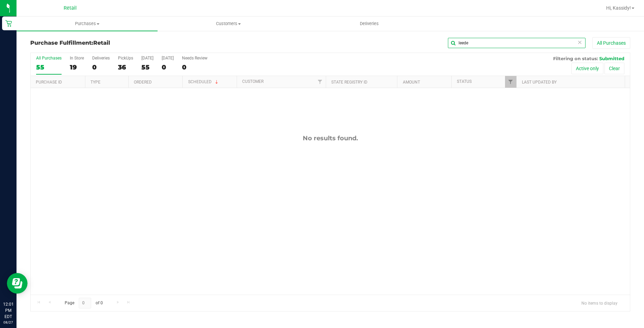
drag, startPoint x: 372, startPoint y: 44, endPoint x: 308, endPoint y: 44, distance: 63.7
click at [316, 45] on div "leede All Purchases" at bounding box center [430, 43] width 400 height 12
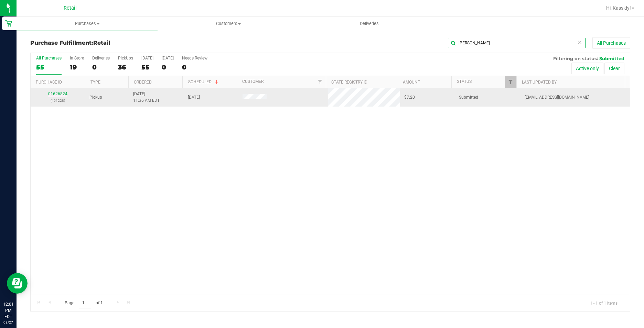
type input "[PERSON_NAME]"
click at [59, 95] on link "01626824" at bounding box center [57, 94] width 19 height 5
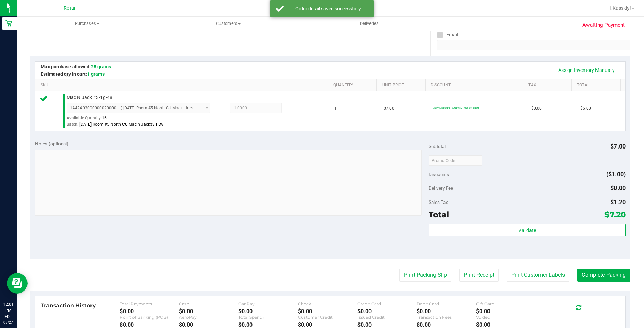
scroll to position [172, 0]
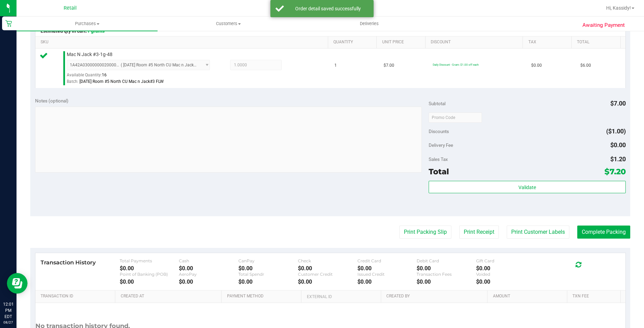
click at [570, 234] on div "Print Packing Slip Print Receipt Print Customer Labels Complete Packing" at bounding box center [330, 232] width 600 height 13
click at [582, 228] on button "Complete Packing" at bounding box center [604, 232] width 53 height 13
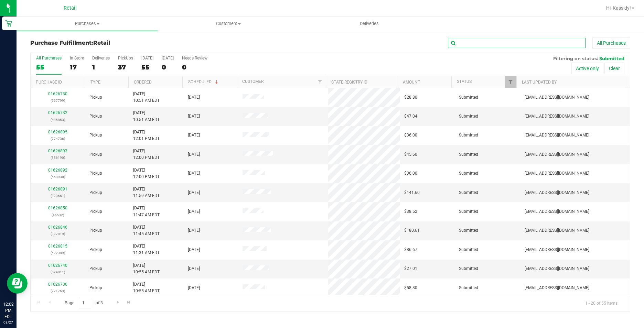
click at [465, 47] on input "text" at bounding box center [517, 43] width 138 height 10
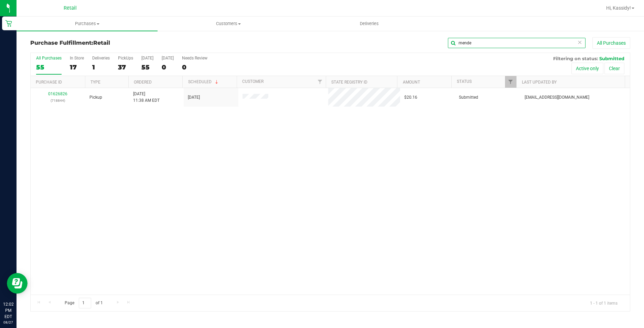
type input "mende"
click at [65, 94] on link "01626826" at bounding box center [57, 94] width 19 height 5
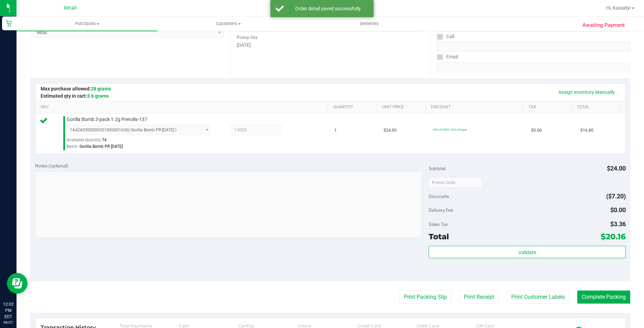
scroll to position [172, 0]
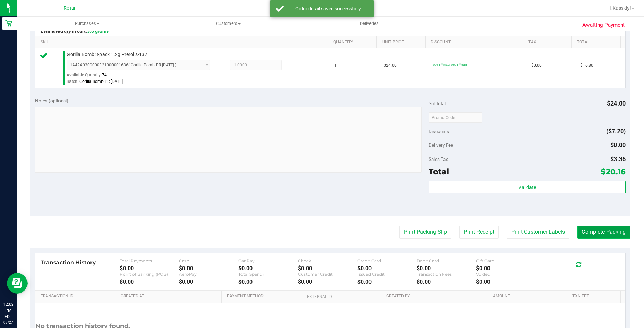
click at [588, 233] on button "Complete Packing" at bounding box center [604, 232] width 53 height 13
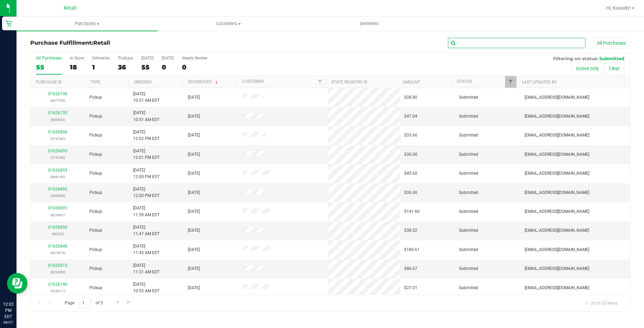
click at [504, 41] on input "text" at bounding box center [517, 43] width 138 height 10
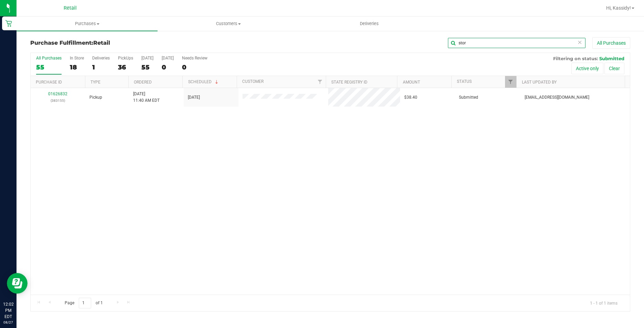
type input "stor"
click at [57, 94] on link "01626832" at bounding box center [57, 94] width 19 height 5
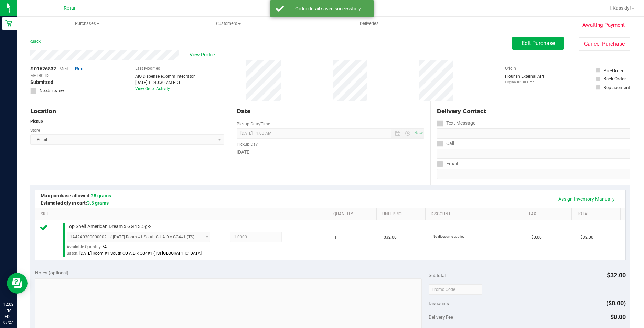
scroll to position [138, 0]
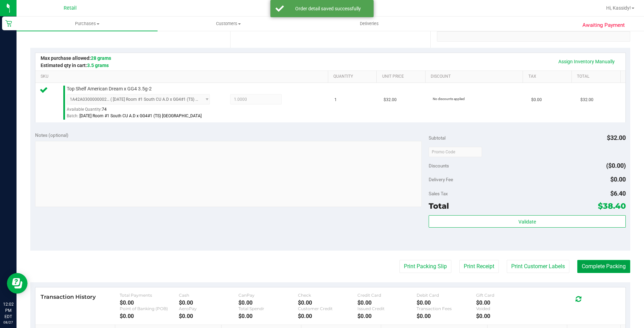
click at [592, 263] on button "Complete Packing" at bounding box center [604, 266] width 53 height 13
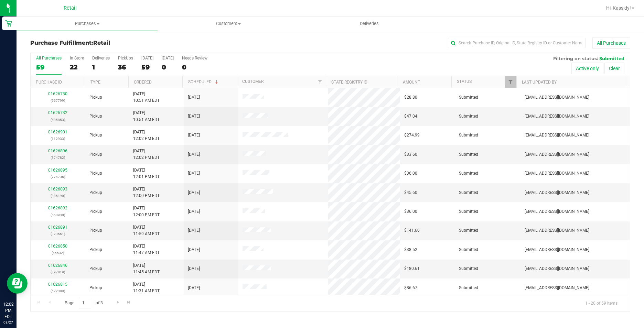
click at [478, 48] on div "All Purchases" at bounding box center [430, 43] width 400 height 12
click at [475, 43] on input "text" at bounding box center [517, 43] width 138 height 10
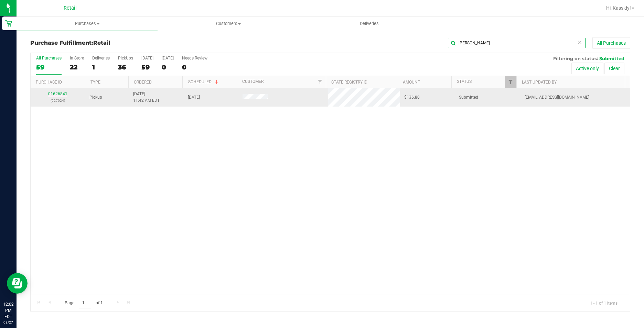
type input "[PERSON_NAME]"
click at [63, 93] on link "01626841" at bounding box center [57, 94] width 19 height 5
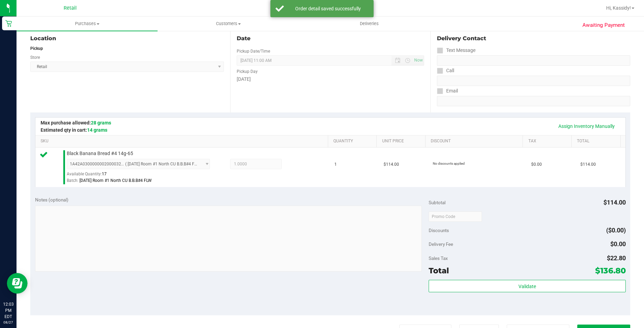
scroll to position [138, 0]
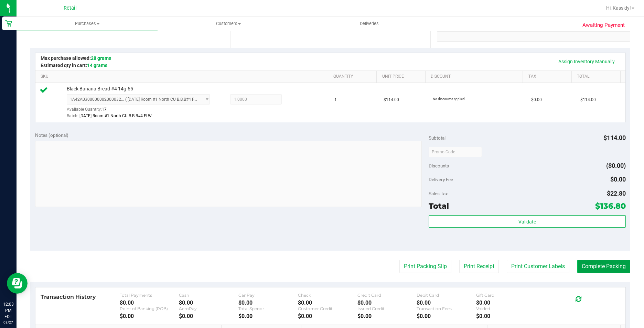
click at [587, 264] on button "Complete Packing" at bounding box center [604, 266] width 53 height 13
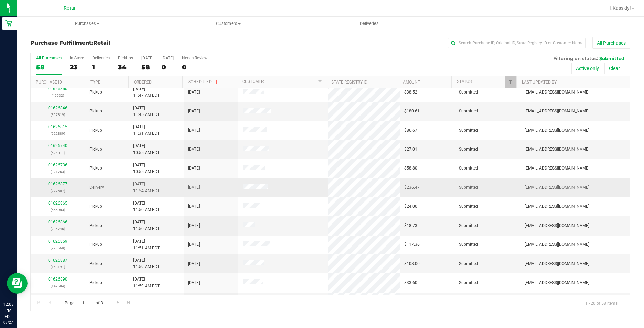
scroll to position [174, 0]
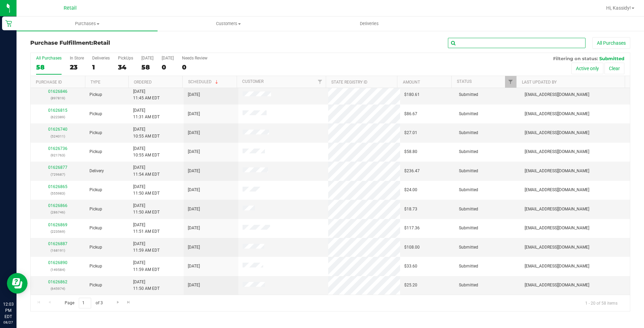
click at [476, 41] on input "text" at bounding box center [517, 43] width 138 height 10
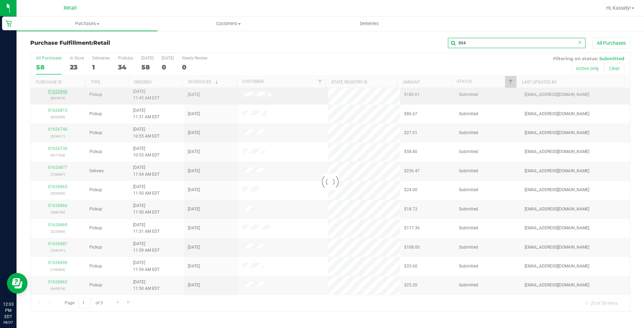
scroll to position [0, 0]
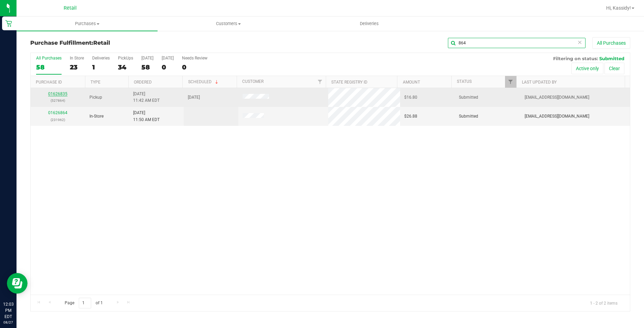
type input "864"
click at [55, 92] on link "01626835" at bounding box center [57, 94] width 19 height 5
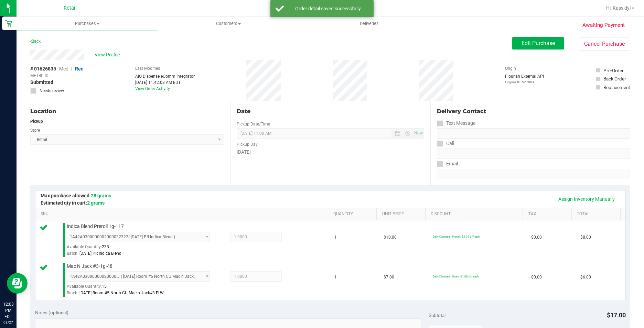
scroll to position [138, 0]
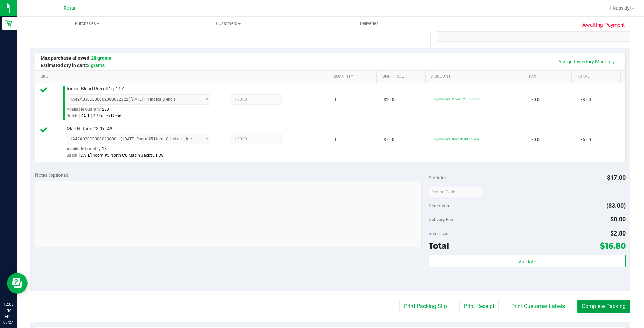
click at [605, 307] on button "Complete Packing" at bounding box center [604, 306] width 53 height 13
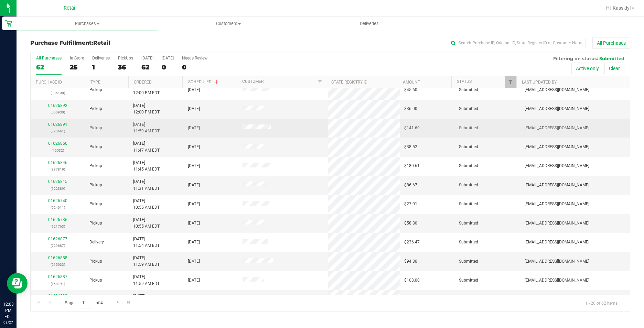
scroll to position [172, 0]
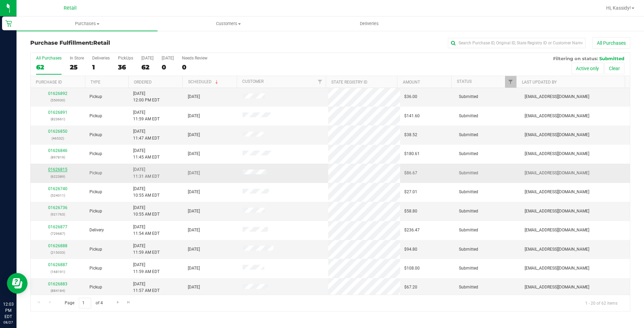
click at [49, 170] on link "01626815" at bounding box center [57, 169] width 19 height 5
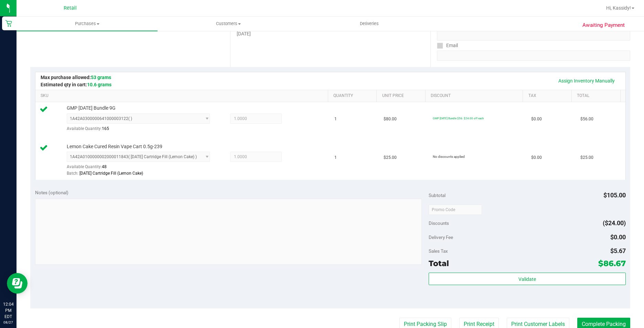
scroll to position [172, 0]
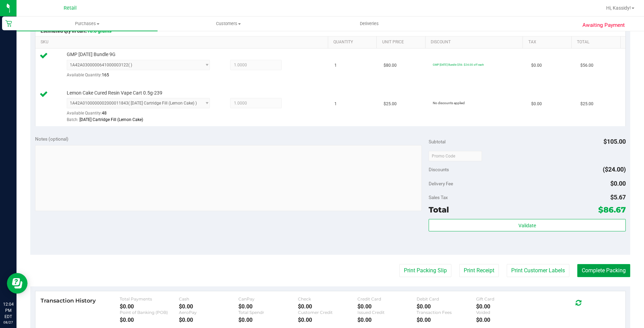
click at [595, 274] on button "Complete Packing" at bounding box center [604, 270] width 53 height 13
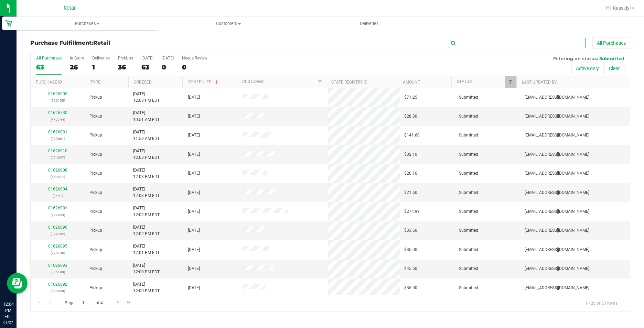
click at [478, 46] on input "text" at bounding box center [517, 43] width 138 height 10
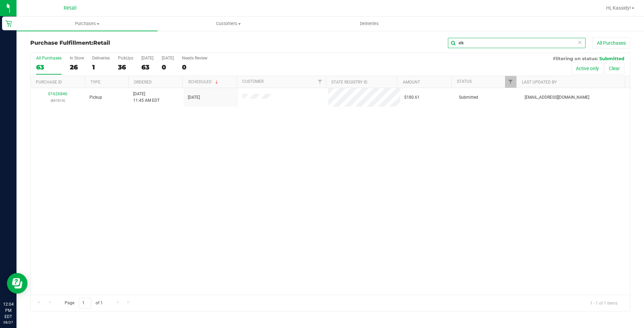
type input "elk"
click at [55, 92] on link "01626846" at bounding box center [57, 94] width 19 height 5
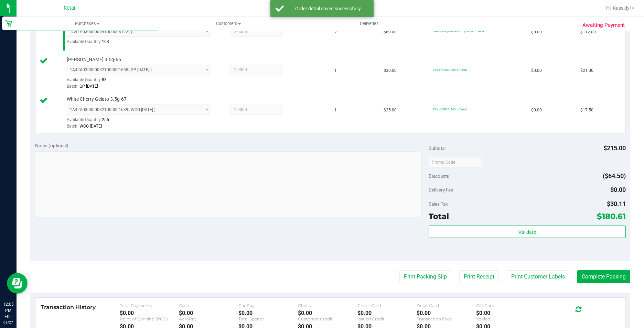
scroll to position [207, 0]
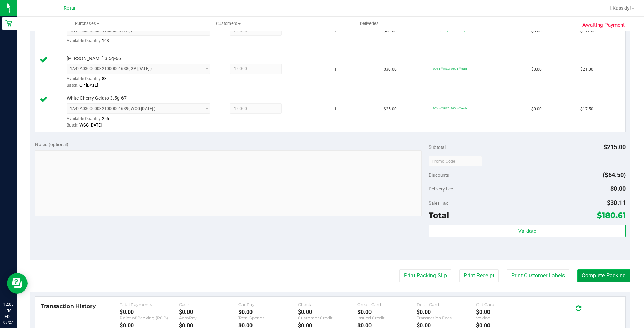
click at [604, 275] on button "Complete Packing" at bounding box center [604, 276] width 53 height 13
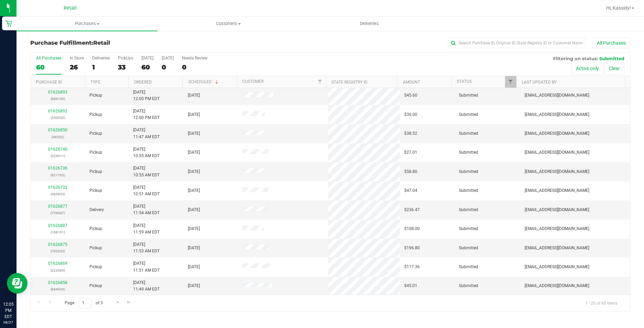
scroll to position [174, 0]
click at [470, 42] on input "text" at bounding box center [517, 43] width 138 height 10
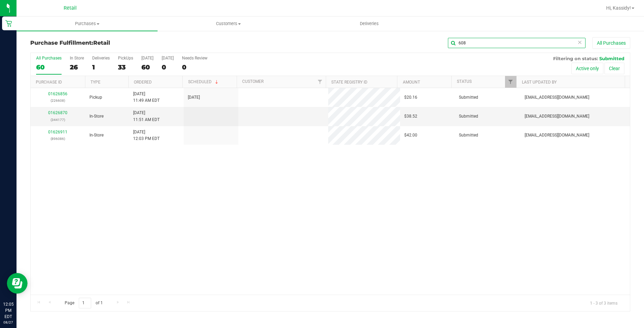
scroll to position [0, 0]
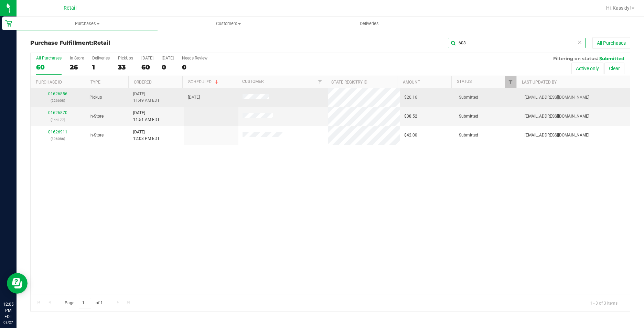
type input "608"
click at [63, 93] on link "01626856" at bounding box center [57, 94] width 19 height 5
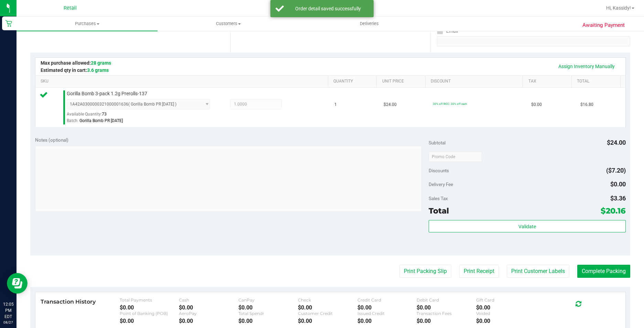
scroll to position [138, 0]
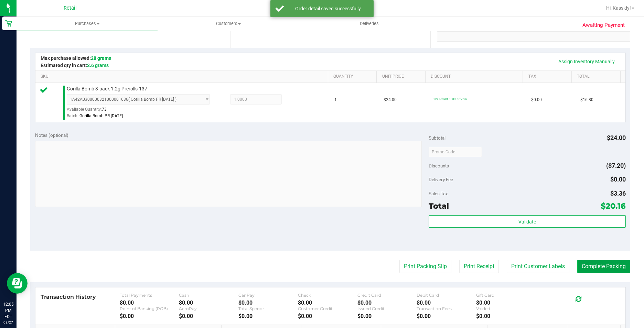
click at [594, 264] on button "Complete Packing" at bounding box center [604, 266] width 53 height 13
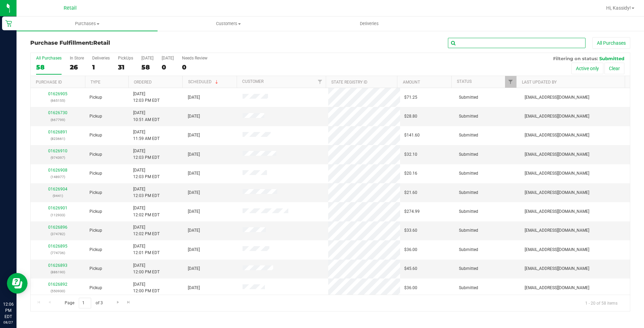
click at [464, 42] on input "text" at bounding box center [517, 43] width 138 height 10
type input "339"
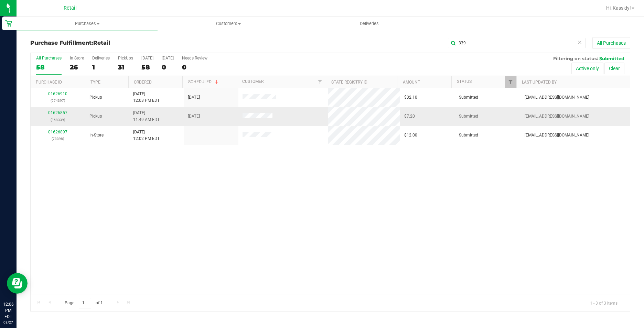
click at [59, 113] on link "01626857" at bounding box center [57, 112] width 19 height 5
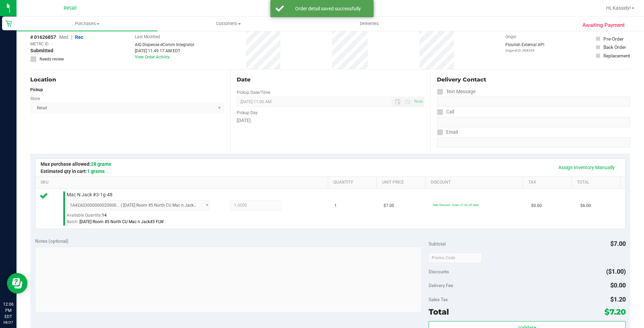
scroll to position [138, 0]
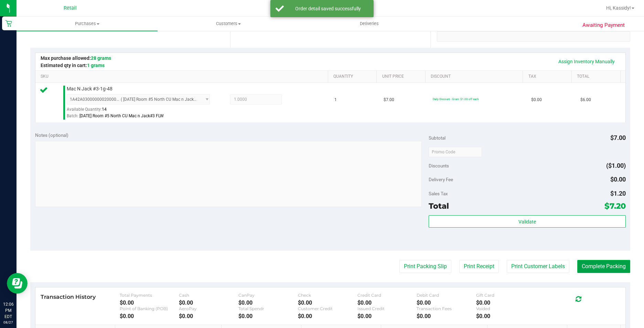
click at [582, 271] on button "Complete Packing" at bounding box center [604, 266] width 53 height 13
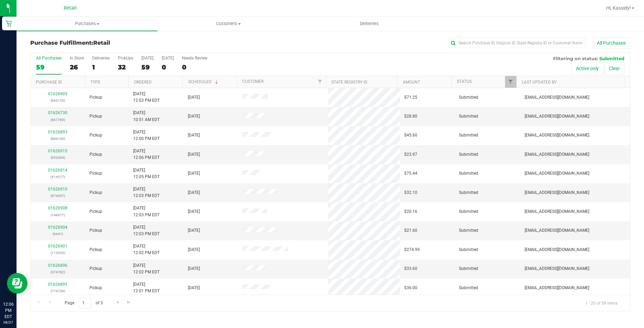
click at [464, 32] on div "Purchase Fulfillment: Retail All Purchases All Purchases 59 In Store 26 Deliver…" at bounding box center [331, 174] width 628 height 288
click at [467, 46] on input "text" at bounding box center [517, 43] width 138 height 10
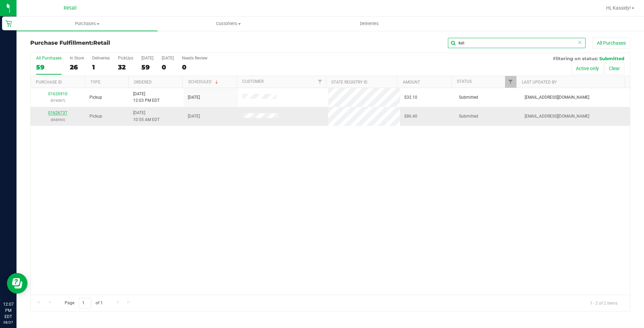
type input "kat"
click at [57, 114] on link "01626737" at bounding box center [57, 112] width 19 height 5
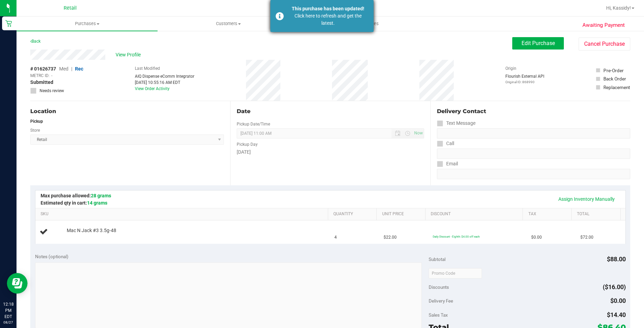
click at [309, 20] on div "Click here to refresh and get the latest." at bounding box center [328, 19] width 81 height 14
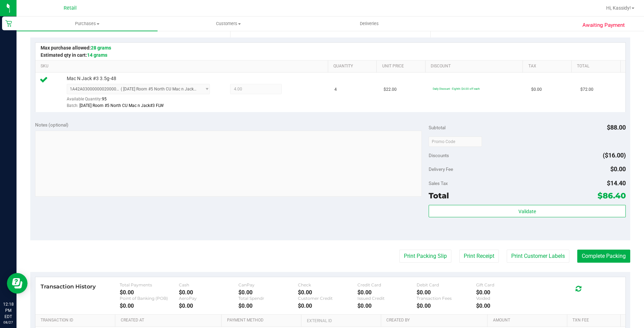
scroll to position [172, 0]
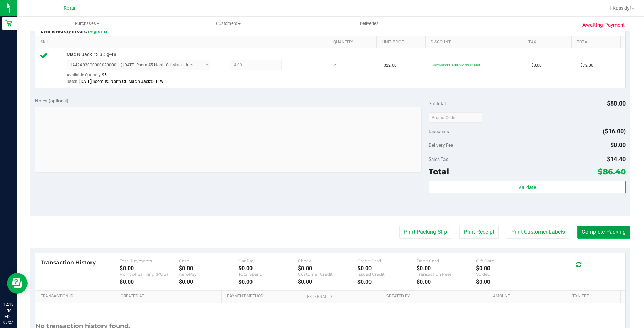
click at [596, 237] on button "Complete Packing" at bounding box center [604, 232] width 53 height 13
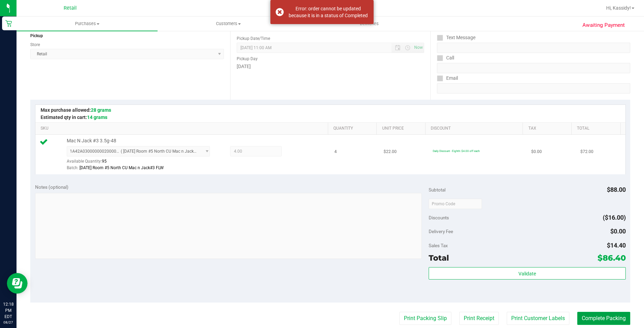
scroll to position [0, 0]
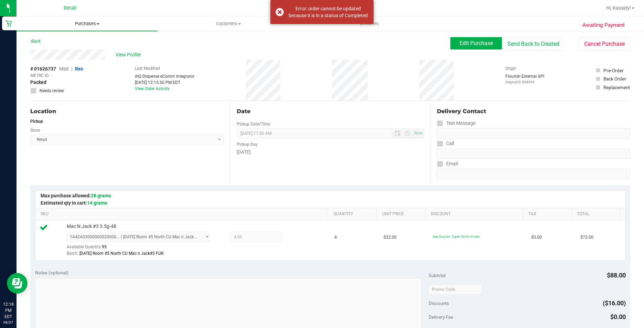
click at [92, 23] on span "Purchases" at bounding box center [87, 24] width 141 height 6
click at [87, 48] on li "Fulfillment" at bounding box center [87, 50] width 141 height 8
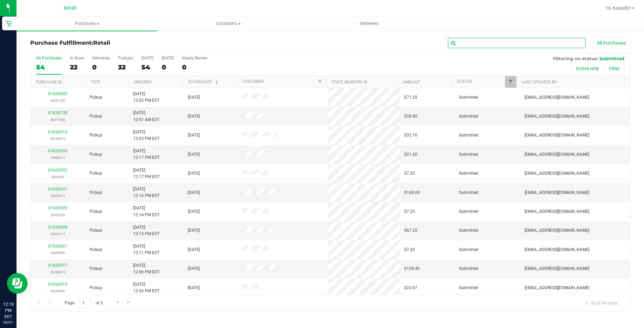
click at [473, 42] on input "text" at bounding box center [517, 43] width 138 height 10
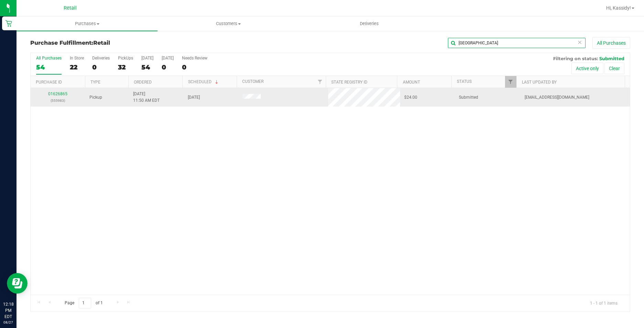
type input "[GEOGRAPHIC_DATA]"
click at [63, 91] on div "01626865 (555983)" at bounding box center [58, 97] width 46 height 13
click at [65, 94] on link "01626865" at bounding box center [57, 94] width 19 height 5
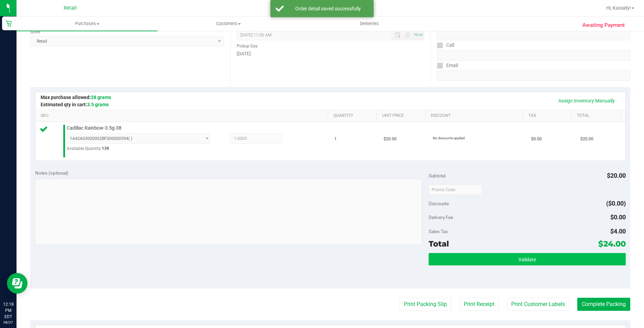
scroll to position [103, 0]
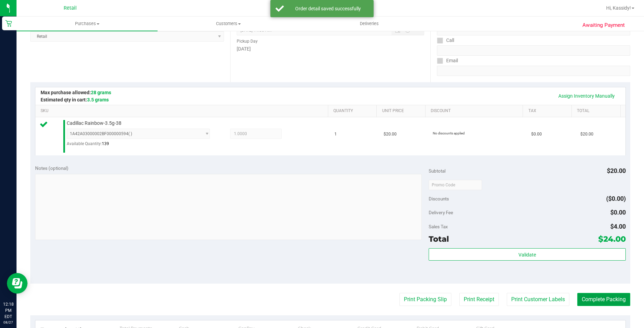
click at [609, 300] on button "Complete Packing" at bounding box center [604, 299] width 53 height 13
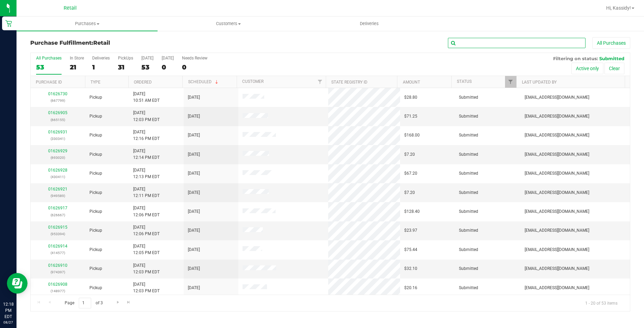
click at [488, 39] on input "text" at bounding box center [517, 43] width 138 height 10
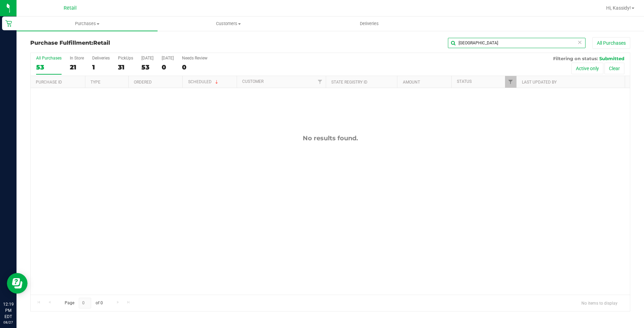
drag, startPoint x: 482, startPoint y: 41, endPoint x: 418, endPoint y: 45, distance: 64.5
click at [422, 45] on div "[GEOGRAPHIC_DATA] All Purchases" at bounding box center [430, 43] width 400 height 12
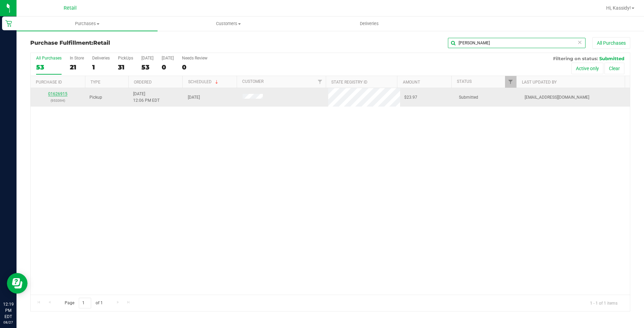
type input "[PERSON_NAME]"
click at [64, 95] on link "01626915" at bounding box center [57, 94] width 19 height 5
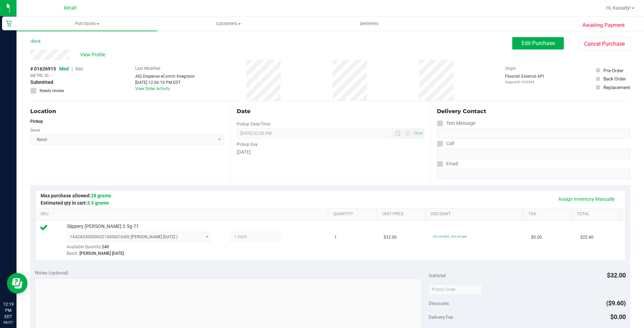
click at [517, 36] on div "Awaiting Payment Back Edit Purchase Cancel Purchase View Profile # 01626915 Med…" at bounding box center [331, 296] width 628 height 532
click at [522, 44] on span "Edit Purchase" at bounding box center [538, 43] width 33 height 7
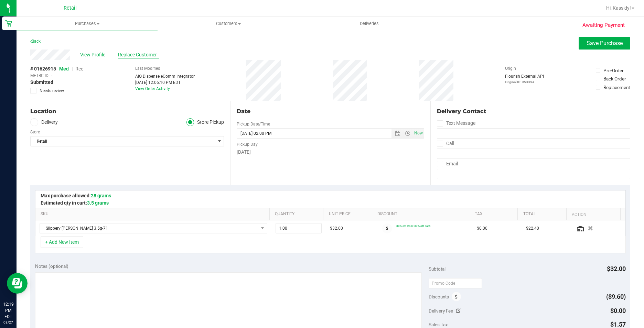
click at [150, 57] on span "Replace Customer" at bounding box center [138, 54] width 41 height 7
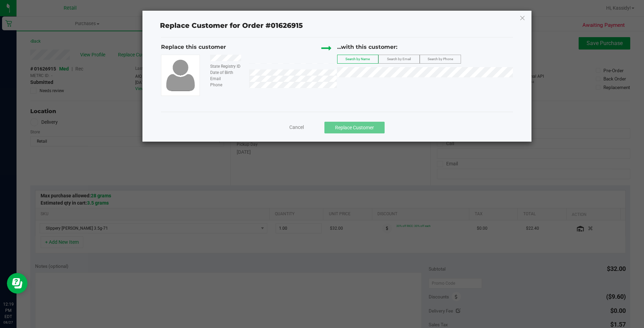
click at [148, 53] on div "Replace Customer for Order #01626915 Replace this customer State Registry ID Da…" at bounding box center [337, 76] width 389 height 131
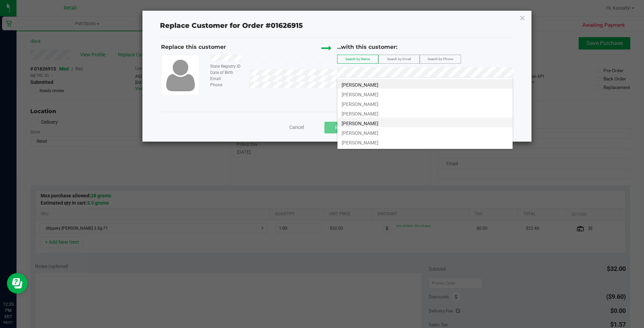
scroll to position [8, 0]
click at [269, 120] on div "Cancel Replace Customer" at bounding box center [337, 125] width 352 height 27
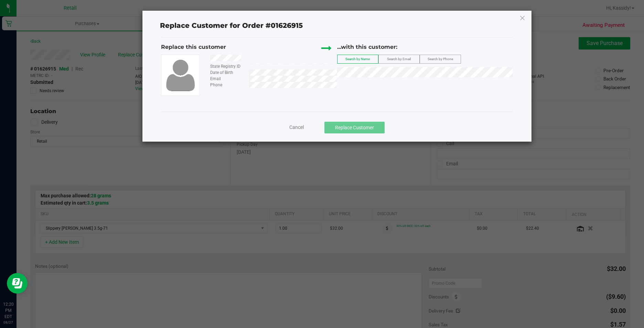
click at [299, 128] on span "Cancel" at bounding box center [296, 128] width 14 height 6
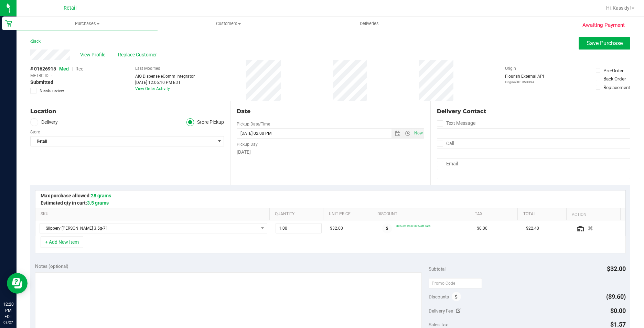
click at [78, 70] on span "Rec" at bounding box center [79, 69] width 8 height 6
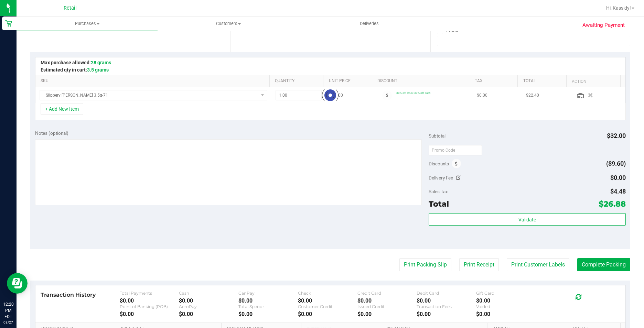
scroll to position [138, 0]
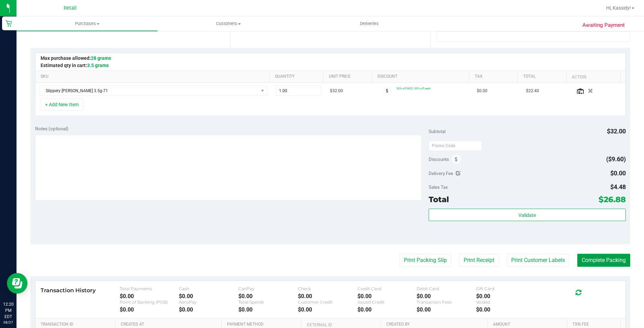
click at [580, 259] on button "Complete Packing" at bounding box center [604, 260] width 53 height 13
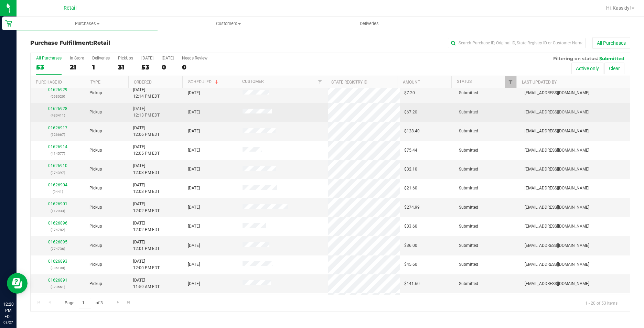
scroll to position [174, 0]
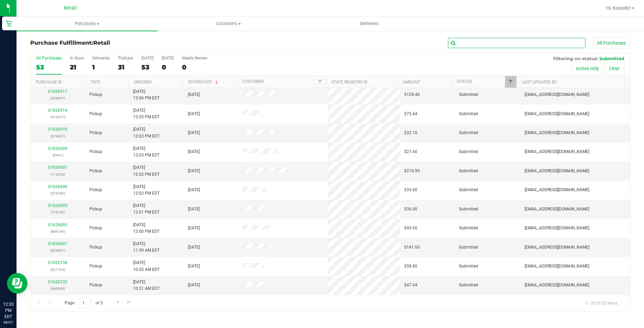
click at [465, 43] on input "text" at bounding box center [517, 43] width 138 height 10
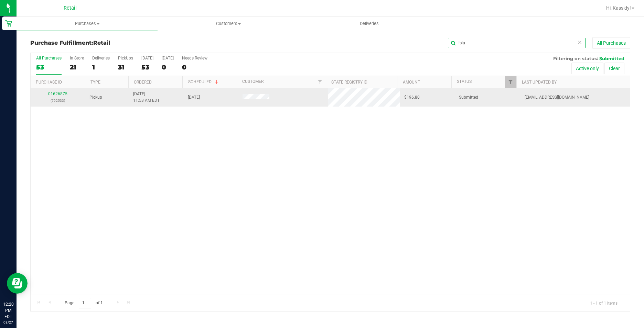
scroll to position [0, 0]
type input "isla"
click at [57, 94] on link "01626875" at bounding box center [57, 94] width 19 height 5
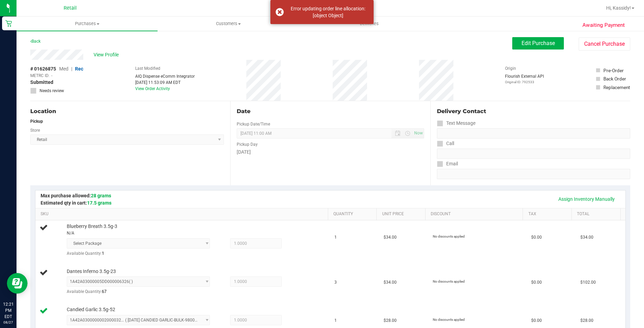
click at [296, 145] on div "Pickup Day" at bounding box center [330, 144] width 187 height 10
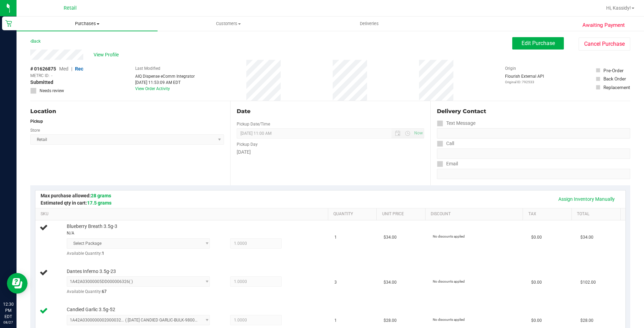
click at [81, 27] on uib-tab-heading "Purchases Summary of purchases Fulfillment All purchases" at bounding box center [87, 24] width 141 height 14
click at [81, 41] on span "Summary of purchases" at bounding box center [52, 42] width 71 height 6
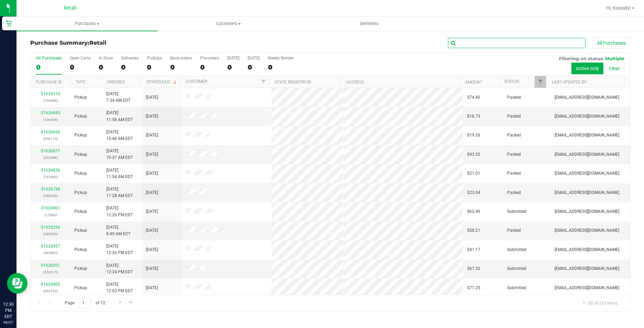
click at [495, 44] on input "text" at bounding box center [517, 43] width 138 height 10
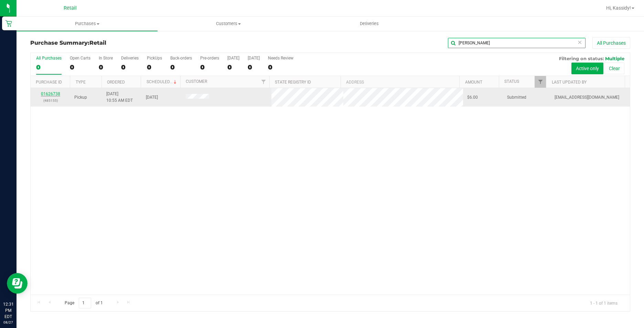
type input "[PERSON_NAME]"
click at [54, 92] on link "01626738" at bounding box center [50, 94] width 19 height 5
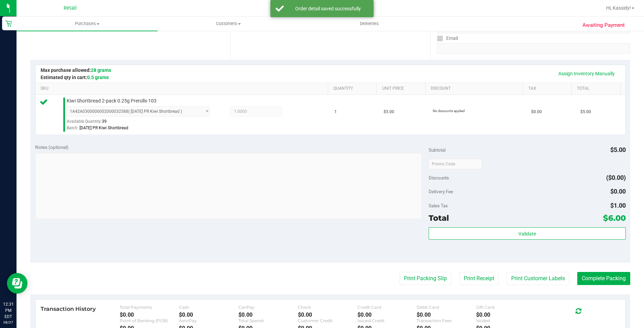
scroll to position [138, 0]
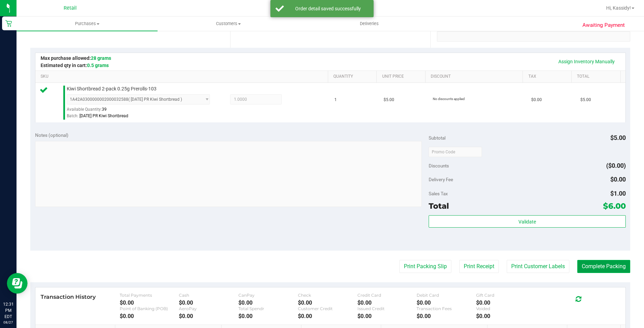
click at [584, 262] on button "Complete Packing" at bounding box center [604, 266] width 53 height 13
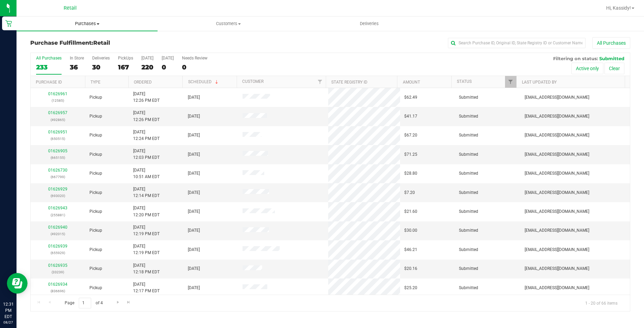
click at [97, 26] on span "Purchases" at bounding box center [87, 24] width 141 height 6
click at [469, 44] on input "text" at bounding box center [517, 43] width 138 height 10
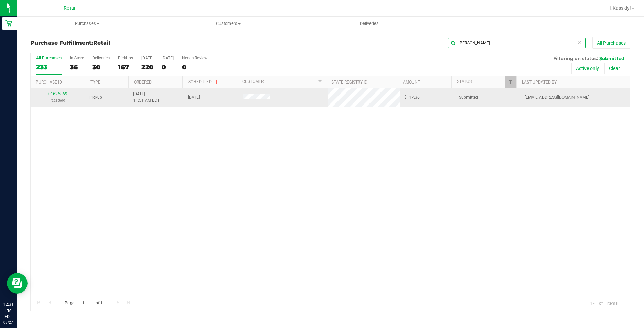
type input "[PERSON_NAME]"
click at [59, 94] on link "01626869" at bounding box center [57, 94] width 19 height 5
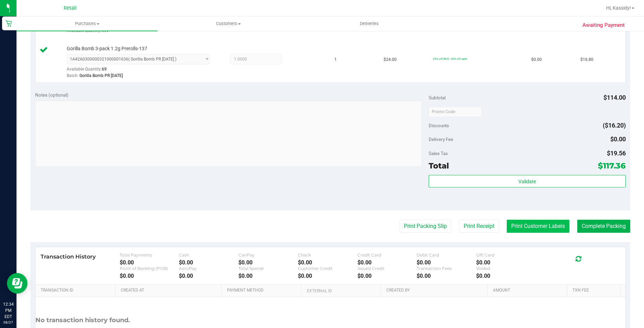
scroll to position [275, 0]
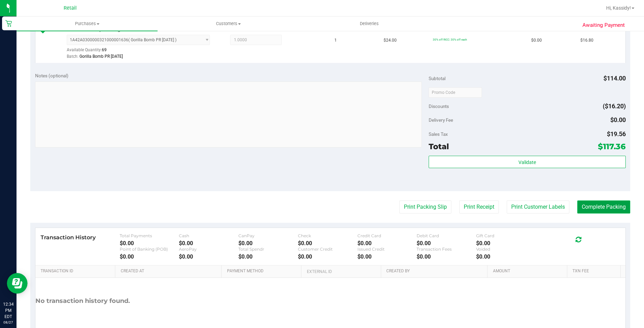
click at [578, 211] on button "Complete Packing" at bounding box center [604, 207] width 53 height 13
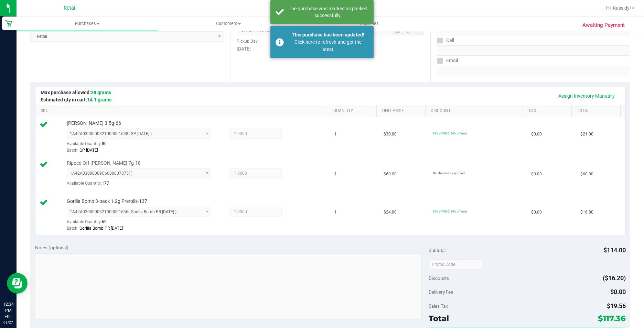
scroll to position [0, 0]
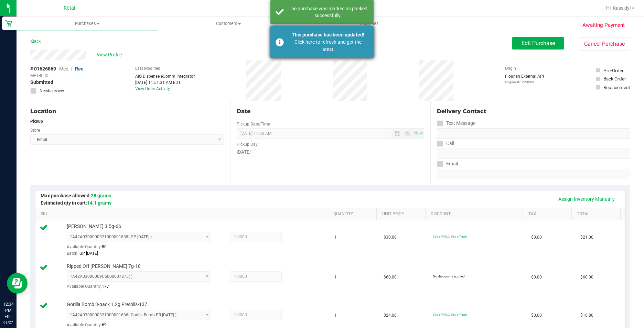
click at [297, 36] on div "This purchase has been updated!" at bounding box center [328, 34] width 81 height 7
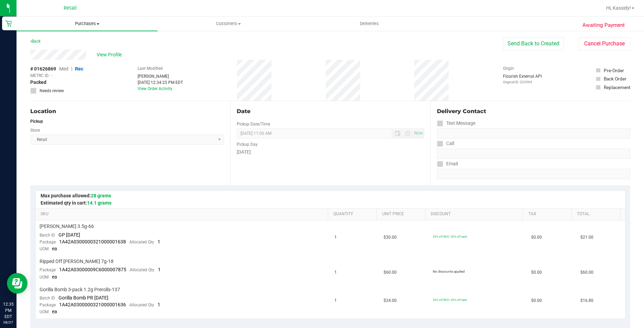
click at [96, 22] on span "Purchases" at bounding box center [87, 24] width 141 height 6
click at [77, 44] on span "Summary of purchases" at bounding box center [52, 42] width 71 height 6
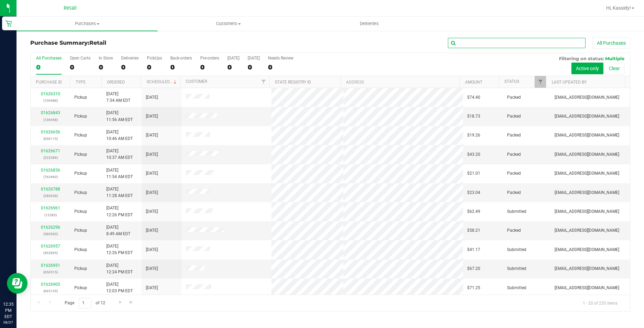
click at [506, 45] on input "text" at bounding box center [517, 43] width 138 height 10
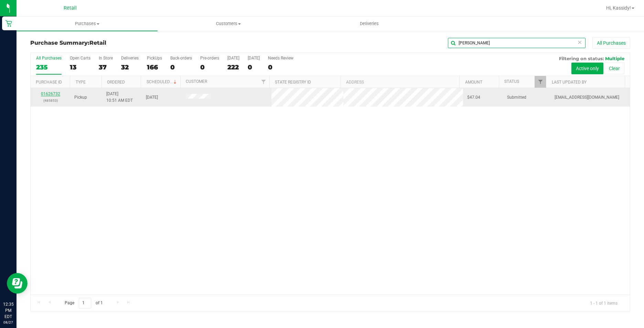
type input "[PERSON_NAME]"
click at [53, 92] on link "01626732" at bounding box center [50, 94] width 19 height 5
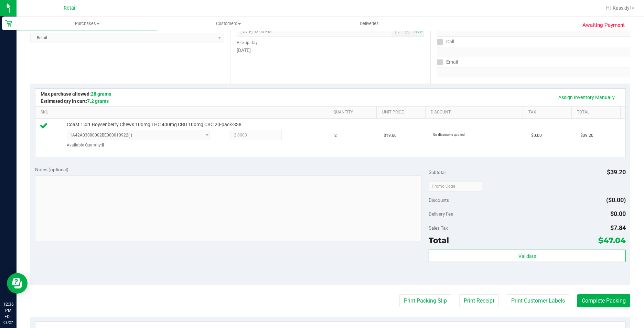
scroll to position [172, 0]
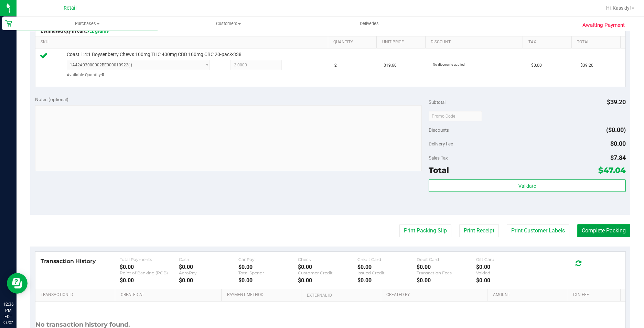
click at [597, 229] on button "Complete Packing" at bounding box center [604, 230] width 53 height 13
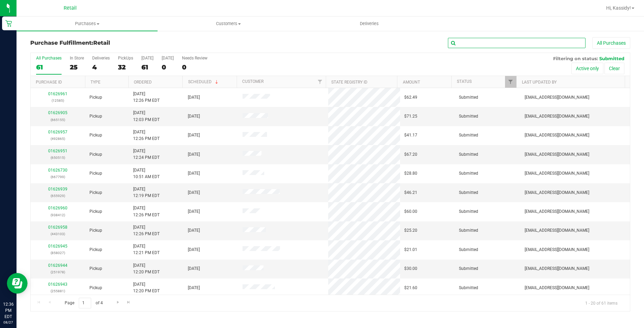
click at [488, 40] on input "text" at bounding box center [517, 43] width 138 height 10
type input "parick"
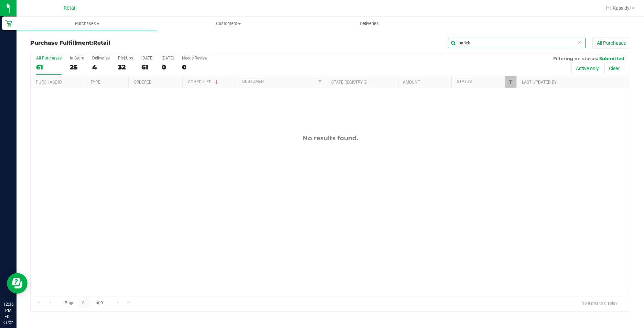
drag, startPoint x: 527, startPoint y: 42, endPoint x: 360, endPoint y: 41, distance: 167.3
click at [364, 42] on div "parick All Purchases" at bounding box center [430, 43] width 400 height 12
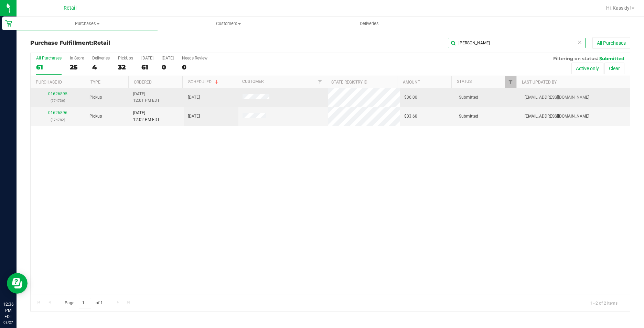
type input "[PERSON_NAME]"
click at [55, 94] on link "01626895" at bounding box center [57, 94] width 19 height 5
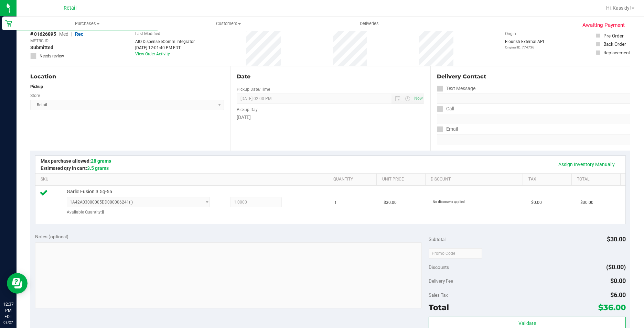
scroll to position [103, 0]
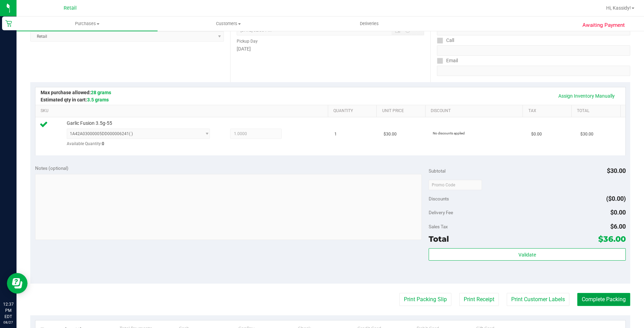
click at [601, 298] on button "Complete Packing" at bounding box center [604, 299] width 53 height 13
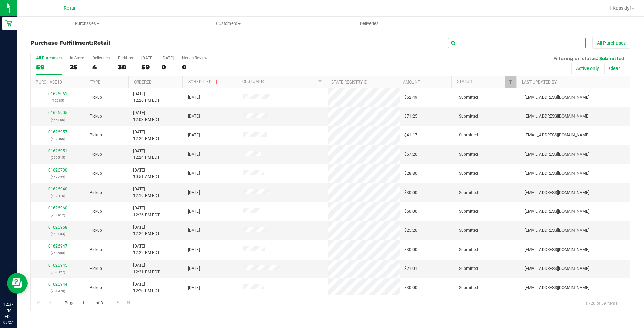
click at [481, 43] on input "text" at bounding box center [517, 43] width 138 height 10
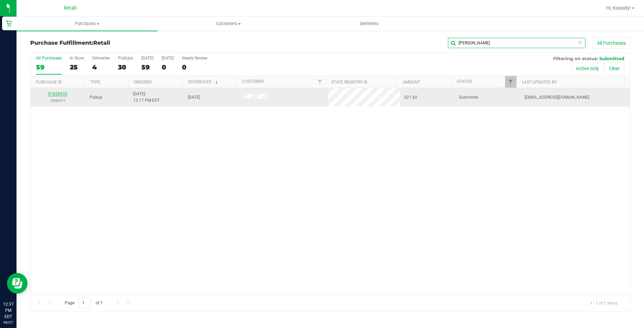
type input "[PERSON_NAME]"
click at [60, 95] on link "01626933" at bounding box center [57, 94] width 19 height 5
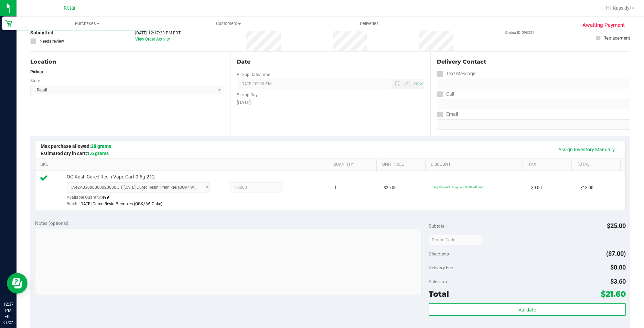
scroll to position [103, 0]
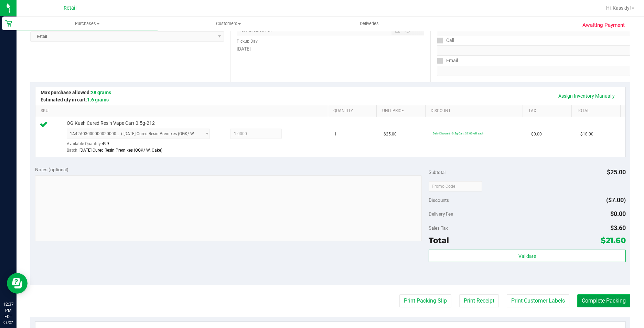
click at [591, 301] on button "Complete Packing" at bounding box center [604, 301] width 53 height 13
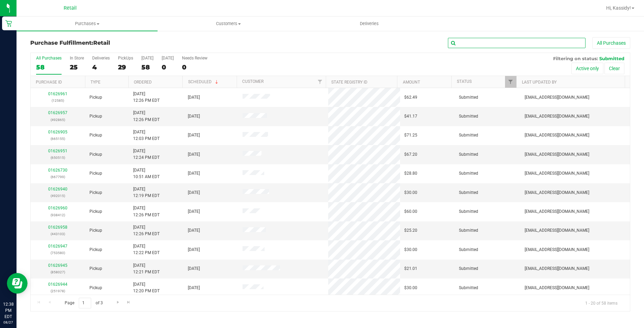
click at [532, 38] on input "text" at bounding box center [517, 43] width 138 height 10
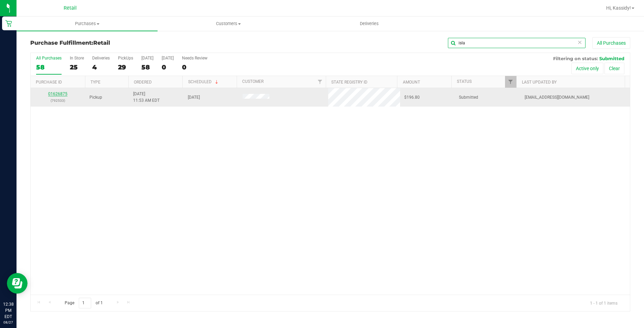
type input "isla"
click at [60, 93] on link "01626875" at bounding box center [57, 94] width 19 height 5
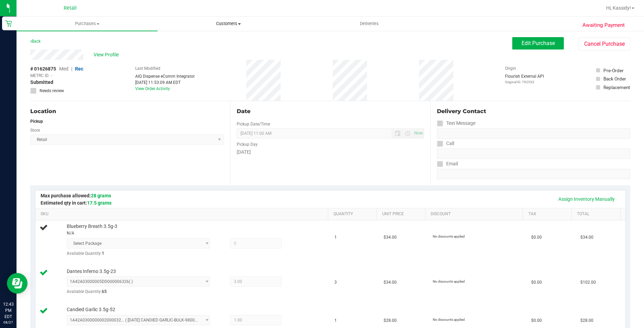
click at [240, 24] on span at bounding box center [239, 23] width 3 height 1
click at [204, 42] on span "All customers" at bounding box center [183, 42] width 50 height 6
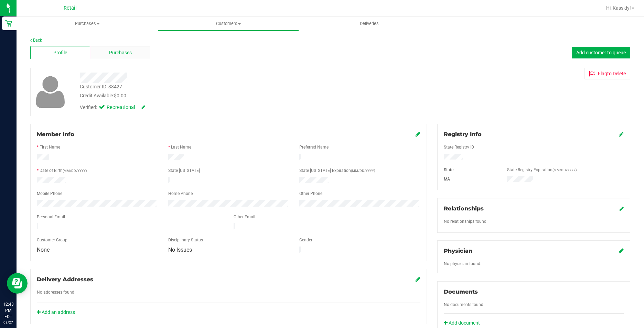
click at [127, 48] on div "Purchases" at bounding box center [120, 52] width 60 height 13
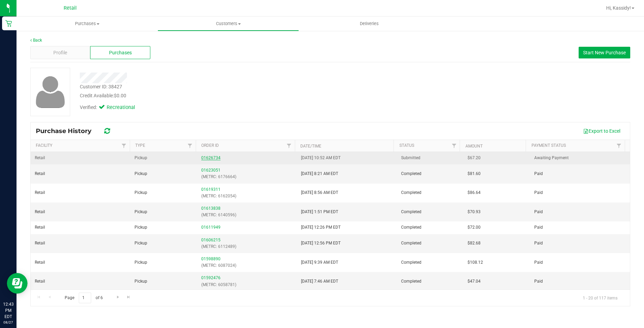
click at [213, 156] on link "01626734" at bounding box center [210, 158] width 19 height 5
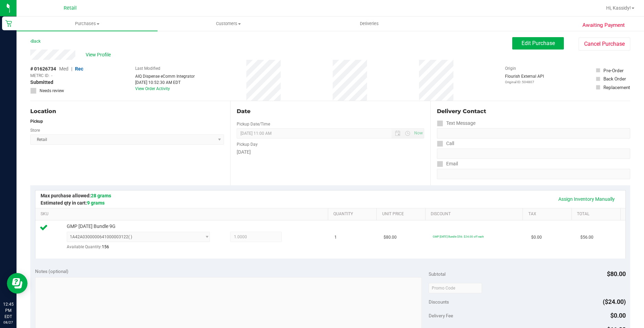
scroll to position [138, 0]
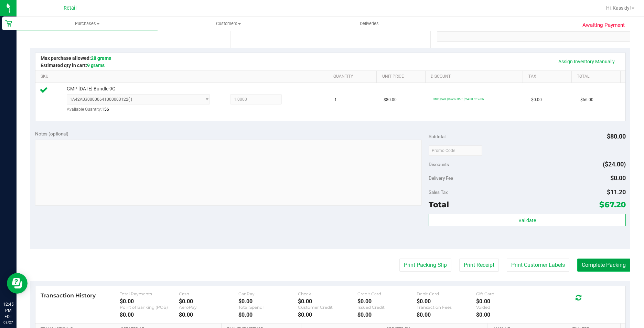
click at [592, 260] on button "Complete Packing" at bounding box center [604, 265] width 53 height 13
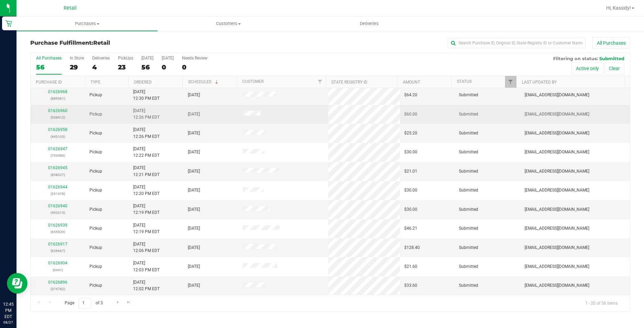
scroll to position [174, 0]
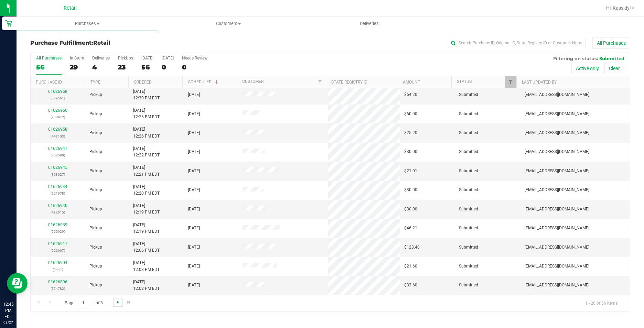
click at [117, 304] on span "Go to the next page" at bounding box center [118, 303] width 6 height 6
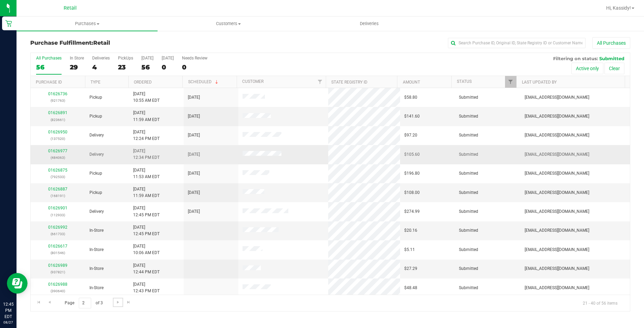
scroll to position [34, 0]
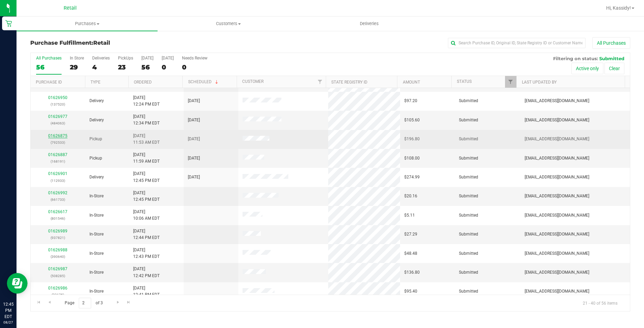
click at [53, 136] on link "01626875" at bounding box center [57, 136] width 19 height 5
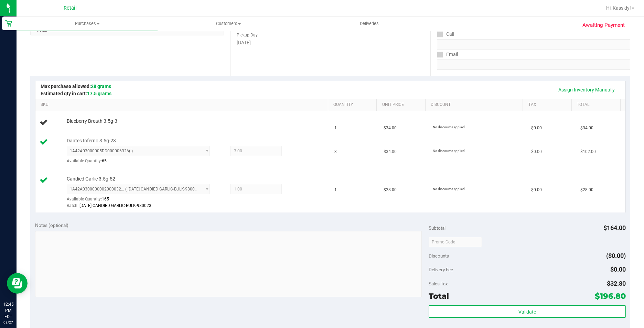
scroll to position [138, 0]
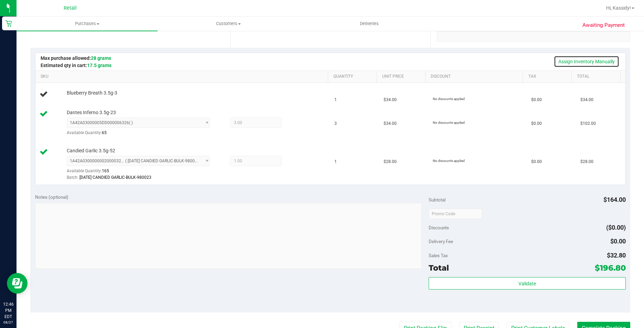
click at [572, 63] on link "Assign Inventory Manually" at bounding box center [586, 62] width 65 height 12
click at [599, 61] on link "Save & Exit" at bounding box center [603, 62] width 32 height 12
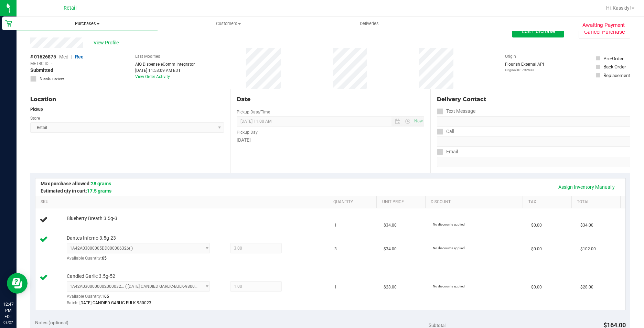
scroll to position [0, 0]
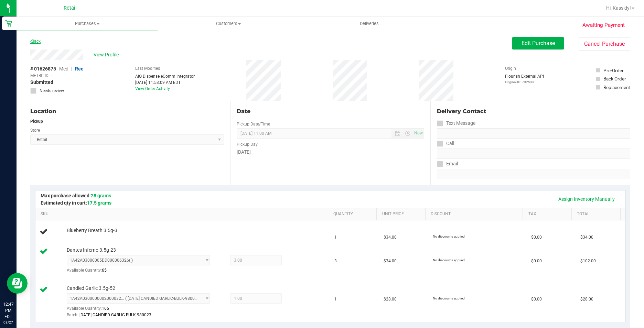
click at [34, 42] on link "Back" at bounding box center [35, 41] width 10 height 5
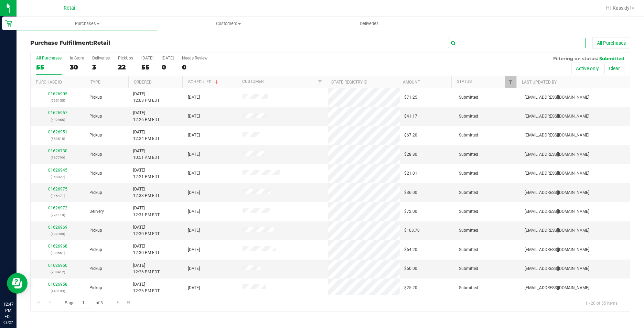
click at [479, 40] on input "text" at bounding box center [517, 43] width 138 height 10
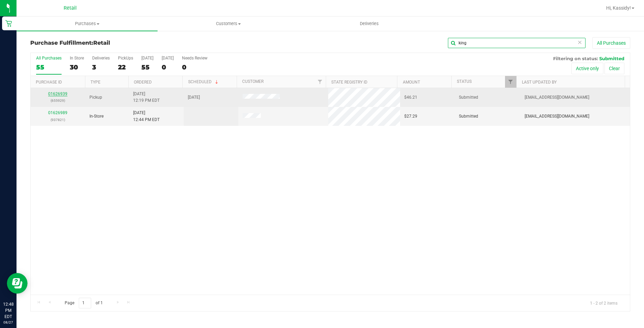
type input "king"
click at [58, 96] on link "01626939" at bounding box center [57, 94] width 19 height 5
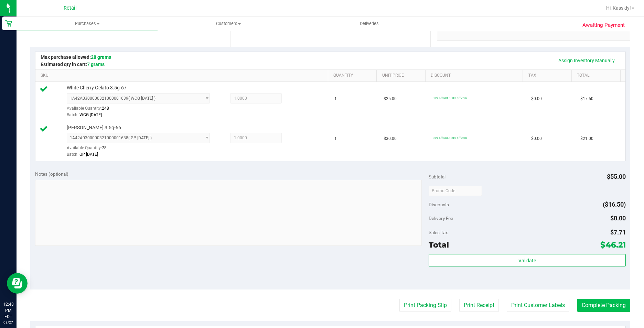
scroll to position [172, 0]
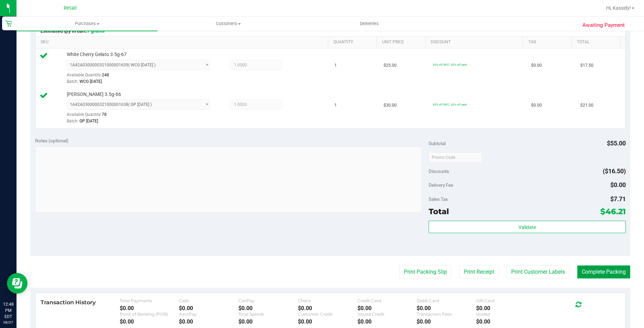
click at [599, 268] on button "Complete Packing" at bounding box center [604, 272] width 53 height 13
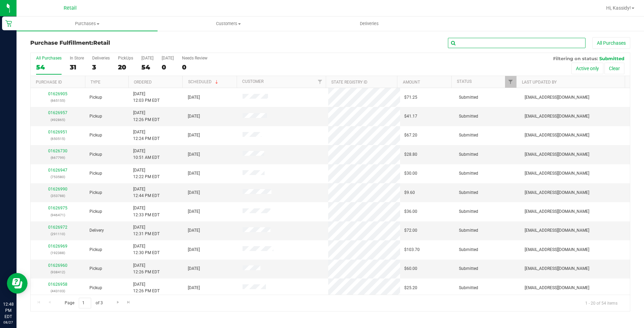
drag, startPoint x: 544, startPoint y: 41, endPoint x: 537, endPoint y: 38, distance: 7.0
click at [544, 41] on input "text" at bounding box center [517, 43] width 138 height 10
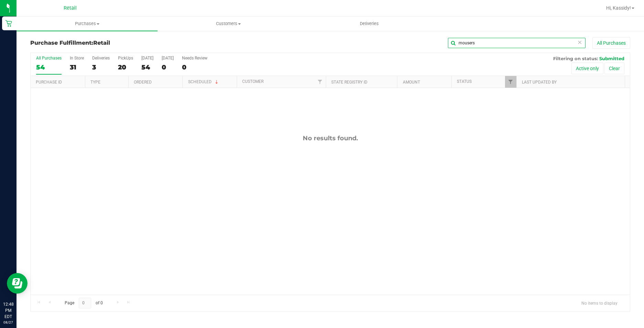
drag, startPoint x: 481, startPoint y: 45, endPoint x: 466, endPoint y: 49, distance: 15.2
click at [466, 49] on div "mousers All Purchases" at bounding box center [430, 43] width 400 height 12
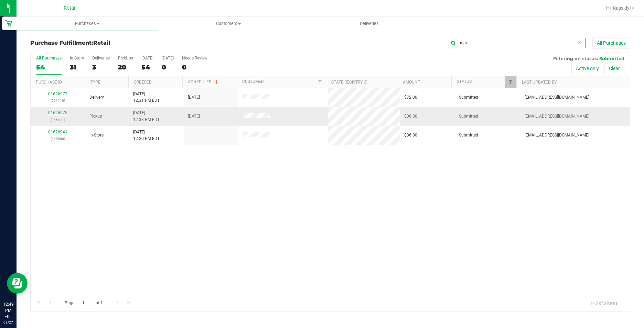
type input "mick"
click at [52, 111] on link "01626975" at bounding box center [57, 112] width 19 height 5
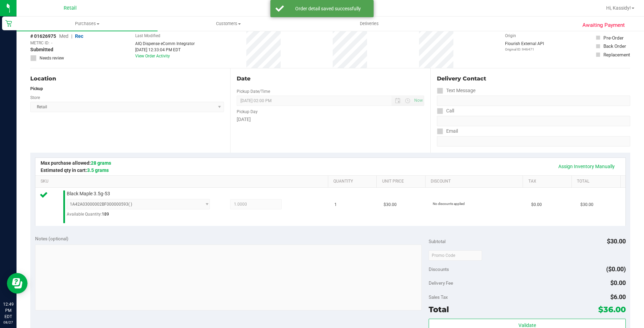
scroll to position [103, 0]
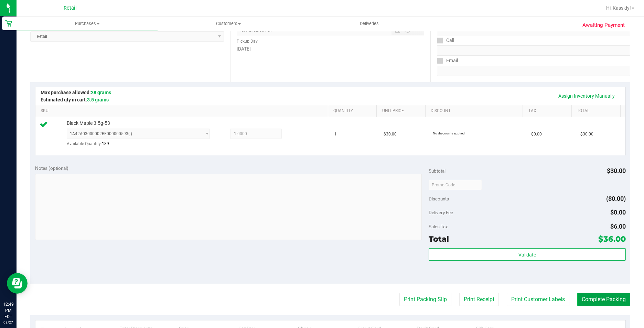
click at [607, 297] on button "Complete Packing" at bounding box center [604, 299] width 53 height 13
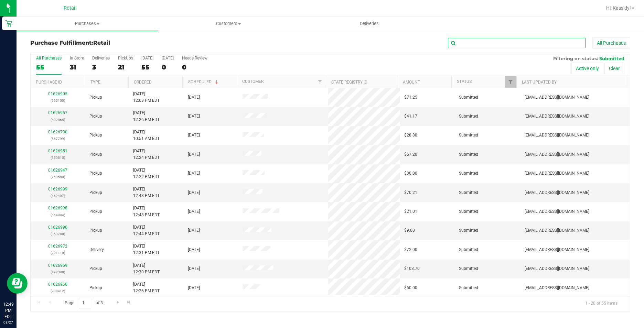
click at [489, 43] on input "text" at bounding box center [517, 43] width 138 height 10
type input "mickey"
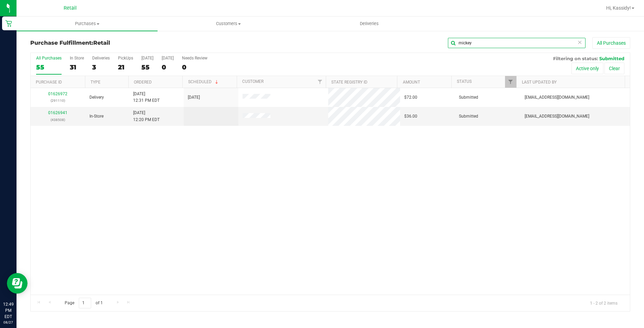
drag, startPoint x: 478, startPoint y: 41, endPoint x: 365, endPoint y: 34, distance: 113.4
click at [365, 34] on div "Purchase Fulfillment: Retail mickey All Purchases All Purchases 55 In Store 31 …" at bounding box center [331, 174] width 628 height 288
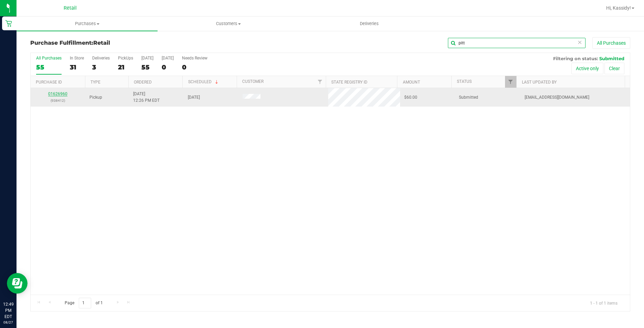
type input "pitt"
click at [66, 93] on link "01626960" at bounding box center [57, 94] width 19 height 5
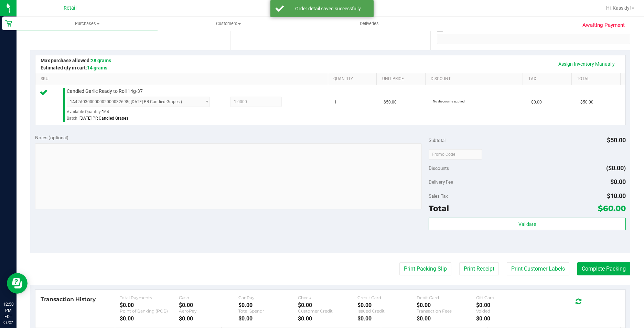
scroll to position [138, 0]
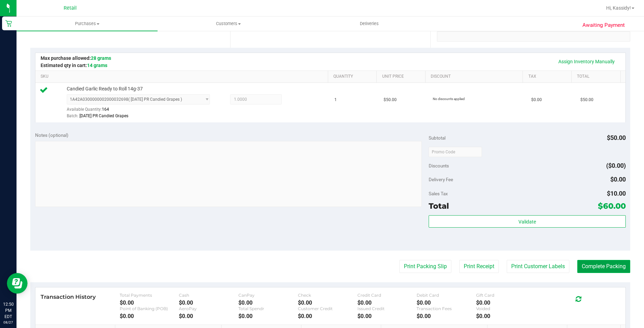
click at [599, 265] on button "Complete Packing" at bounding box center [604, 266] width 53 height 13
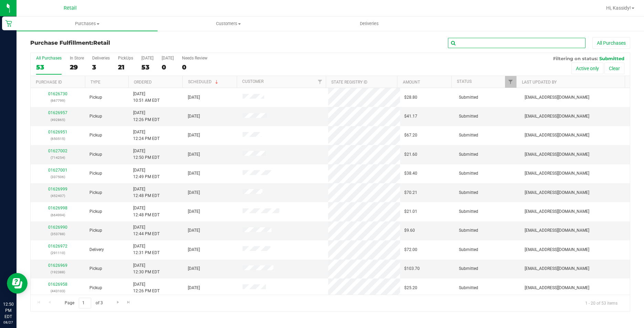
click at [472, 44] on input "text" at bounding box center [517, 43] width 138 height 10
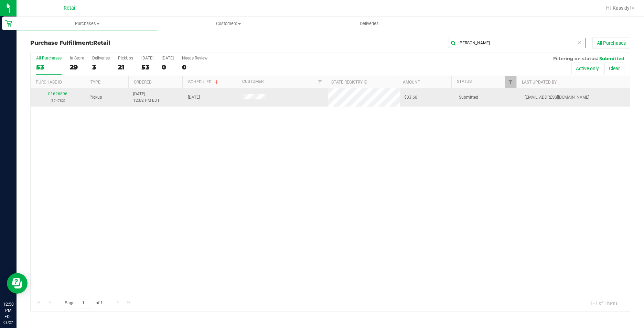
type input "perry"
click at [67, 93] on link "01626896" at bounding box center [57, 94] width 19 height 5
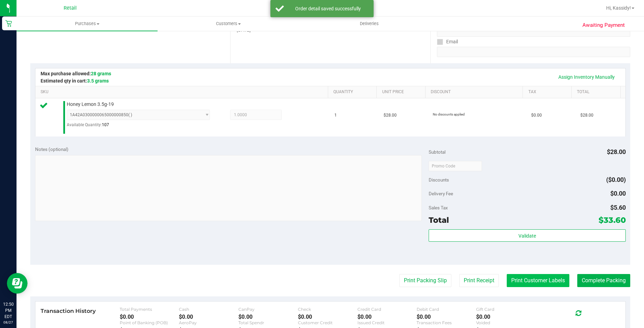
scroll to position [207, 0]
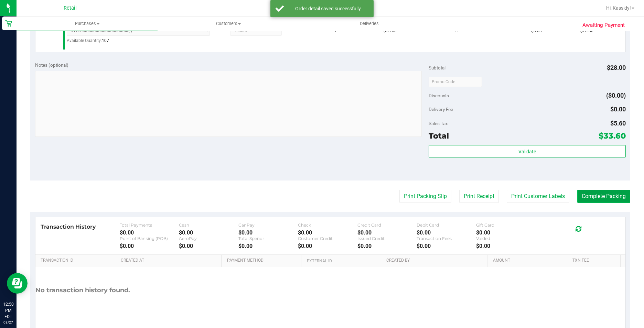
click at [592, 200] on button "Complete Packing" at bounding box center [604, 196] width 53 height 13
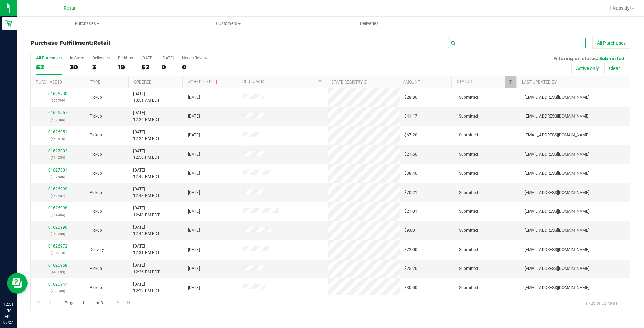
drag, startPoint x: 527, startPoint y: 47, endPoint x: 524, endPoint y: 41, distance: 6.9
click at [527, 47] on input "text" at bounding box center [517, 43] width 138 height 10
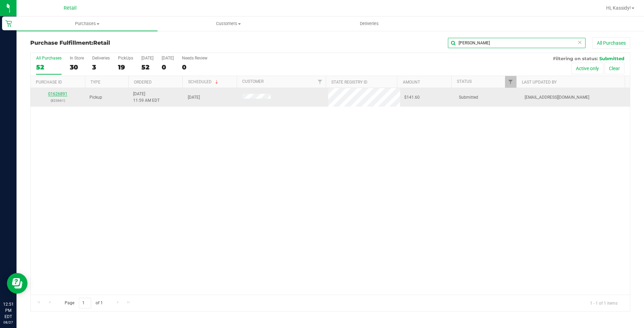
type input "brooks"
click at [62, 95] on link "01626891" at bounding box center [57, 94] width 19 height 5
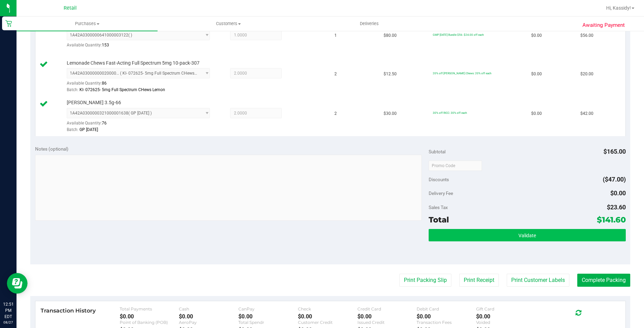
scroll to position [207, 0]
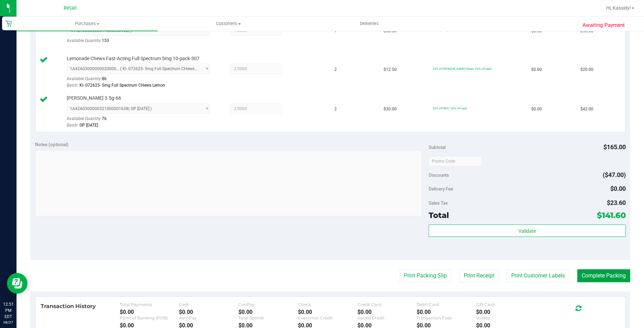
click at [609, 278] on button "Complete Packing" at bounding box center [604, 276] width 53 height 13
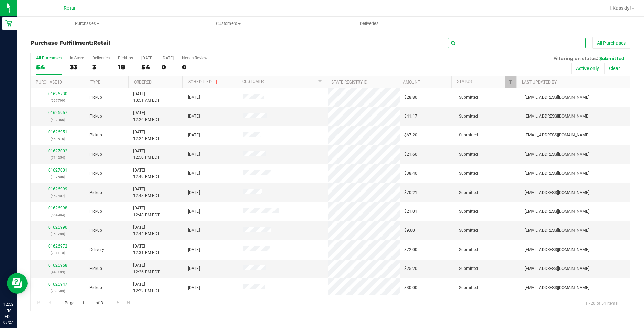
click at [489, 38] on input "text" at bounding box center [517, 43] width 138 height 10
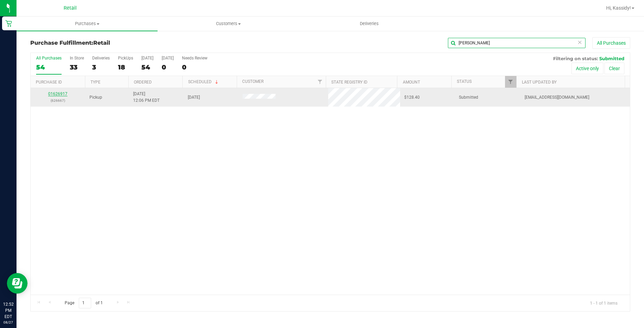
type input "[PERSON_NAME]"
click at [59, 93] on link "01626917" at bounding box center [57, 94] width 19 height 5
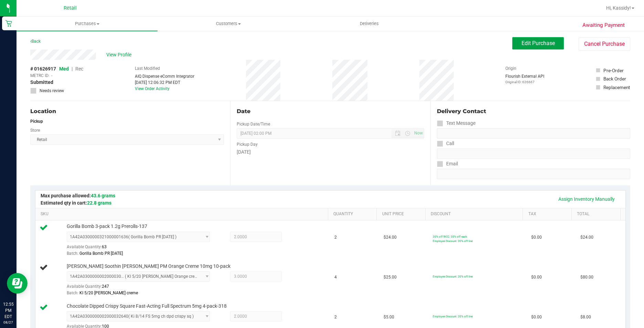
click at [541, 43] on span "Edit Purchase" at bounding box center [538, 43] width 33 height 7
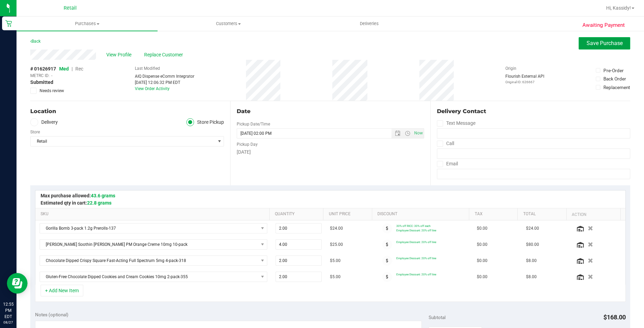
click at [602, 45] on span "Save Purchase" at bounding box center [605, 43] width 36 height 7
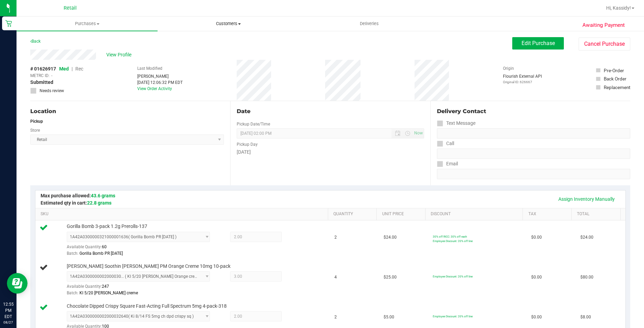
click at [230, 24] on span "Customers" at bounding box center [228, 24] width 140 height 6
click at [90, 20] on uib-tab-heading "Purchases Summary of purchases Fulfillment All purchases" at bounding box center [87, 24] width 140 height 14
click at [72, 41] on span "Summary of purchases" at bounding box center [52, 42] width 71 height 6
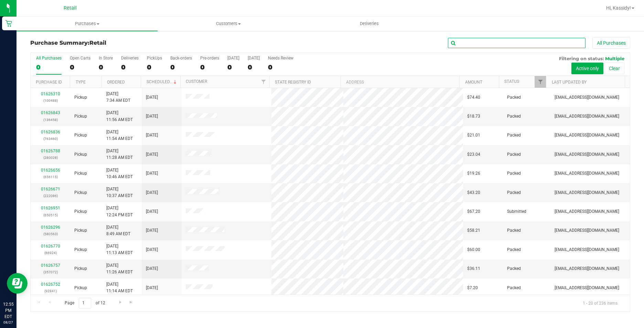
click at [467, 44] on input "text" at bounding box center [517, 43] width 138 height 10
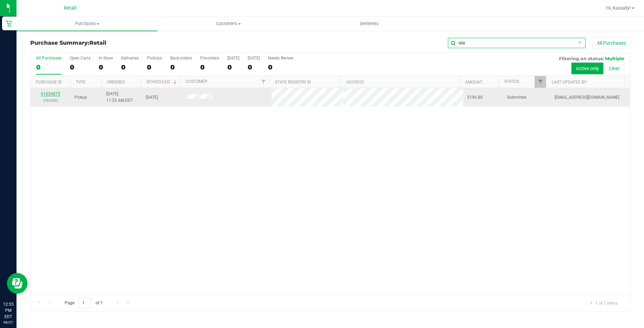
type input "isla"
click at [49, 92] on link "01626875" at bounding box center [50, 94] width 19 height 5
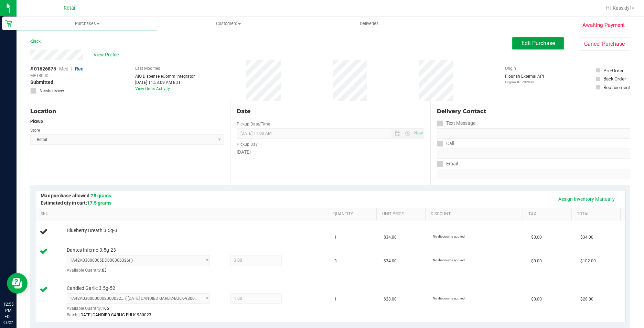
click at [528, 43] on span "Edit Purchase" at bounding box center [538, 43] width 33 height 7
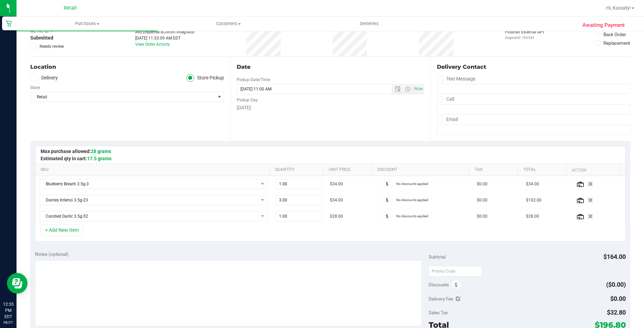
scroll to position [69, 0]
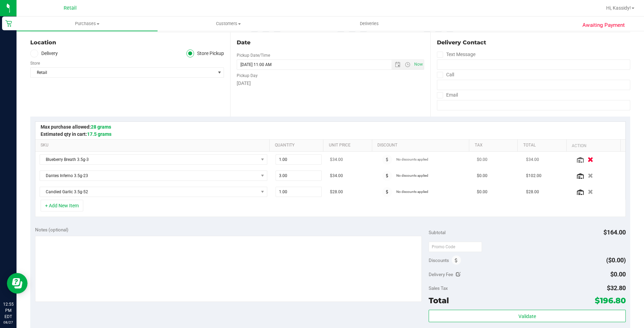
click at [588, 160] on icon "button" at bounding box center [591, 159] width 6 height 5
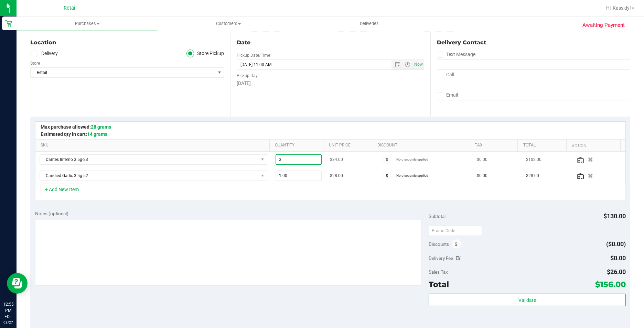
click at [291, 159] on span "3.00 3" at bounding box center [299, 160] width 46 height 10
type input "4"
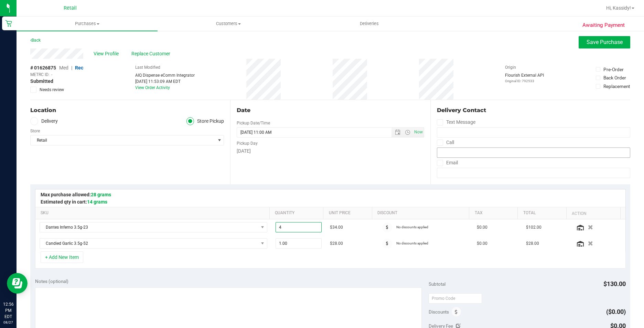
scroll to position [0, 0]
type input "4.00"
click at [599, 40] on span "Save Purchase" at bounding box center [605, 43] width 36 height 7
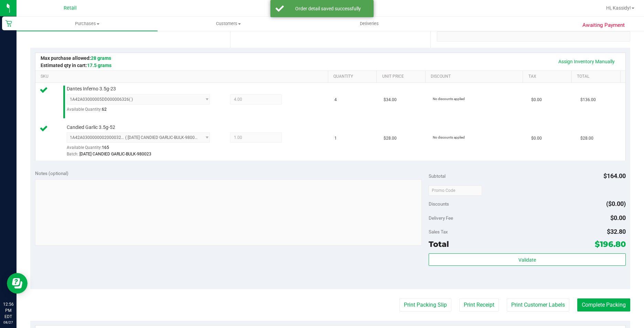
scroll to position [273, 0]
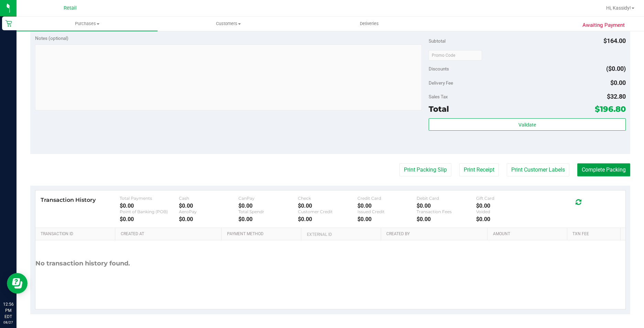
click at [600, 164] on button "Complete Packing" at bounding box center [604, 170] width 53 height 13
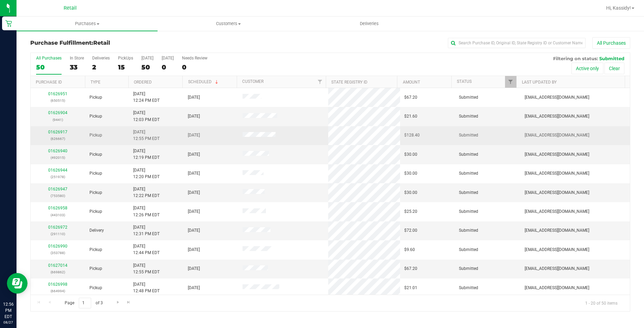
click at [63, 129] on div "01626917 (626667)" at bounding box center [58, 135] width 46 height 13
click at [63, 131] on link "01626917" at bounding box center [57, 132] width 19 height 5
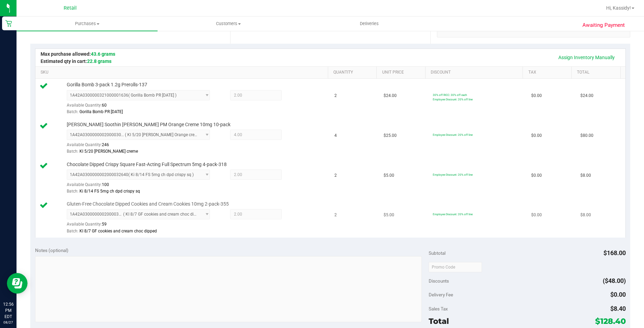
scroll to position [207, 0]
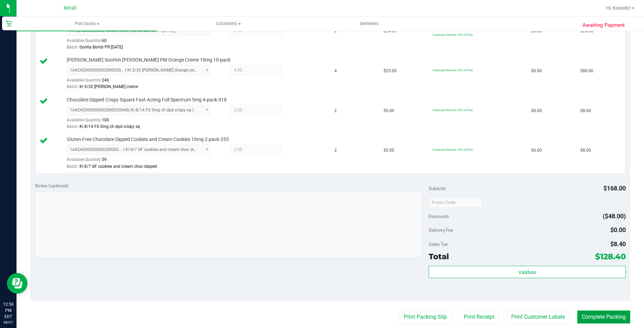
click at [587, 312] on button "Complete Packing" at bounding box center [604, 317] width 53 height 13
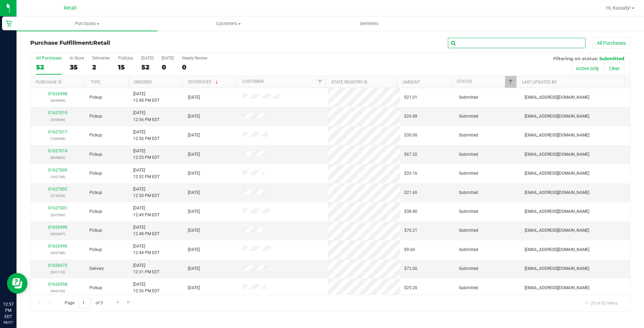
click at [504, 39] on input "text" at bounding box center [517, 43] width 138 height 10
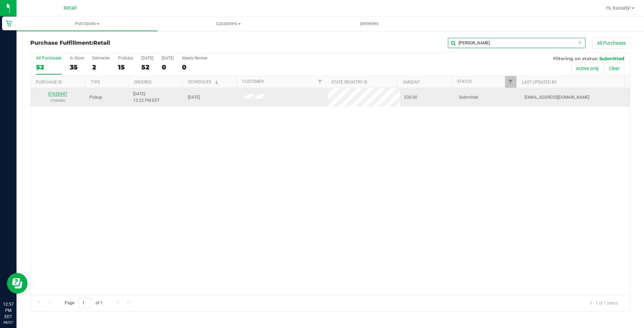
type input "barnes"
click at [54, 93] on link "01626947" at bounding box center [57, 94] width 19 height 5
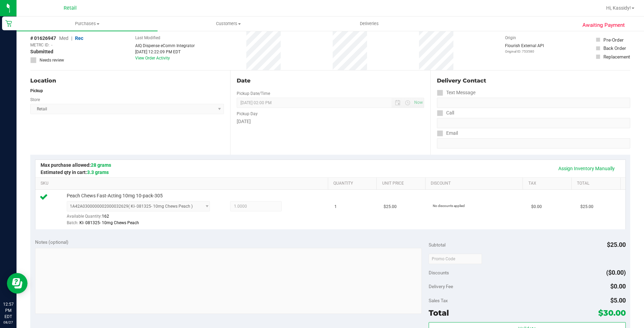
scroll to position [138, 0]
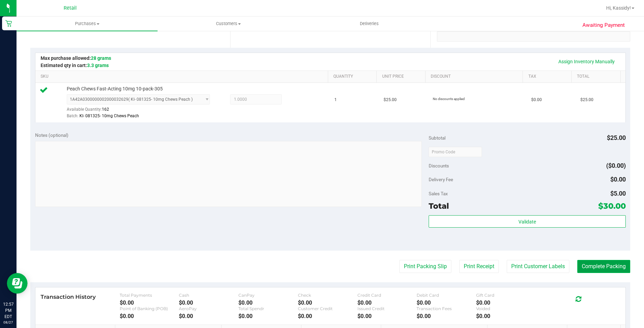
click at [593, 265] on button "Complete Packing" at bounding box center [604, 266] width 53 height 13
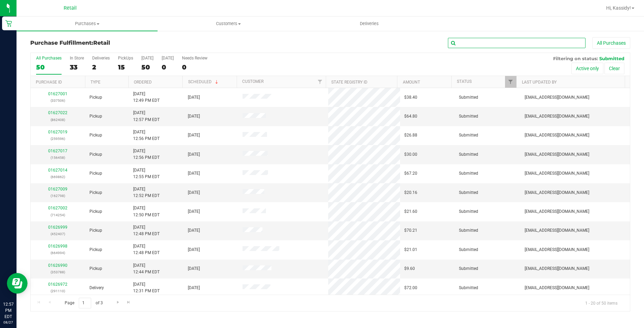
click at [510, 38] on input "text" at bounding box center [517, 43] width 138 height 10
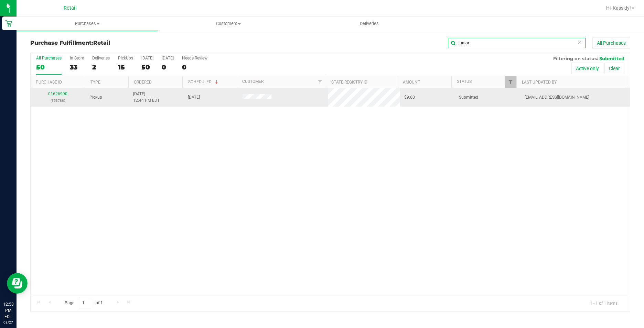
type input "junior"
click at [58, 93] on link "01626990" at bounding box center [57, 94] width 19 height 5
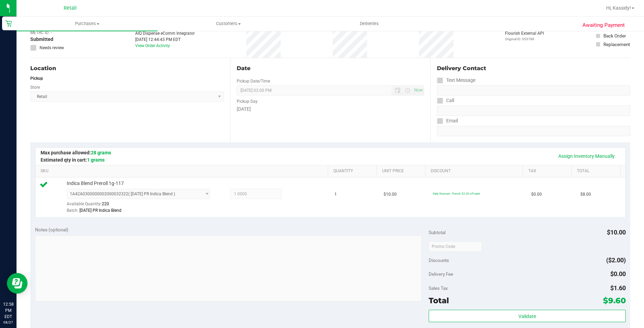
scroll to position [138, 0]
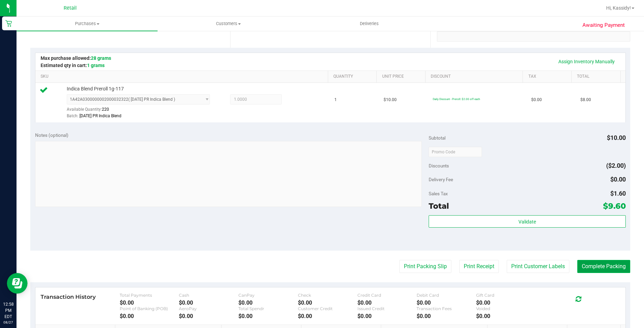
click at [596, 273] on button "Complete Packing" at bounding box center [604, 266] width 53 height 13
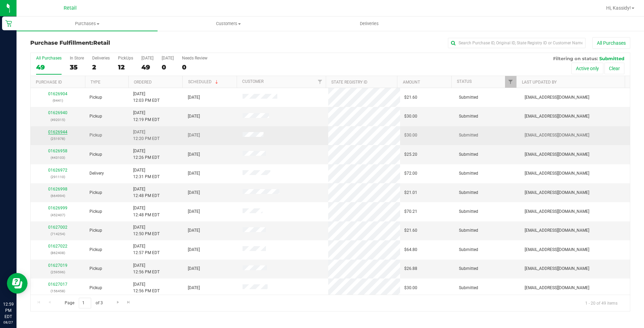
click at [53, 131] on link "01626944" at bounding box center [57, 132] width 19 height 5
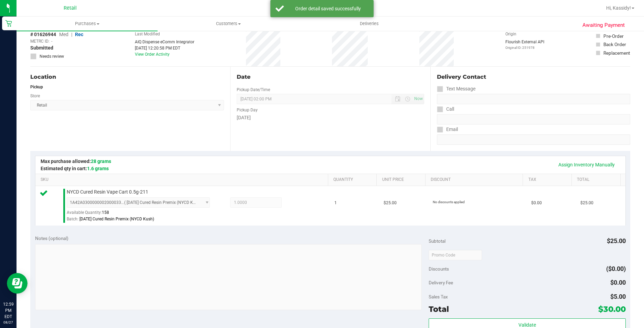
scroll to position [234, 0]
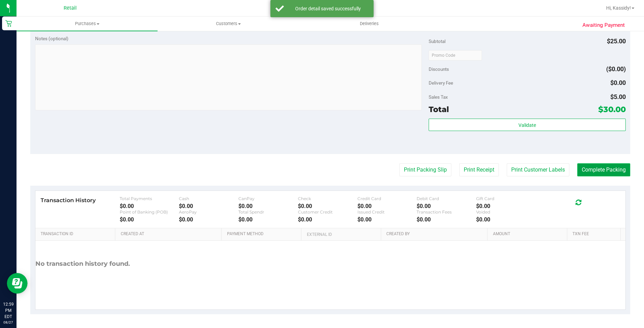
click at [602, 170] on button "Complete Packing" at bounding box center [604, 170] width 53 height 13
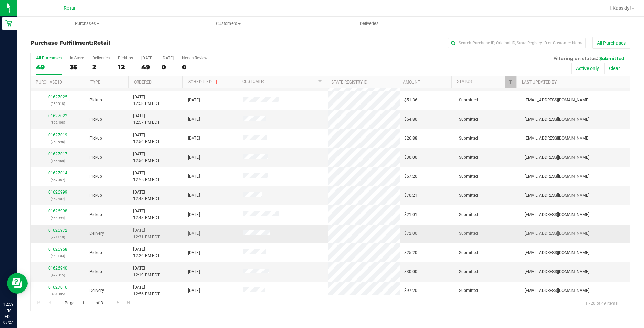
scroll to position [69, 0]
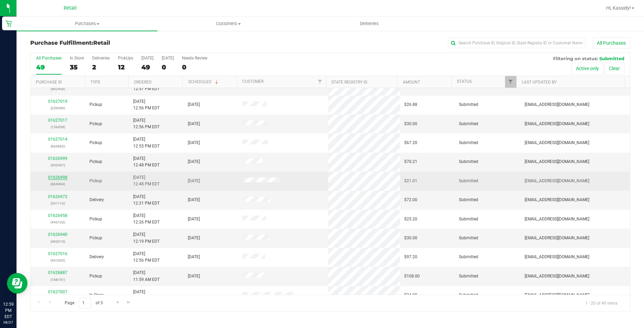
click at [58, 176] on link "01626998" at bounding box center [57, 177] width 19 height 5
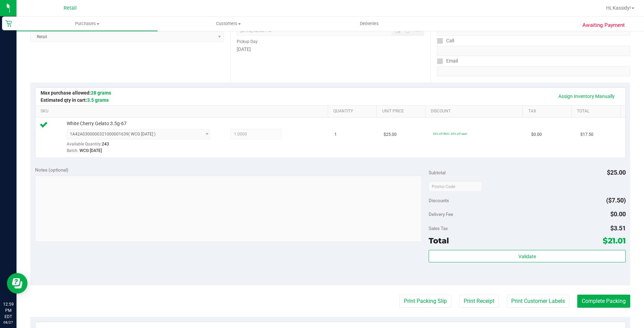
scroll to position [172, 0]
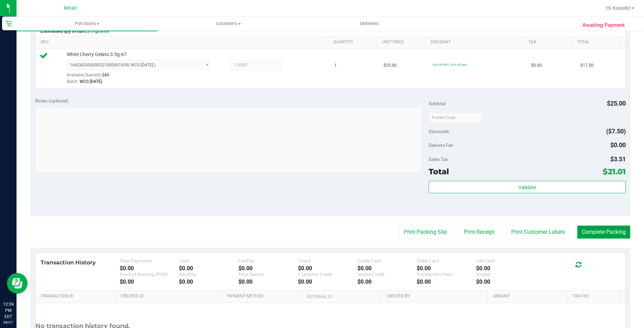
click at [608, 227] on button "Complete Packing" at bounding box center [604, 232] width 53 height 13
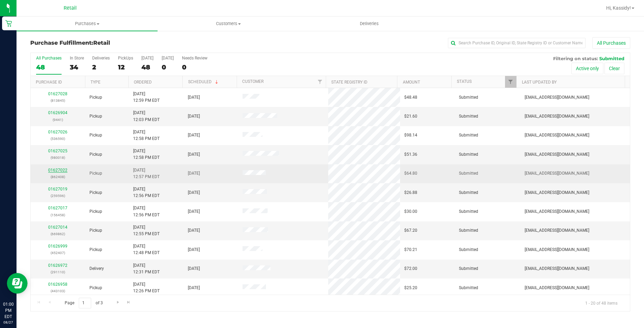
click at [55, 172] on link "01627022" at bounding box center [57, 170] width 19 height 5
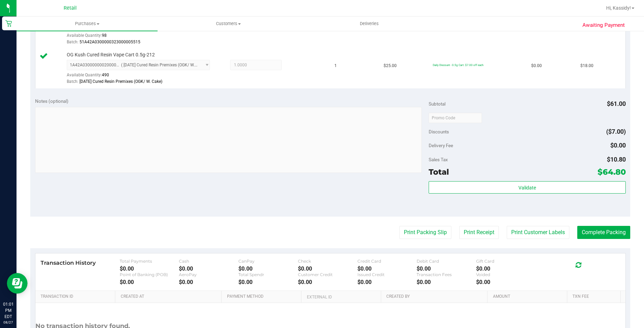
scroll to position [241, 0]
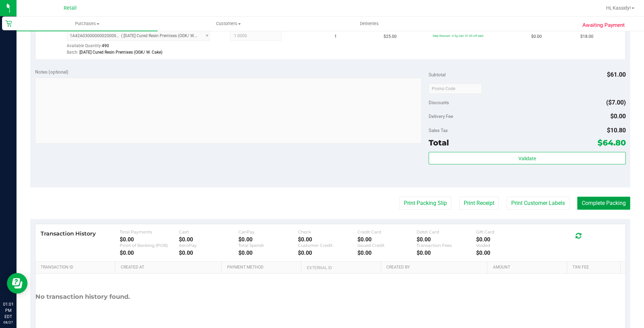
click at [612, 201] on button "Complete Packing" at bounding box center [604, 203] width 53 height 13
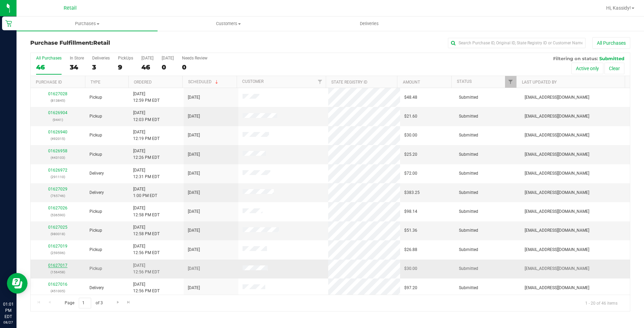
click at [60, 267] on link "01627017" at bounding box center [57, 265] width 19 height 5
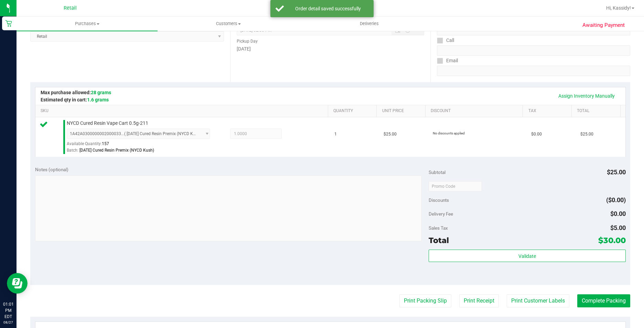
scroll to position [207, 0]
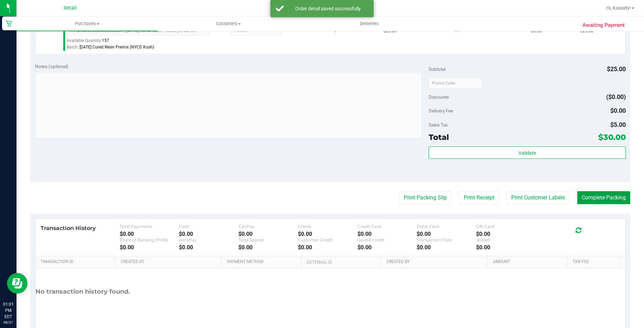
click at [590, 198] on button "Complete Packing" at bounding box center [604, 197] width 53 height 13
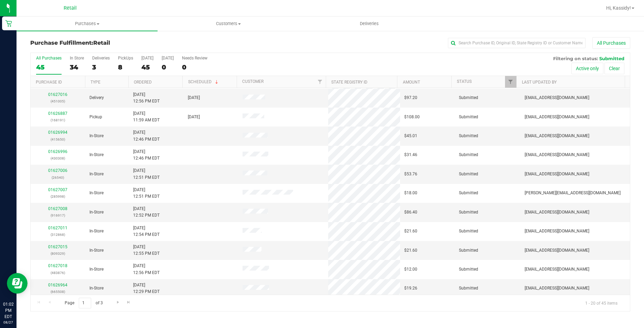
scroll to position [174, 0]
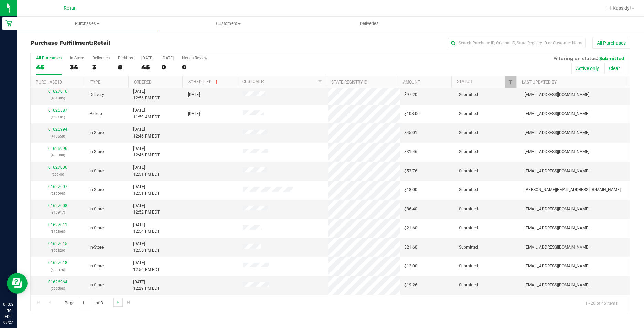
click at [116, 299] on link "Go to the next page" at bounding box center [118, 302] width 10 height 9
click at [126, 303] on span "Go to the last page" at bounding box center [129, 303] width 6 height 6
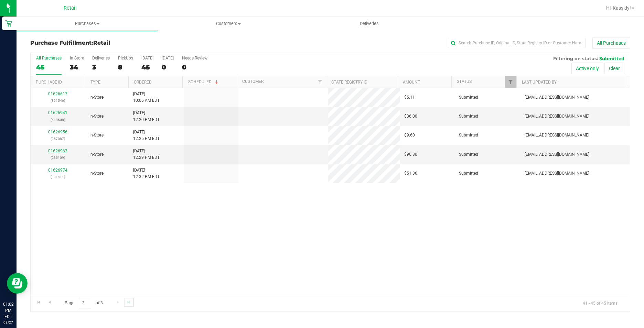
scroll to position [0, 0]
click at [36, 303] on span "Go to the first page" at bounding box center [39, 303] width 6 height 6
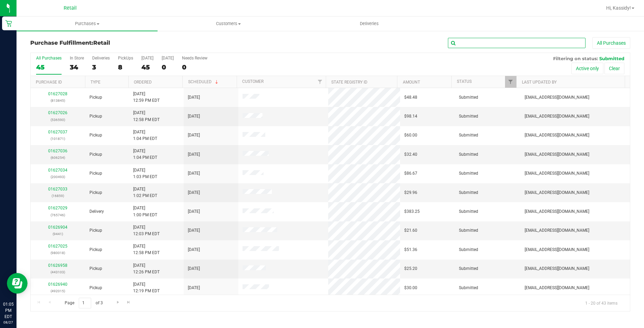
click at [484, 42] on input "text" at bounding box center [517, 43] width 138 height 10
type input "madeline"
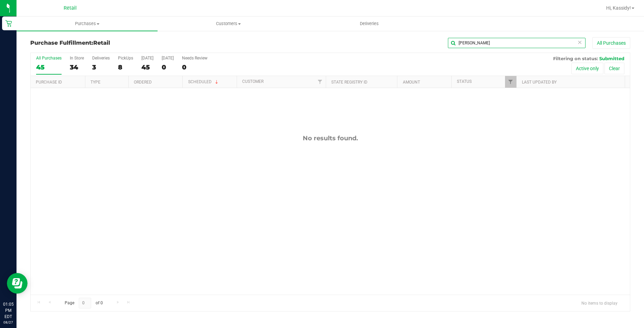
drag, startPoint x: 493, startPoint y: 42, endPoint x: 487, endPoint y: 41, distance: 5.4
click at [203, 38] on div "Purchase Fulfillment: Retail madeline All Purchases" at bounding box center [330, 44] width 600 height 15
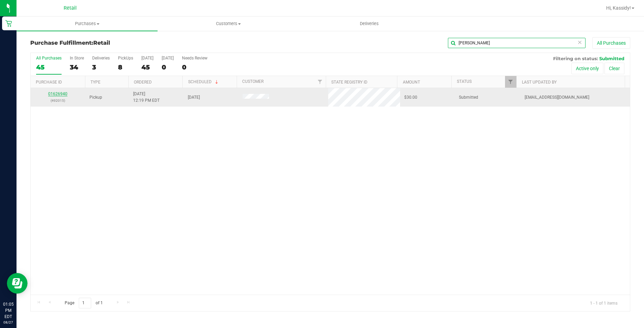
type input "urena"
click at [63, 94] on link "01626940" at bounding box center [57, 94] width 19 height 5
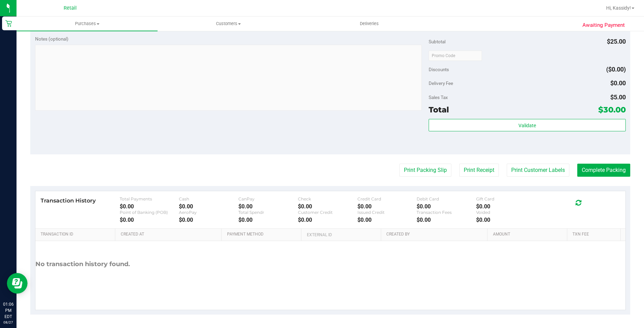
scroll to position [234, 0]
click at [592, 171] on button "Complete Packing" at bounding box center [604, 170] width 53 height 13
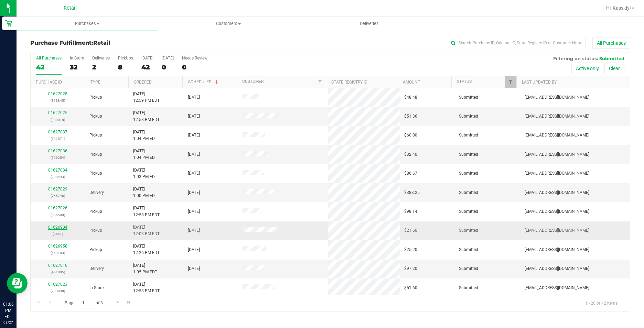
click at [65, 228] on link "01626904" at bounding box center [57, 227] width 19 height 5
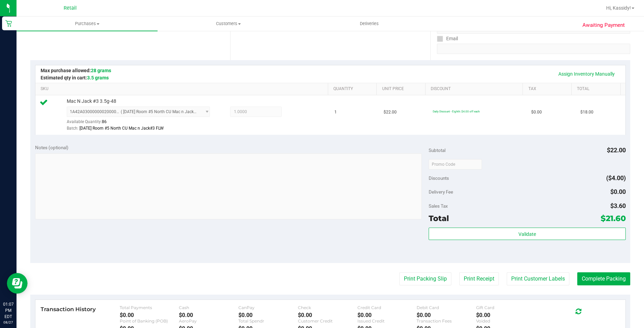
scroll to position [138, 0]
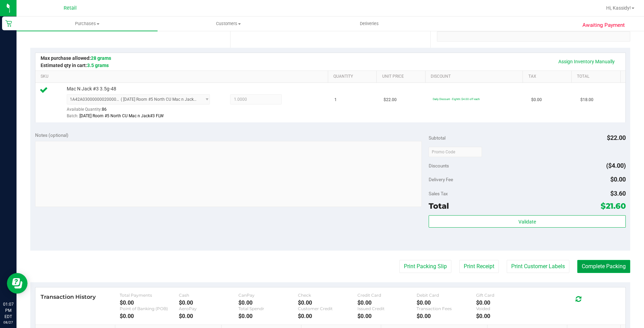
click at [599, 265] on button "Complete Packing" at bounding box center [604, 266] width 53 height 13
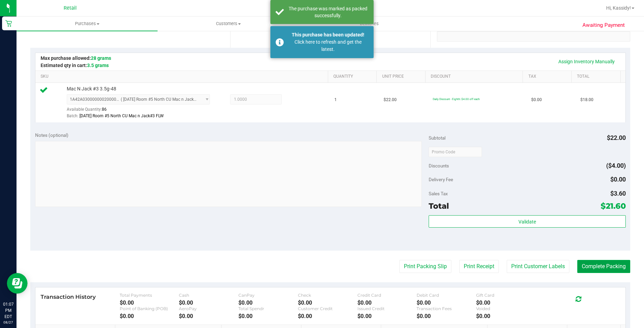
scroll to position [77, 0]
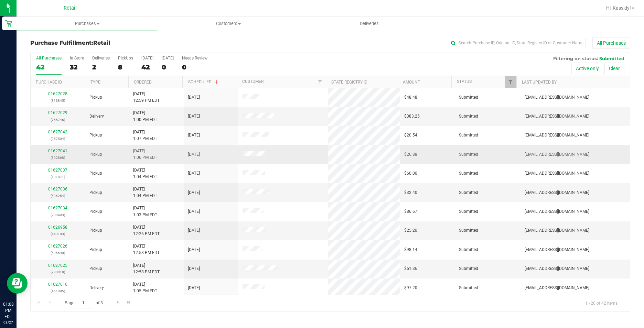
click at [59, 152] on link "01627041" at bounding box center [57, 151] width 19 height 5
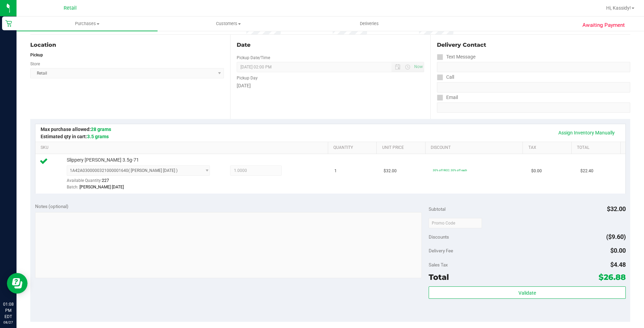
scroll to position [103, 0]
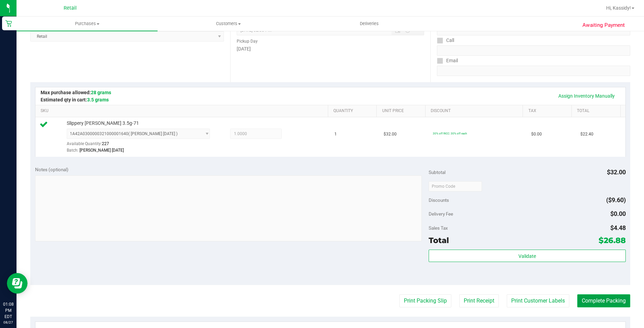
click at [579, 299] on button "Complete Packing" at bounding box center [604, 301] width 53 height 13
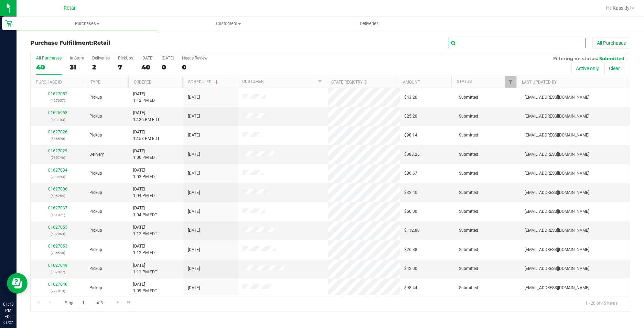
click at [471, 46] on input "text" at bounding box center [517, 43] width 138 height 10
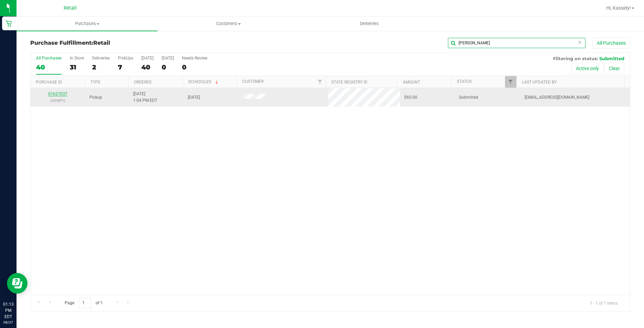
type input "clancy"
click at [58, 94] on link "01627037" at bounding box center [57, 94] width 19 height 5
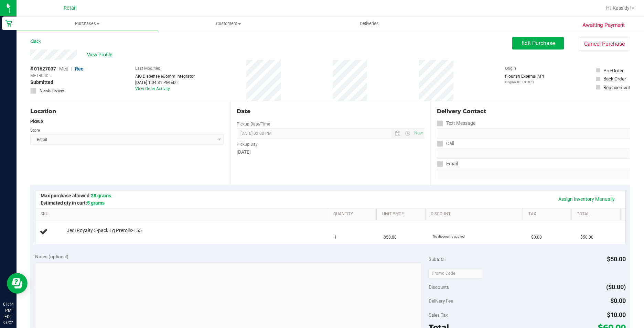
click at [196, 197] on div "Assign Inventory Manually" at bounding box center [331, 199] width 578 height 12
click at [563, 200] on link "Assign Inventory Manually" at bounding box center [586, 199] width 65 height 12
click at [83, 235] on link "Add Package" at bounding box center [79, 235] width 25 height 5
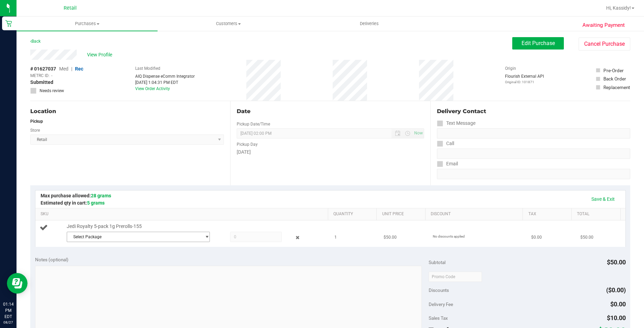
click at [101, 235] on span "Select Package" at bounding box center [134, 237] width 134 height 10
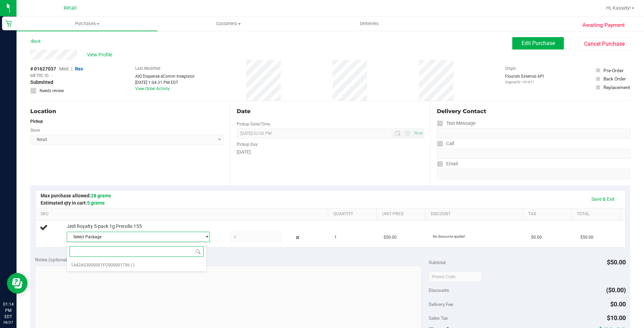
click at [97, 258] on span at bounding box center [137, 252] width 140 height 16
click at [98, 266] on span "1A42A03000001FC000001756" at bounding box center [100, 265] width 59 height 5
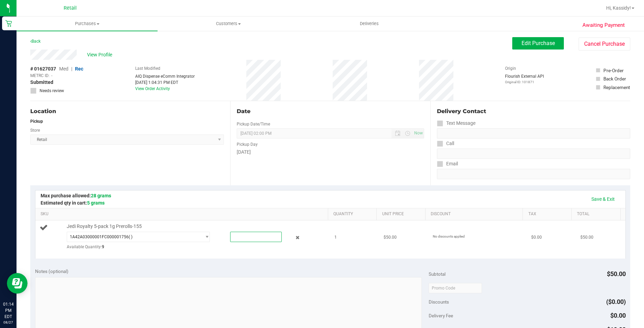
click at [262, 236] on span at bounding box center [256, 237] width 52 height 10
type input "1"
type input "1.0000"
click at [243, 195] on div "Save & Exit" at bounding box center [331, 199] width 578 height 12
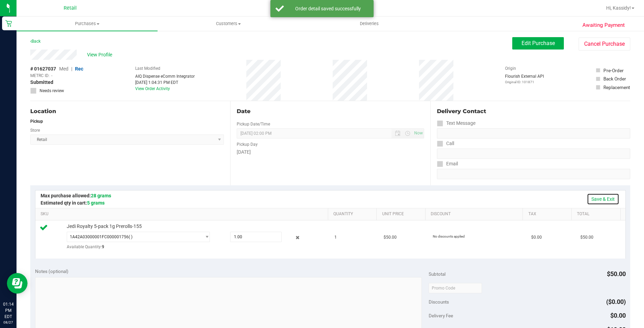
click at [590, 198] on link "Save & Exit" at bounding box center [603, 199] width 32 height 12
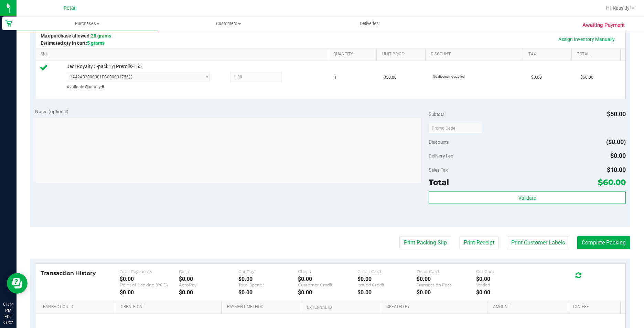
scroll to position [172, 0]
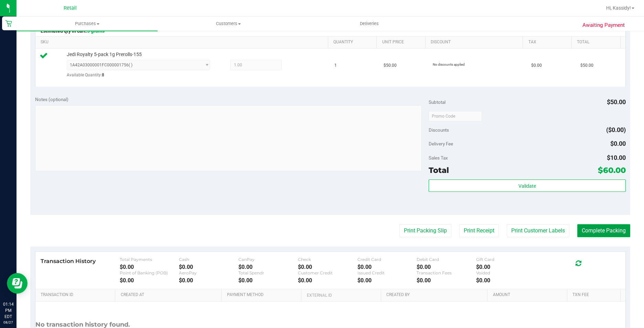
click at [587, 233] on button "Complete Packing" at bounding box center [604, 230] width 53 height 13
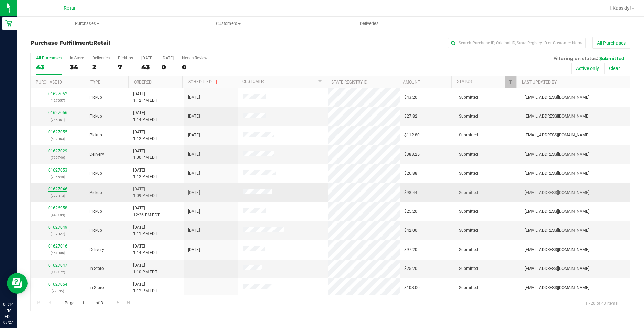
click at [57, 190] on link "01627046" at bounding box center [57, 189] width 19 height 5
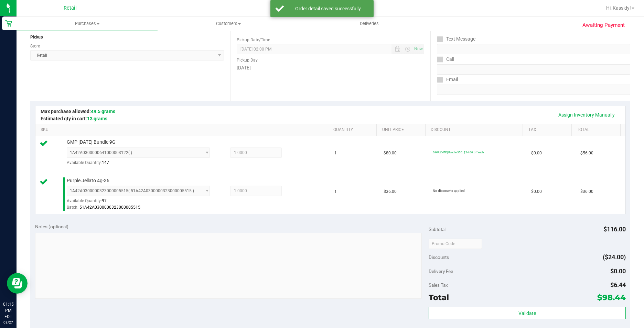
scroll to position [138, 0]
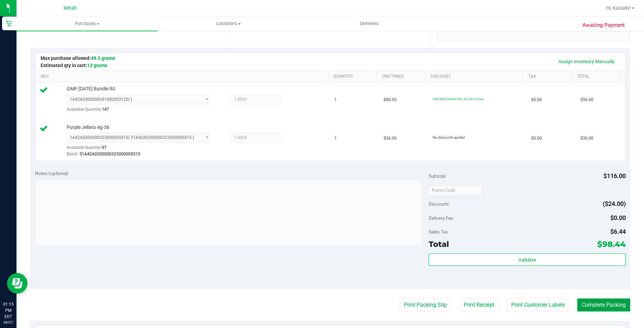
click at [588, 306] on button "Complete Packing" at bounding box center [604, 305] width 53 height 13
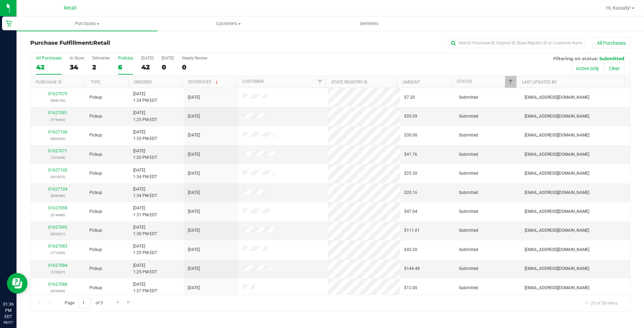
click at [124, 71] on div "6" at bounding box center [125, 67] width 15 height 8
click at [0, 0] on input "PickUps 6" at bounding box center [0, 0] width 0 height 0
click at [118, 300] on span "Go to the next page" at bounding box center [118, 303] width 6 height 6
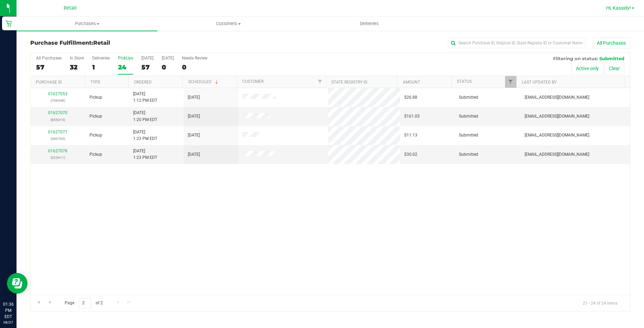
click at [635, 8] on link "Hi, Kassidy!" at bounding box center [621, 7] width 34 height 7
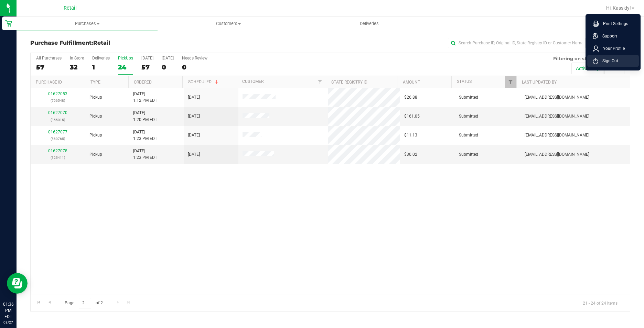
click at [628, 57] on li "Sign Out" at bounding box center [614, 61] width 52 height 12
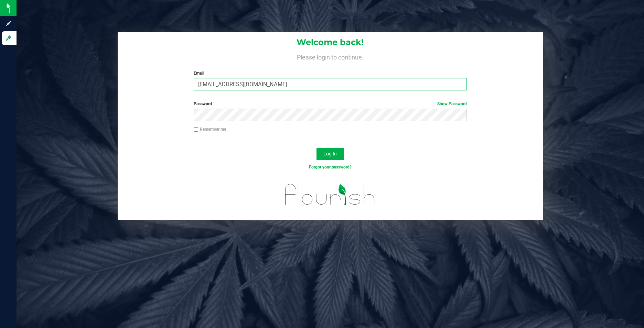
click at [265, 84] on input "[EMAIL_ADDRESS][DOMAIN_NAME]" at bounding box center [330, 84] width 273 height 12
type input "abbynappa@yahoo.com"
click at [344, 156] on button "Log In" at bounding box center [331, 154] width 28 height 12
